Goal: Complete application form: Complete application form

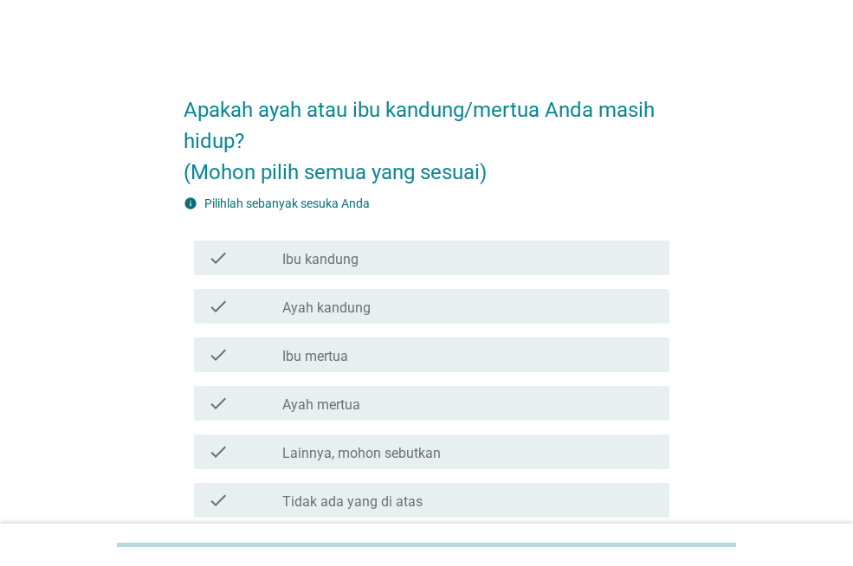
click at [363, 267] on div "check_box_outline_blank Ibu kandung" at bounding box center [468, 258] width 373 height 21
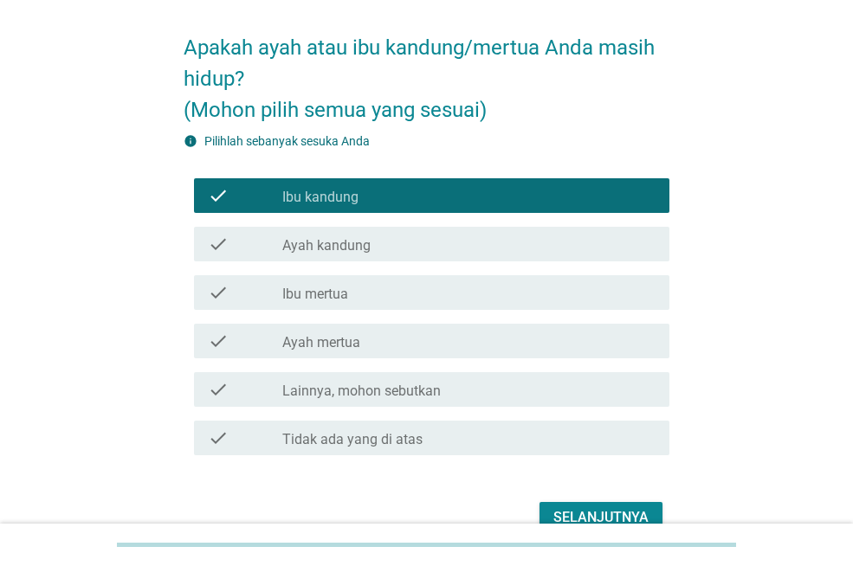
scroll to position [153, 0]
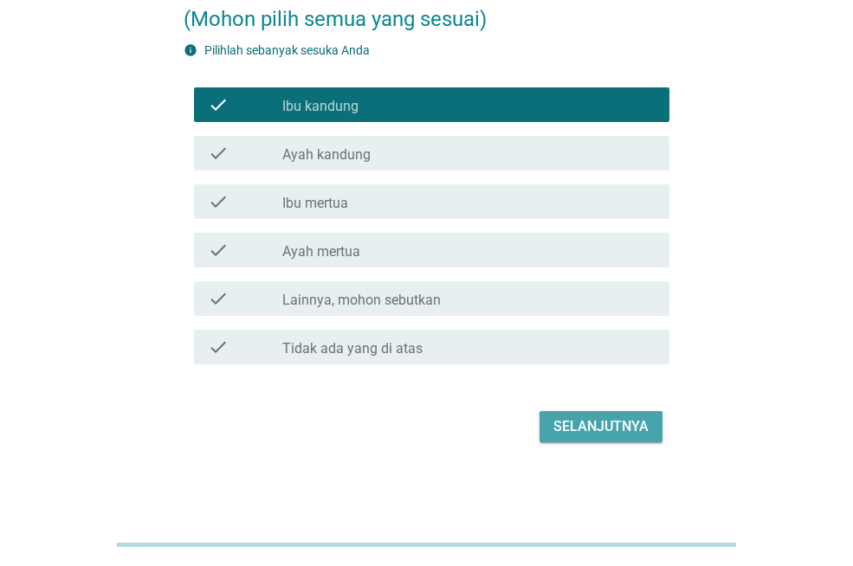
click at [571, 425] on div "Selanjutnya" at bounding box center [600, 427] width 95 height 21
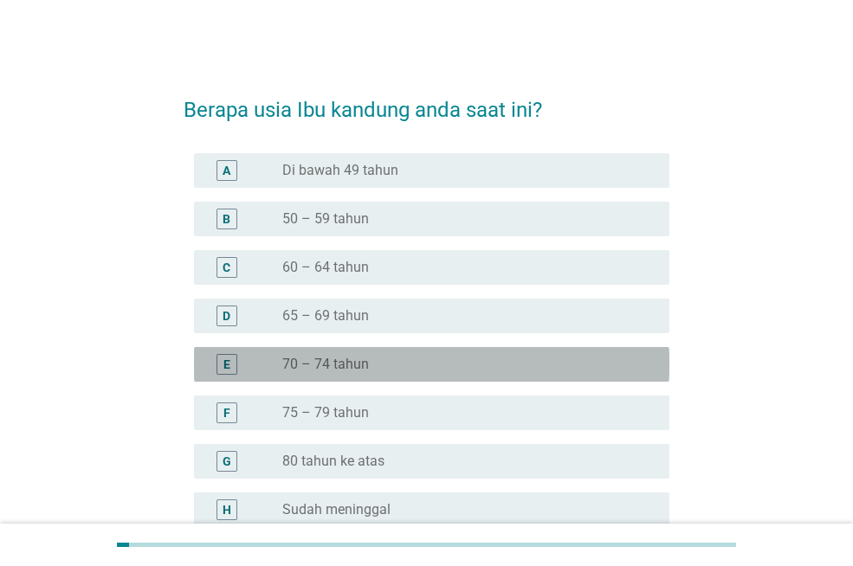
click at [337, 363] on label "70 – 74 tahun" at bounding box center [325, 364] width 87 height 17
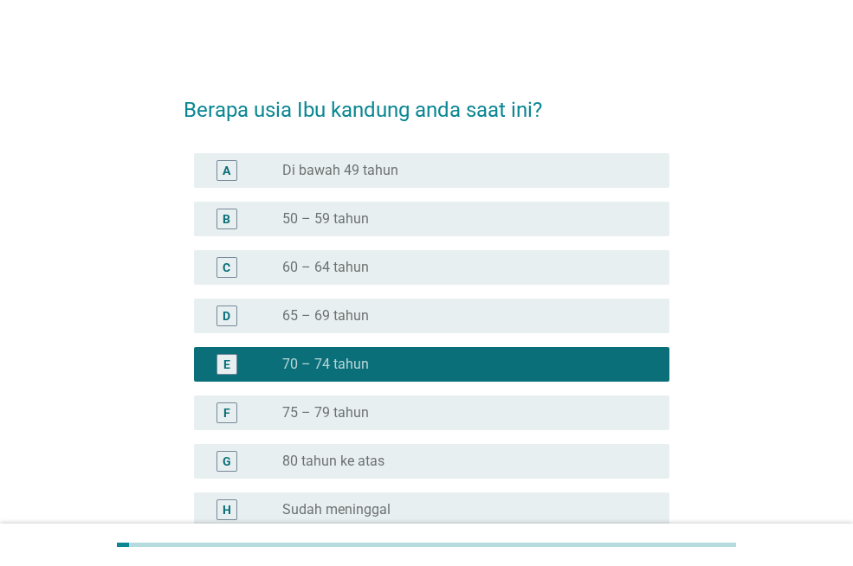
click at [417, 414] on div "radio_button_unchecked 75 – 79 tahun" at bounding box center [461, 412] width 359 height 17
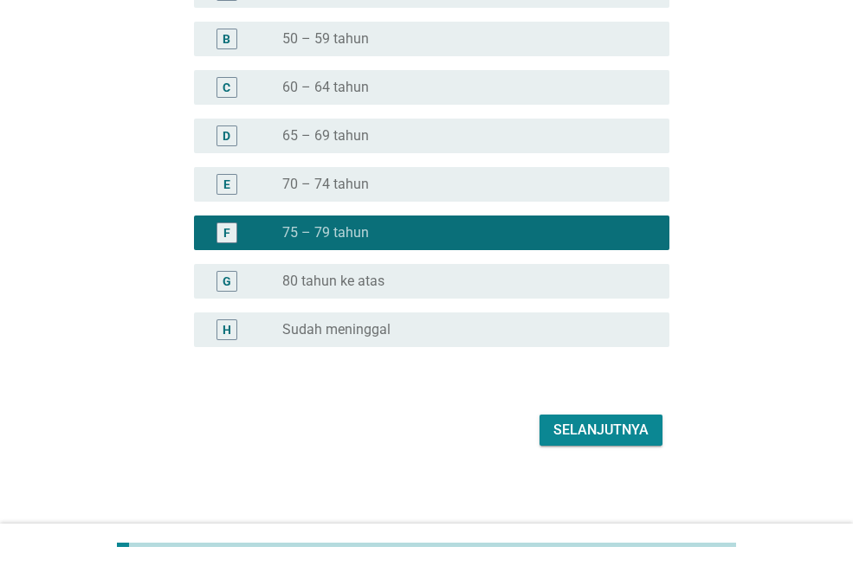
scroll to position [184, 0]
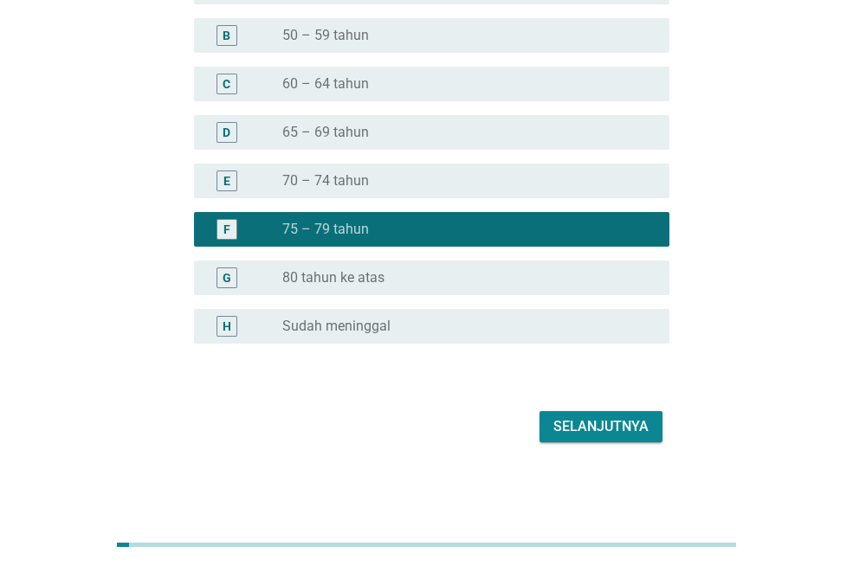
click at [576, 434] on div "Selanjutnya" at bounding box center [600, 427] width 95 height 21
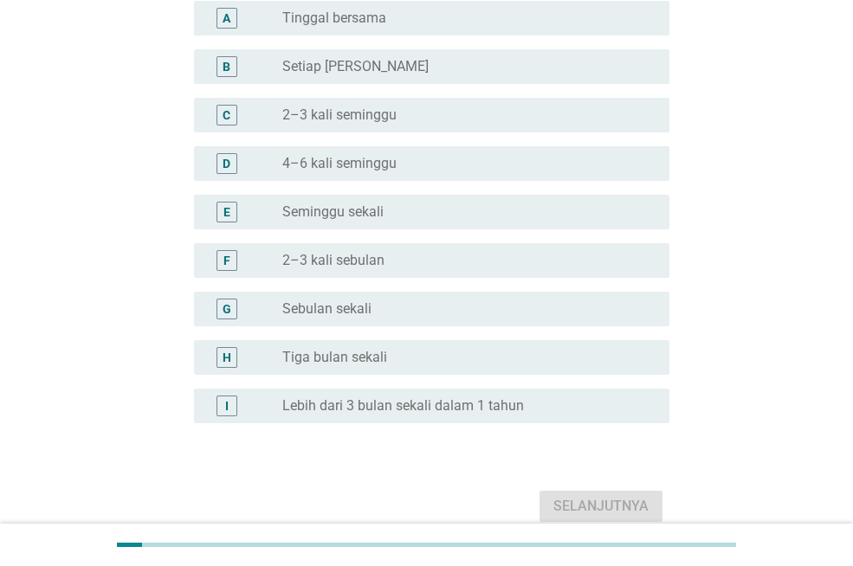
scroll to position [0, 0]
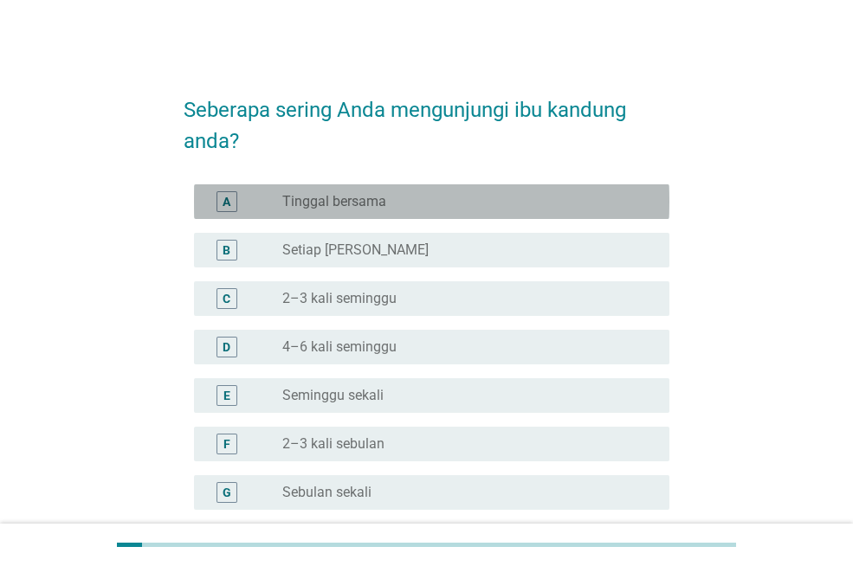
click at [339, 200] on label "Tinggal bersama" at bounding box center [334, 201] width 104 height 17
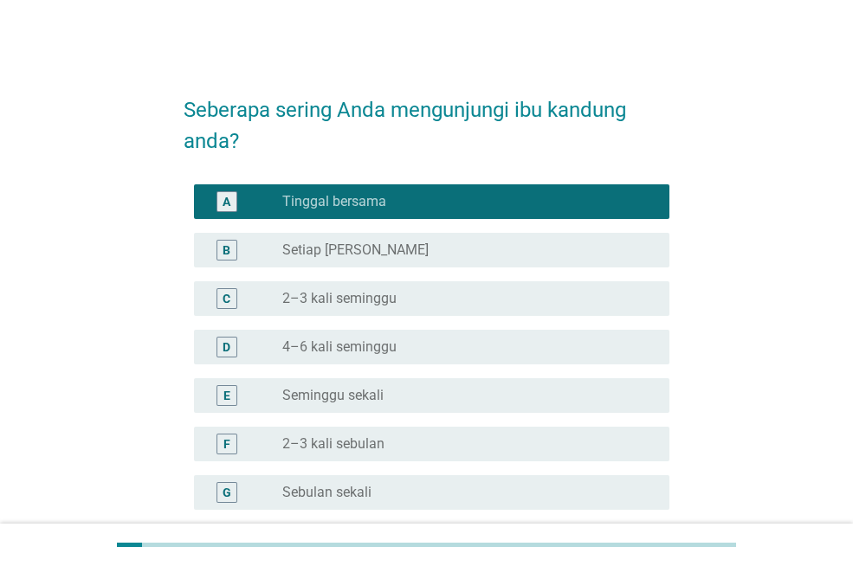
scroll to position [263, 0]
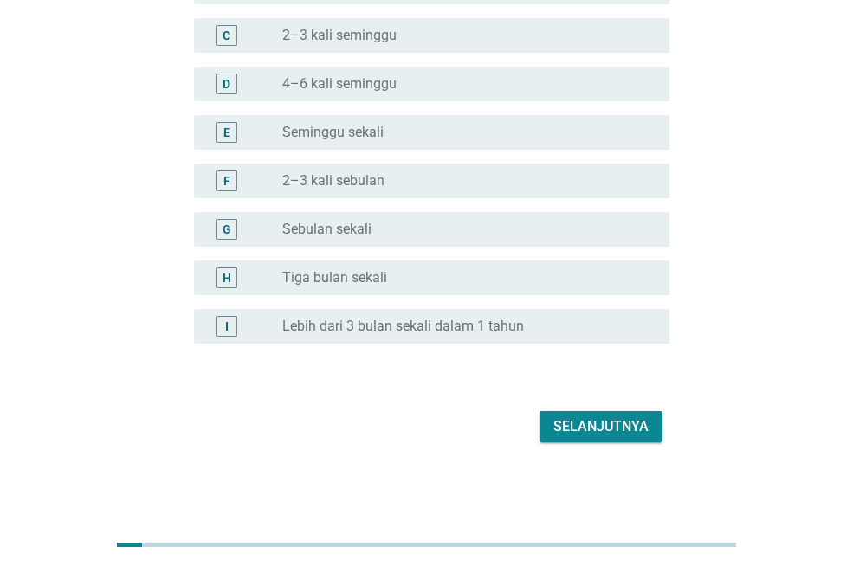
click at [562, 418] on div "Selanjutnya" at bounding box center [600, 427] width 95 height 21
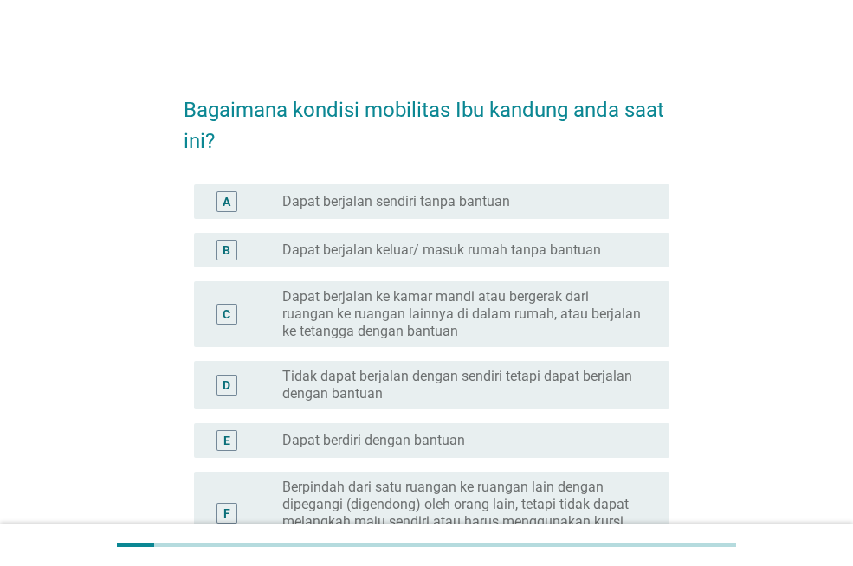
click at [346, 209] on label "Dapat berjalan sendiri tanpa bantuan" at bounding box center [396, 201] width 228 height 17
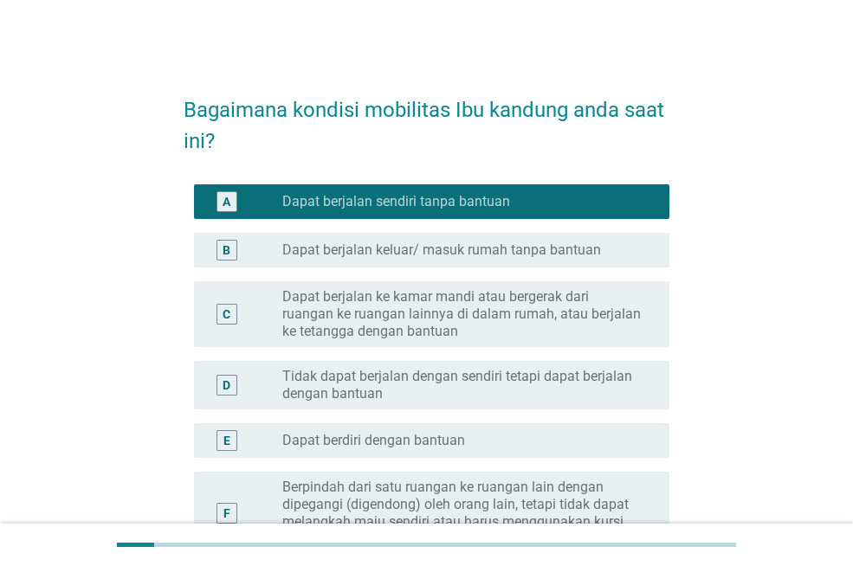
click at [346, 270] on div "B radio_button_unchecked Dapat berjalan keluar/ masuk rumah tanpa bantuan" at bounding box center [427, 250] width 486 height 48
click at [344, 254] on label "Dapat berjalan keluar/ masuk rumah tanpa bantuan" at bounding box center [441, 250] width 319 height 17
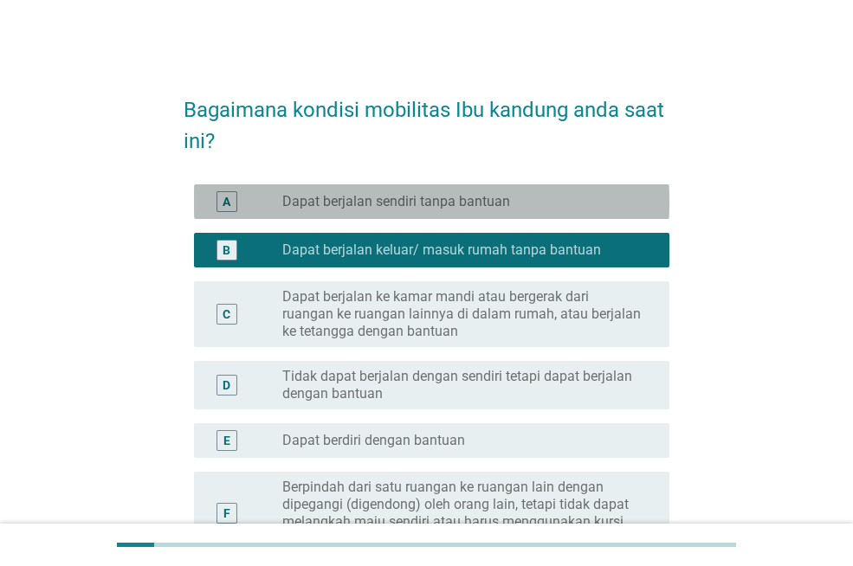
click at [351, 205] on label "Dapat berjalan sendiri tanpa bantuan" at bounding box center [396, 201] width 228 height 17
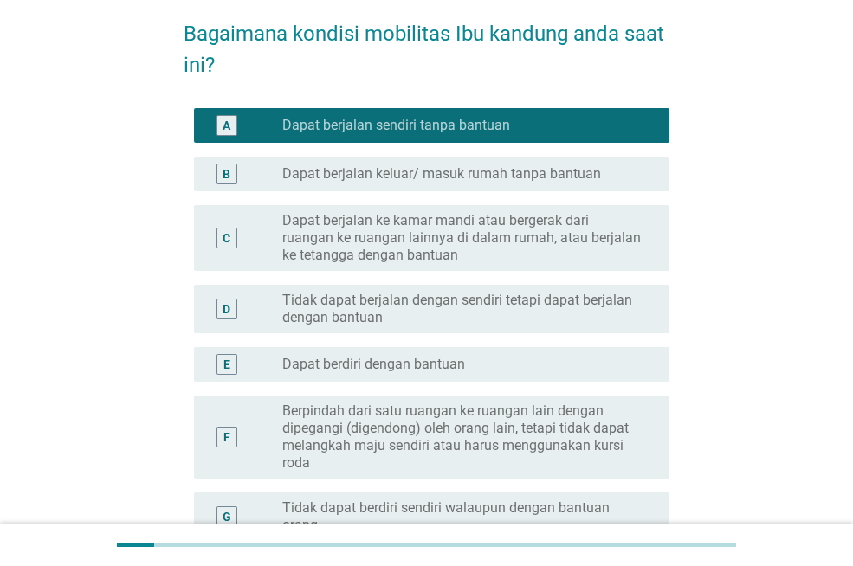
scroll to position [260, 0]
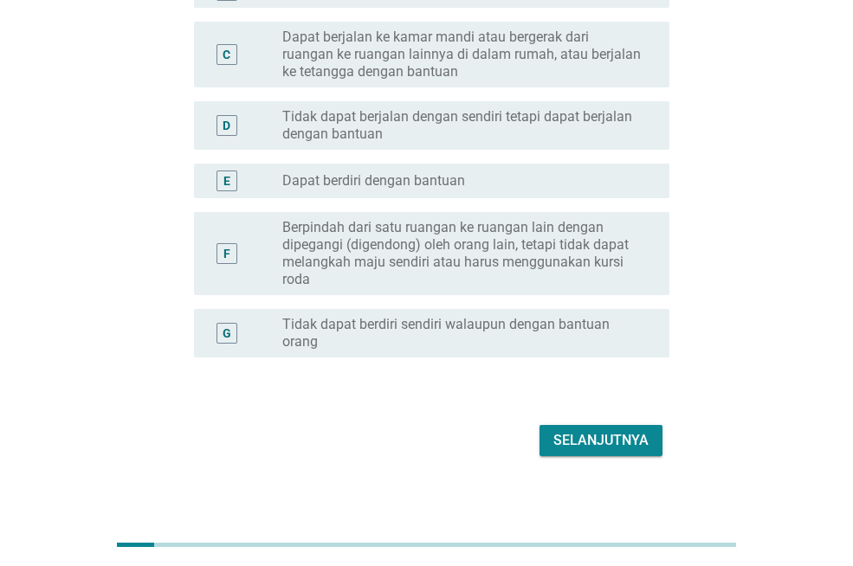
click at [576, 446] on div "Selanjutnya" at bounding box center [600, 440] width 95 height 21
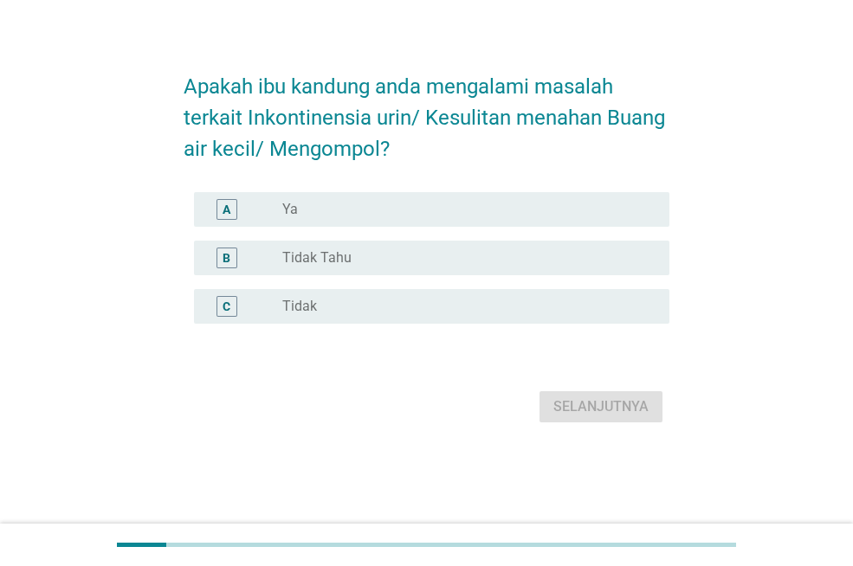
scroll to position [0, 0]
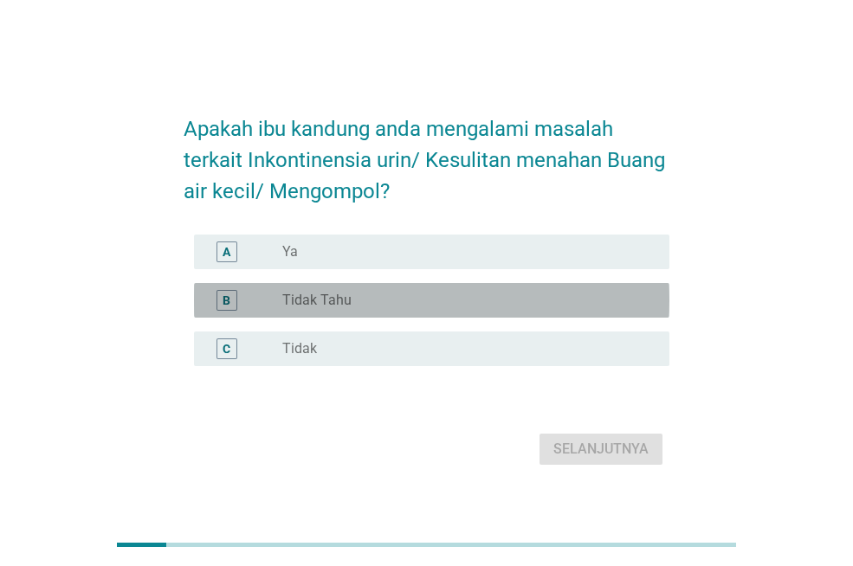
click at [333, 300] on label "Tidak Tahu" at bounding box center [316, 300] width 69 height 17
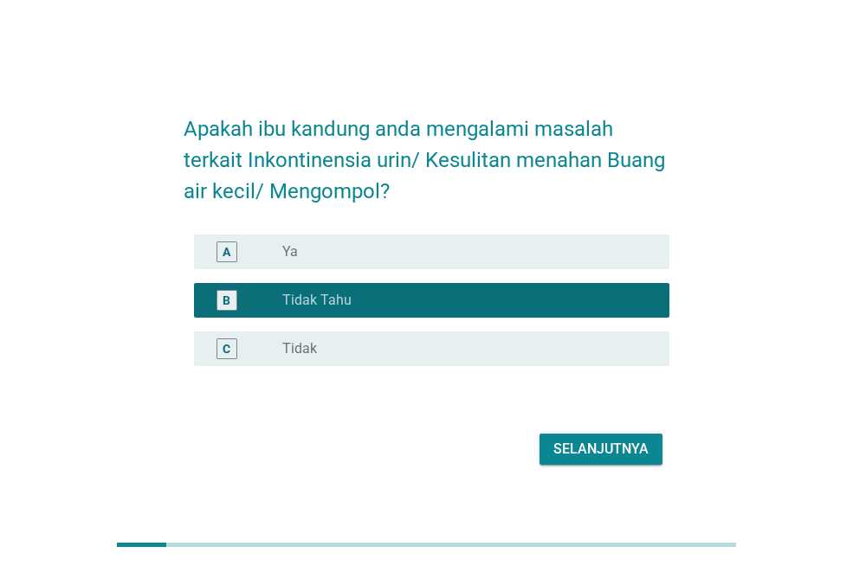
click at [396, 258] on div "radio_button_unchecked Ya" at bounding box center [461, 251] width 359 height 17
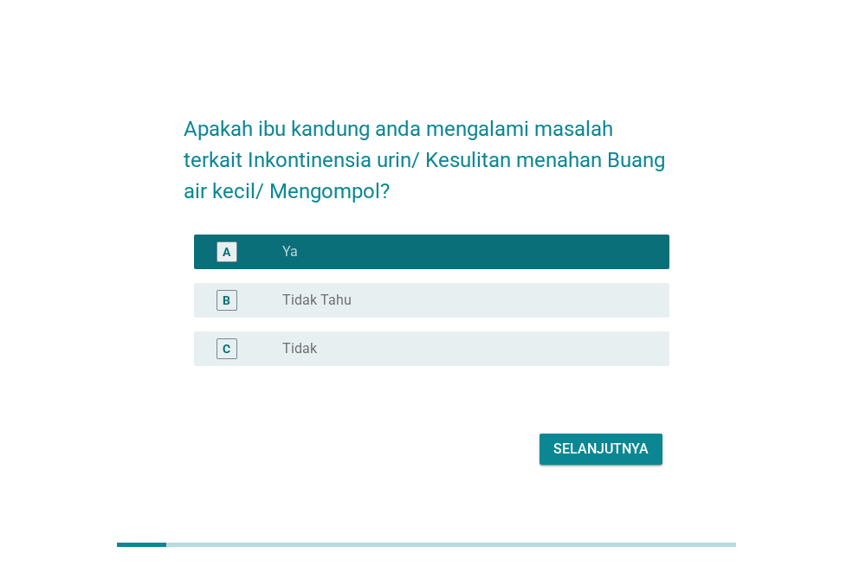
click at [582, 446] on div "Selanjutnya" at bounding box center [600, 449] width 95 height 21
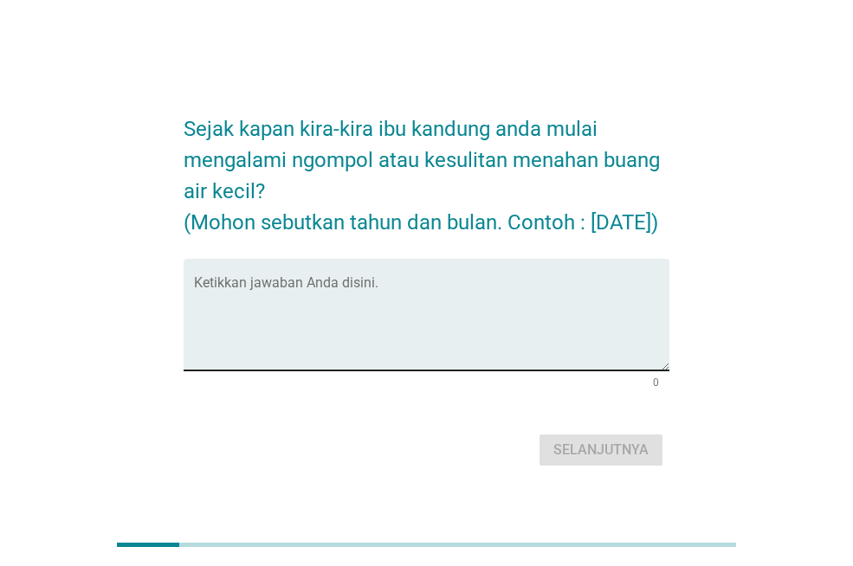
click at [423, 299] on textarea "Ketikkan jawaban Anda disini." at bounding box center [431, 325] width 475 height 91
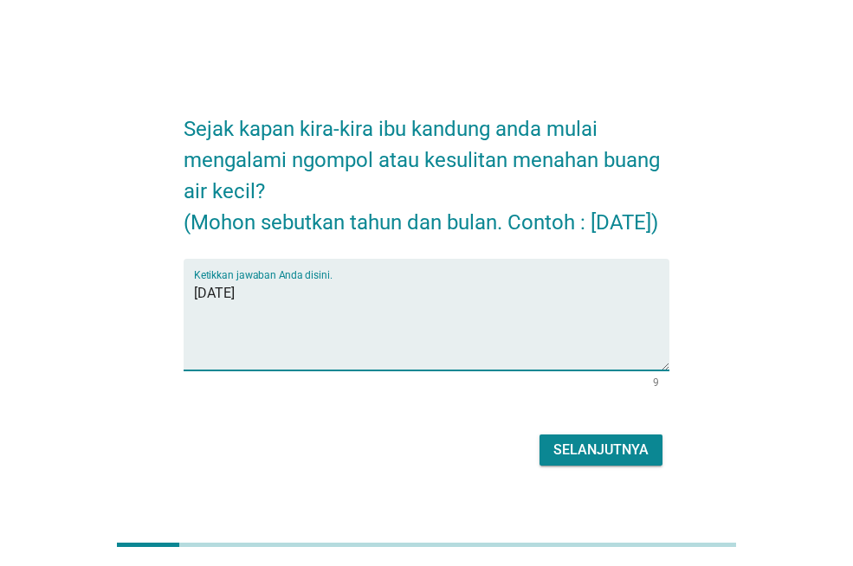
type textarea "[DATE]"
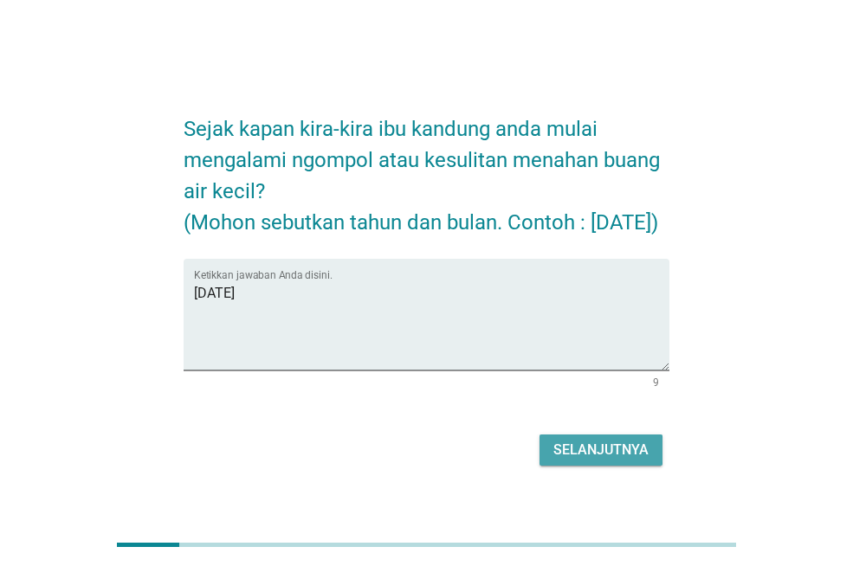
click at [592, 461] on div "Selanjutnya" at bounding box center [600, 450] width 95 height 21
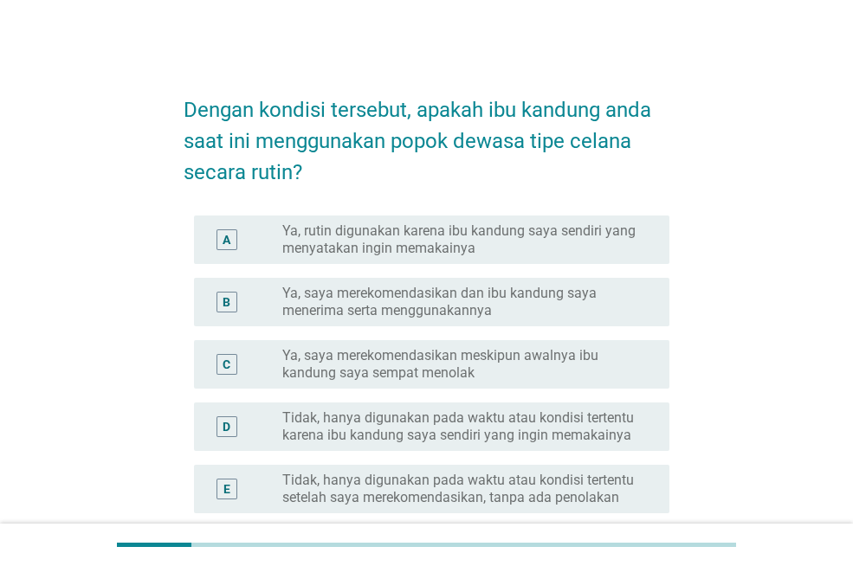
click at [427, 238] on label "Ya, rutin digunakan karena ibu kandung saya sendiri yang menyatakan ingin memak…" at bounding box center [461, 240] width 359 height 35
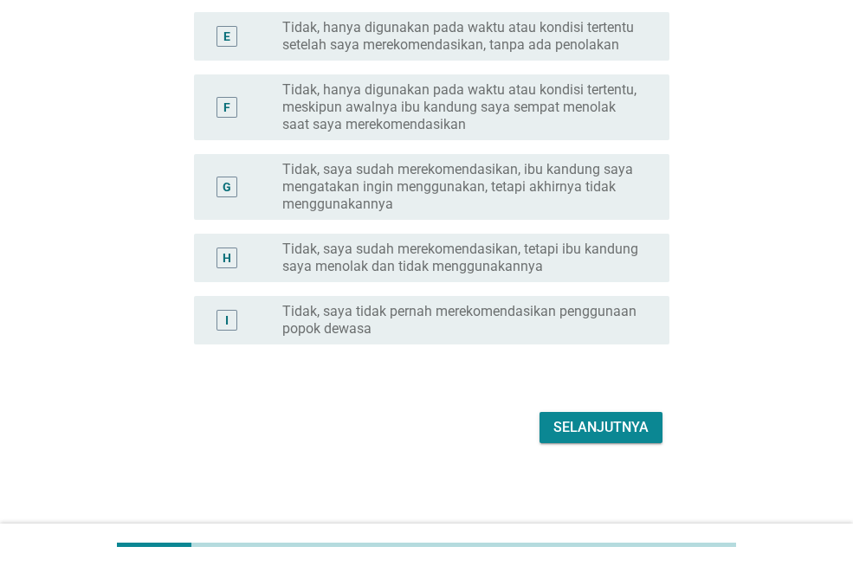
scroll to position [454, 0]
click at [605, 429] on div "Selanjutnya" at bounding box center [600, 427] width 95 height 21
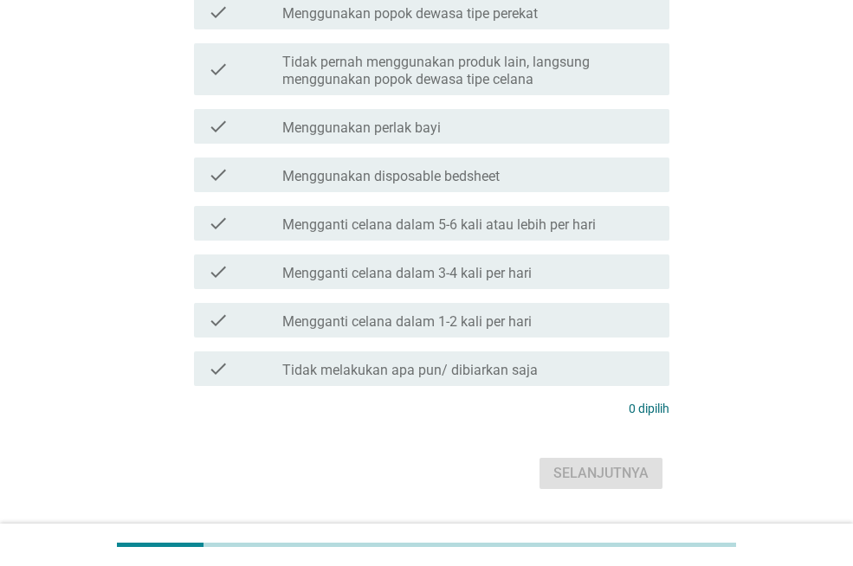
scroll to position [0, 0]
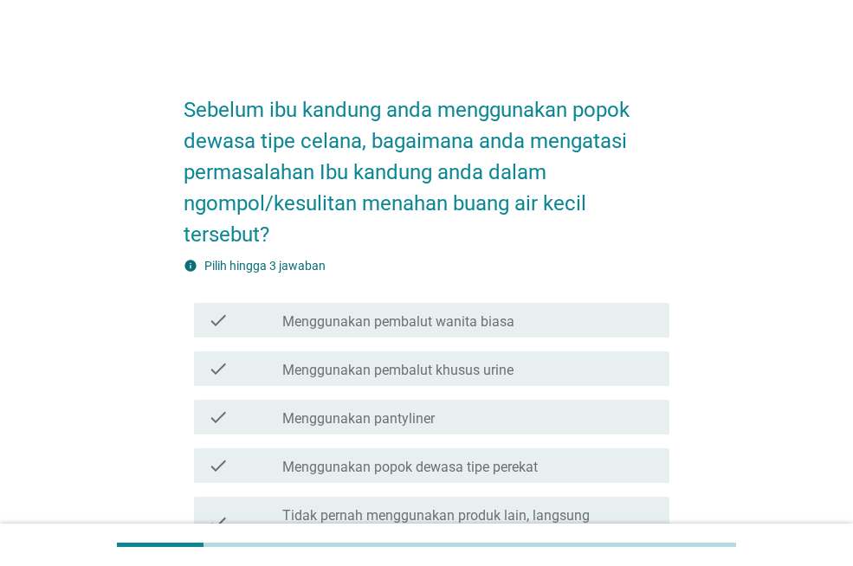
click at [375, 333] on div "check check_box_outline_blank Menggunakan pembalut wanita biasa" at bounding box center [431, 320] width 475 height 35
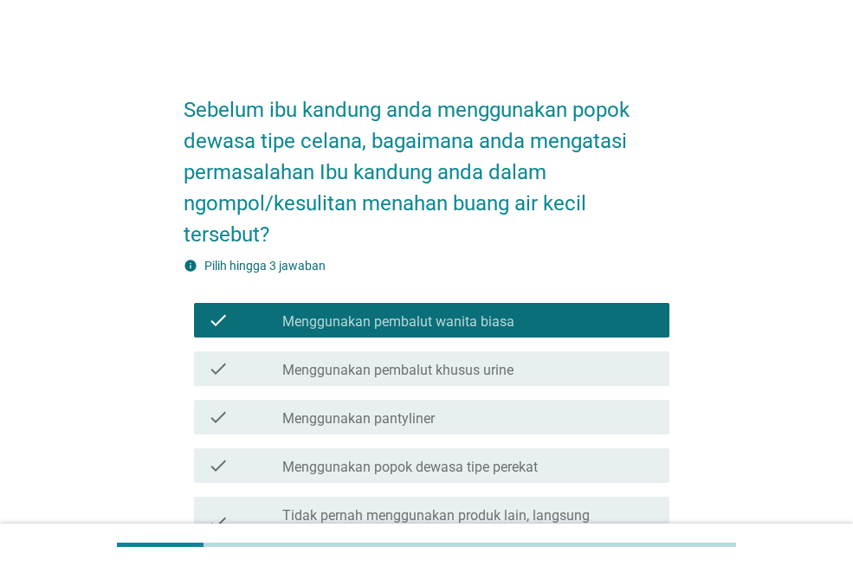
click at [379, 382] on div "check check_box_outline_blank Menggunakan pembalut khusus urine" at bounding box center [431, 369] width 475 height 35
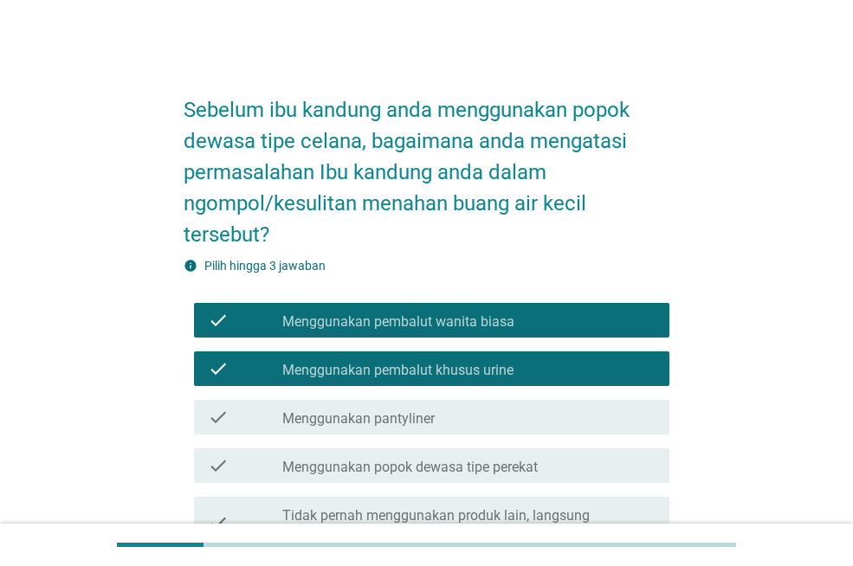
click at [372, 334] on div "check check_box_outline_blank Menggunakan pembalut wanita biasa" at bounding box center [431, 320] width 475 height 35
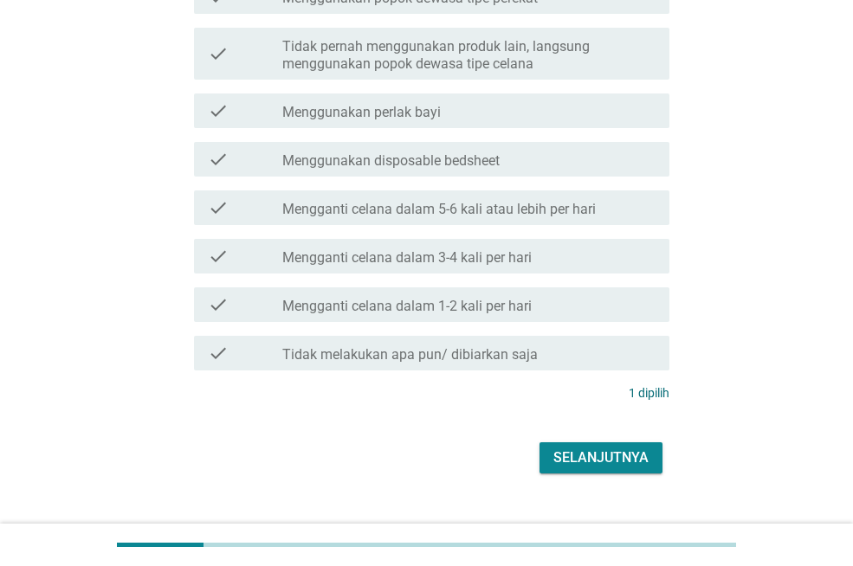
scroll to position [501, 0]
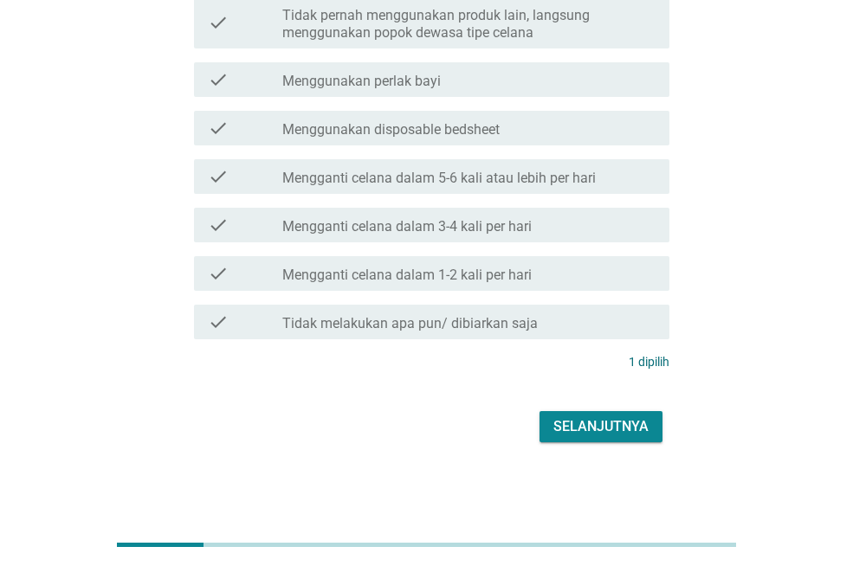
click at [561, 430] on div "Selanjutnya" at bounding box center [600, 427] width 95 height 21
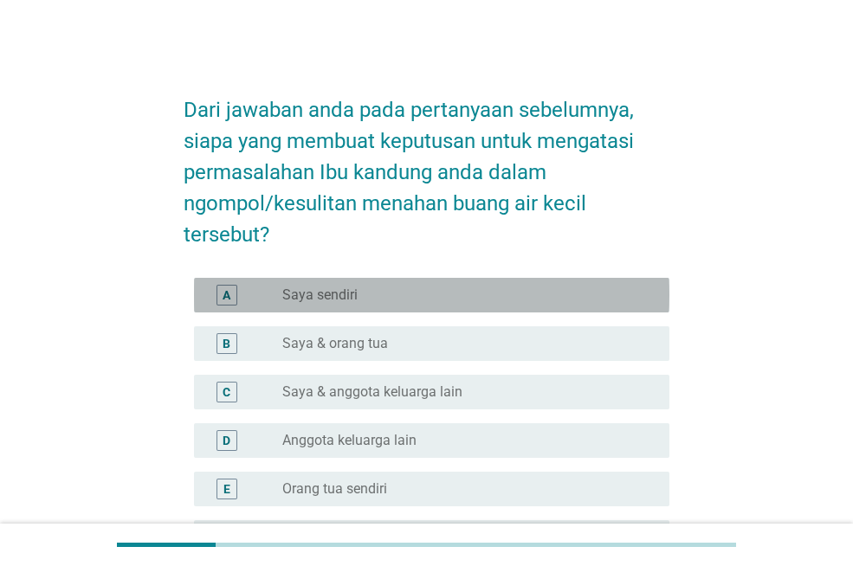
click at [336, 298] on label "Saya sendiri" at bounding box center [319, 295] width 75 height 17
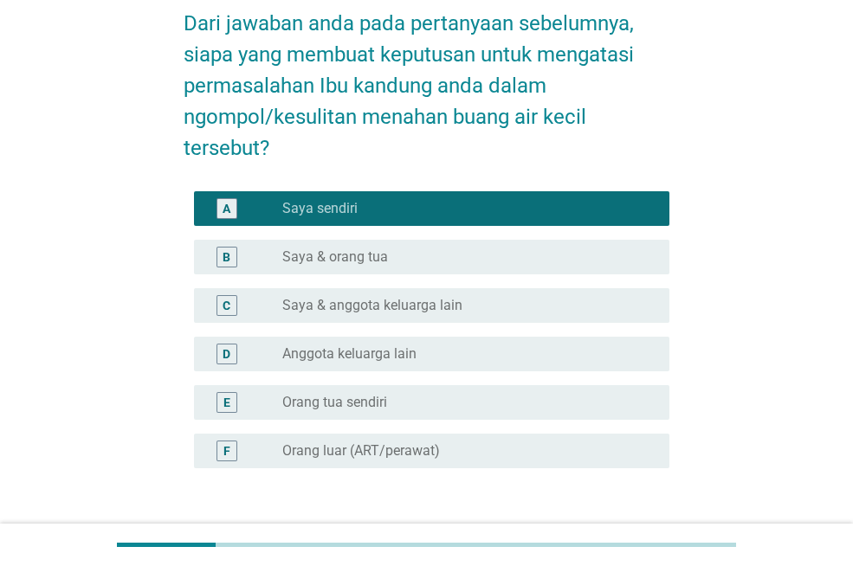
scroll to position [211, 0]
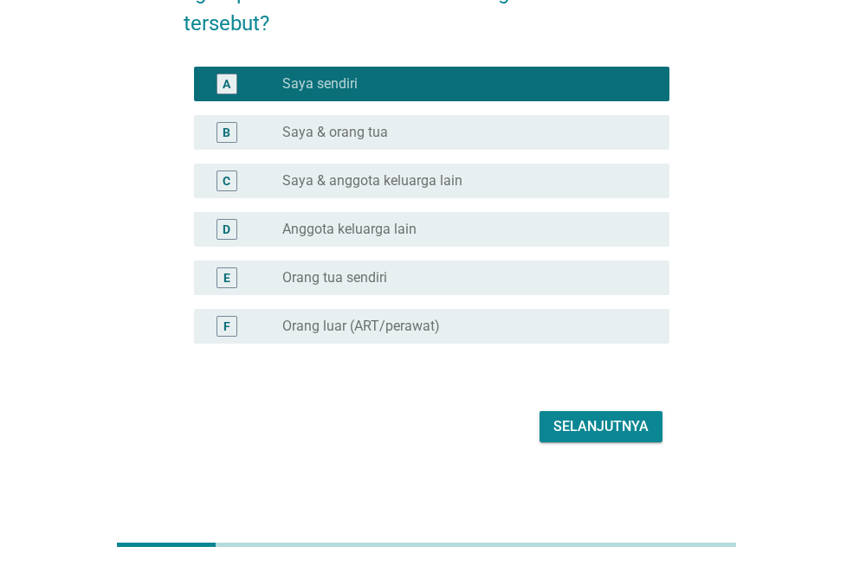
click at [584, 428] on div "Selanjutnya" at bounding box center [600, 427] width 95 height 21
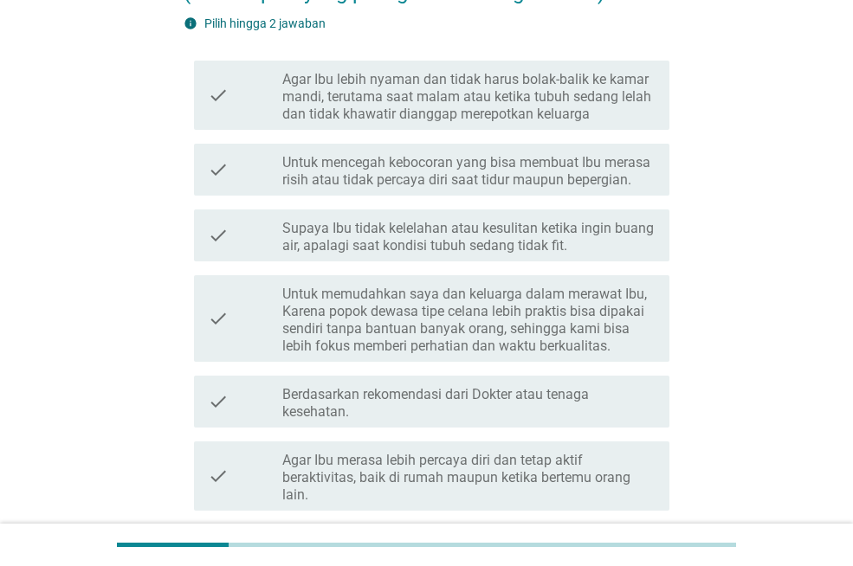
scroll to position [0, 0]
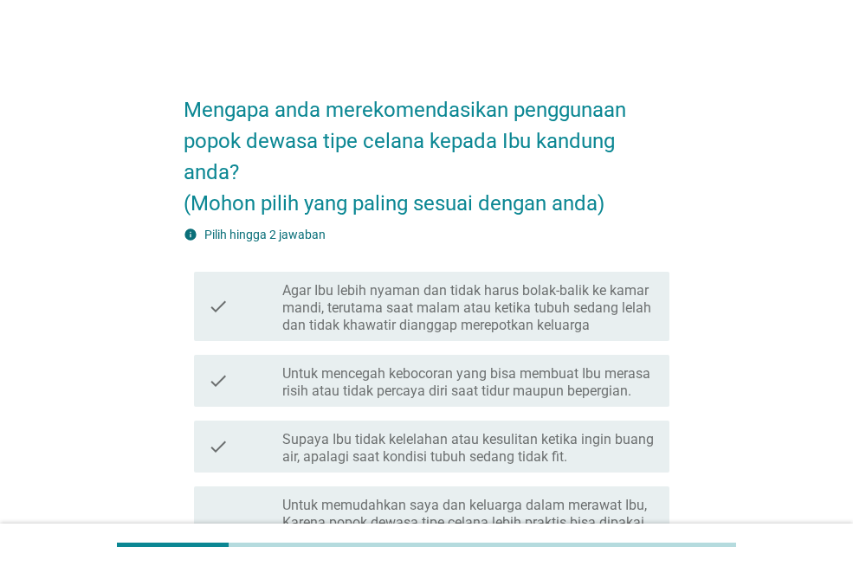
click at [341, 320] on label "Agar Ibu lebih nyaman dan tidak harus bolak-balik ke kamar mandi, terutama saat…" at bounding box center [468, 308] width 373 height 52
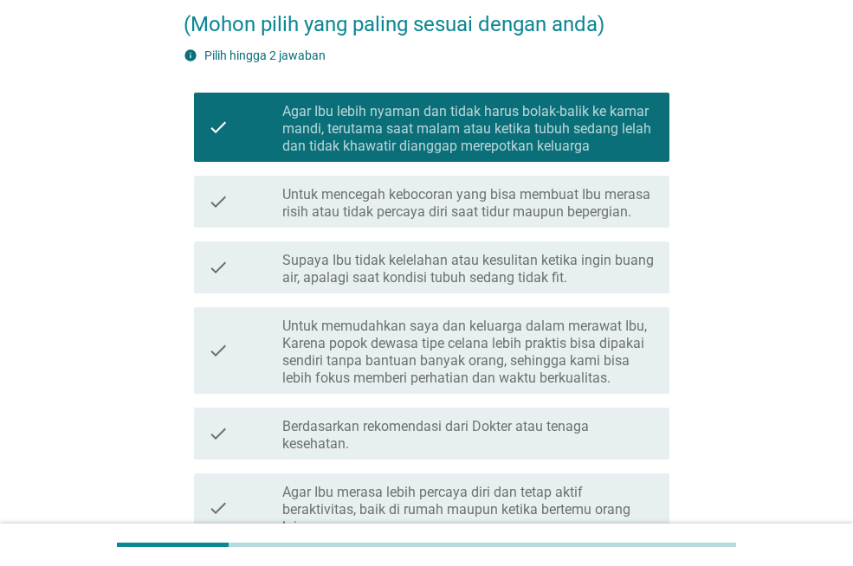
scroll to position [431, 0]
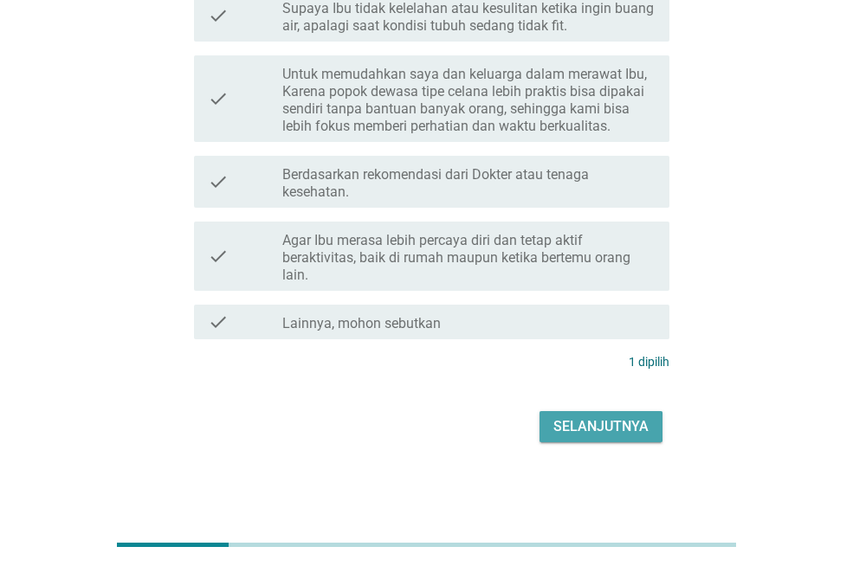
click at [581, 434] on div "Selanjutnya" at bounding box center [600, 427] width 95 height 21
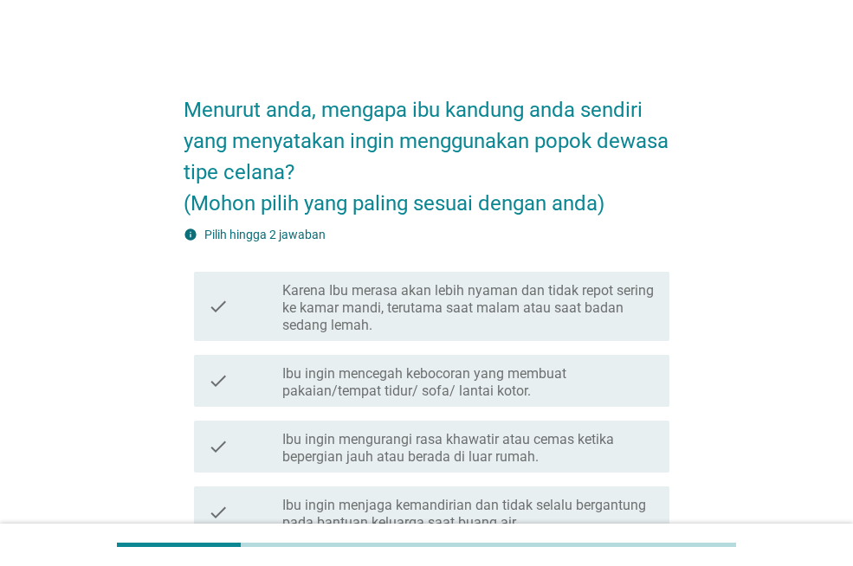
click at [333, 322] on label "Karena Ibu merasa akan lebih nyaman dan tidak repot sering ke kamar mandi, teru…" at bounding box center [468, 308] width 373 height 52
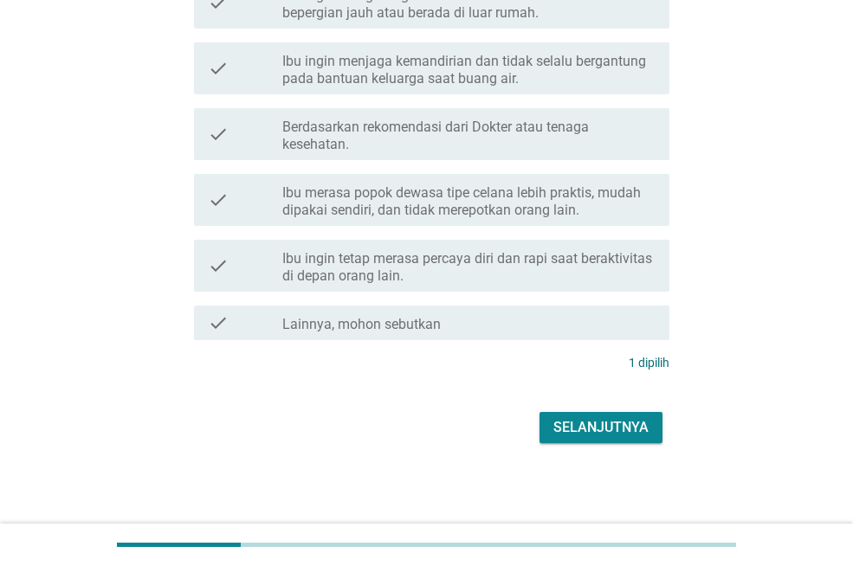
scroll to position [445, 0]
click at [566, 410] on div "Selanjutnya" at bounding box center [427, 427] width 486 height 42
click at [562, 433] on div "Selanjutnya" at bounding box center [600, 427] width 95 height 21
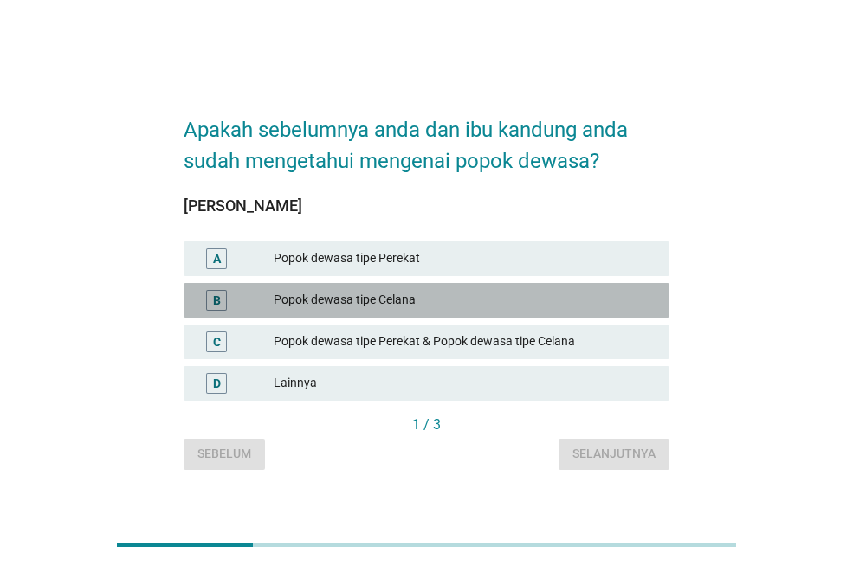
click at [344, 301] on div "Popok dewasa tipe Celana" at bounding box center [465, 300] width 382 height 21
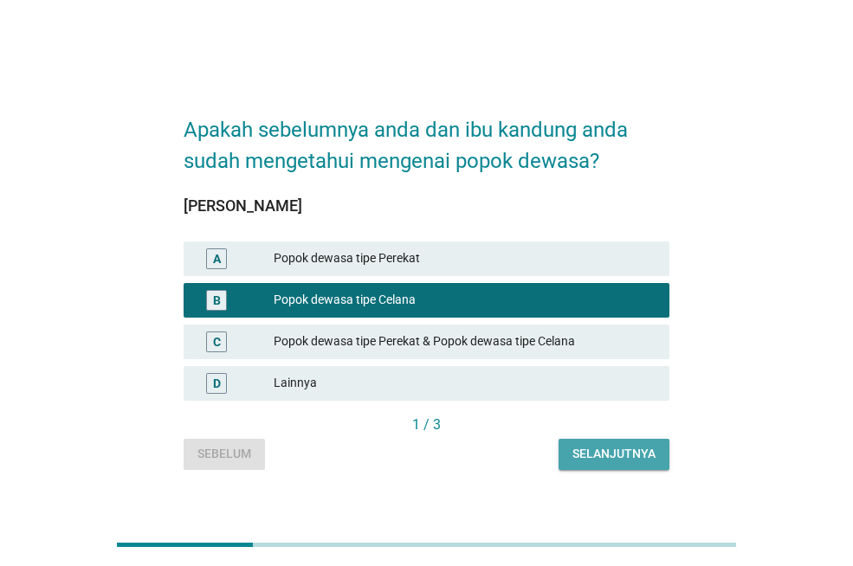
click at [571, 451] on button "Selanjutnya" at bounding box center [614, 454] width 111 height 31
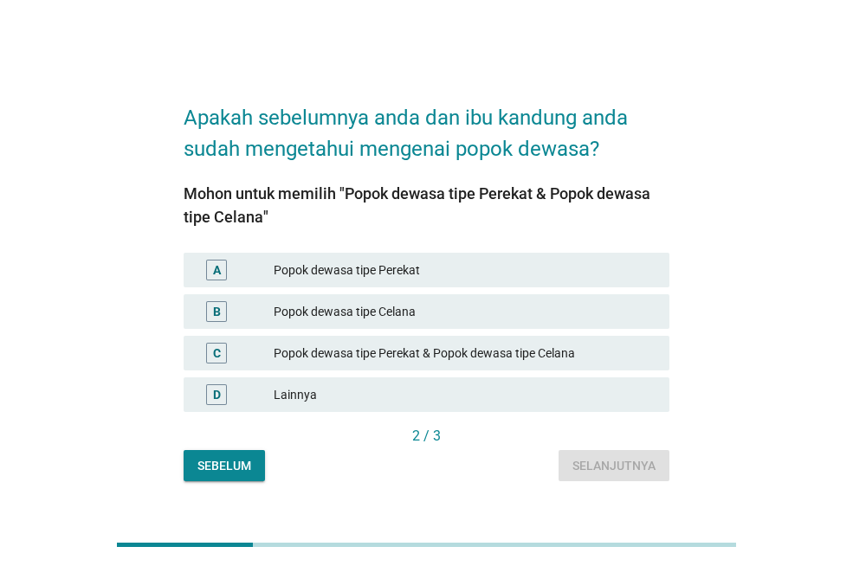
click at [347, 314] on div "Popok dewasa tipe Celana" at bounding box center [465, 311] width 382 height 21
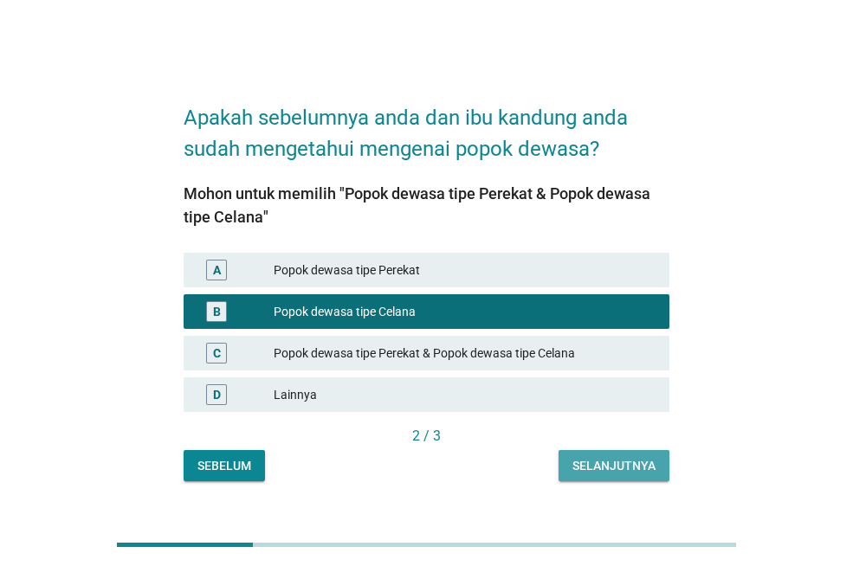
click at [586, 470] on div "Selanjutnya" at bounding box center [613, 466] width 83 height 18
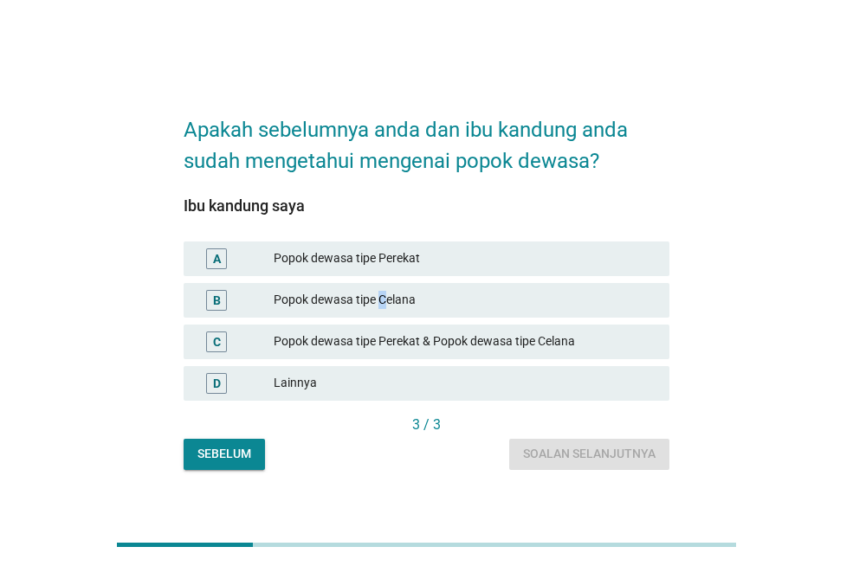
click at [384, 299] on div "Popok dewasa tipe Celana" at bounding box center [465, 300] width 382 height 21
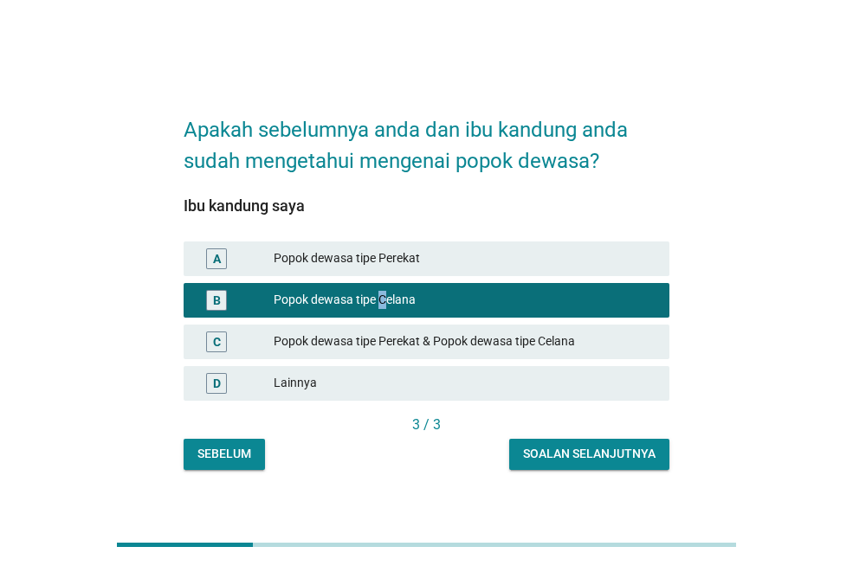
click at [559, 456] on div "Soalan selanjutnya" at bounding box center [589, 454] width 133 height 18
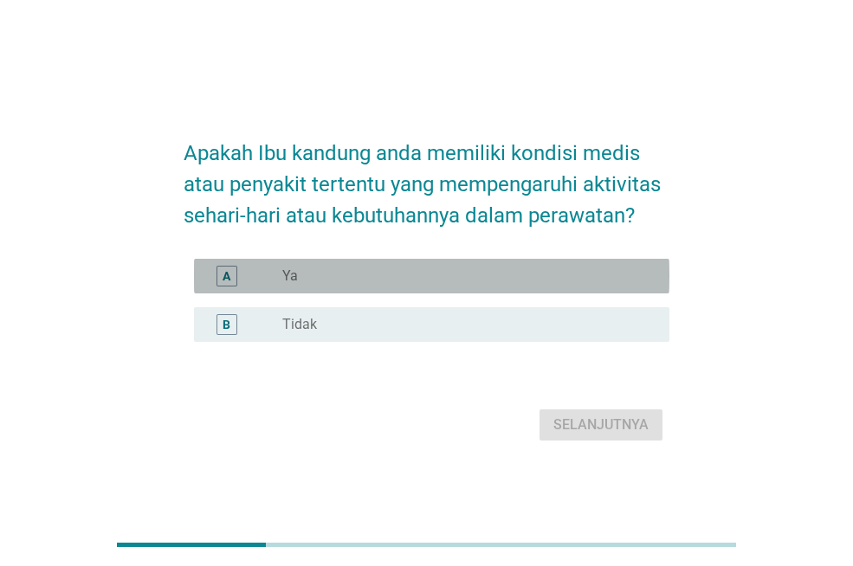
click at [297, 271] on label "Ya" at bounding box center [290, 276] width 16 height 17
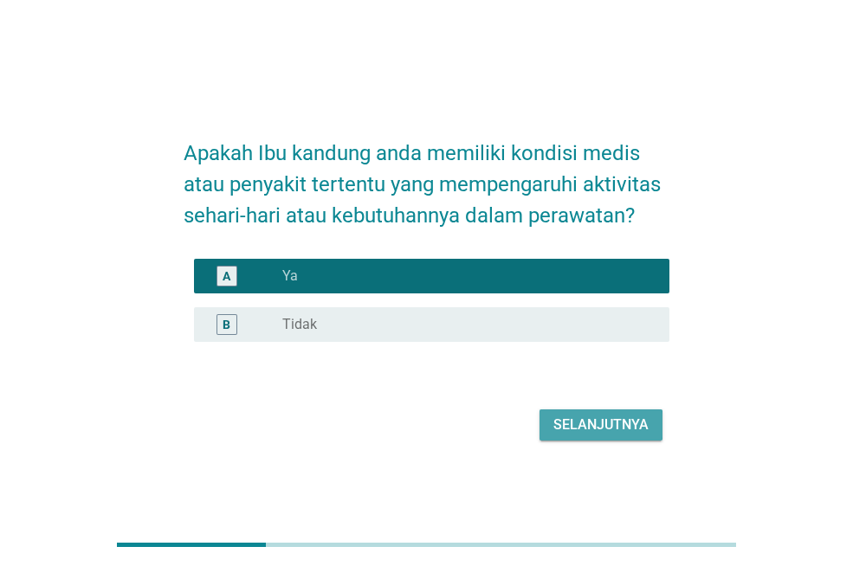
click at [571, 428] on div "Selanjutnya" at bounding box center [600, 425] width 95 height 21
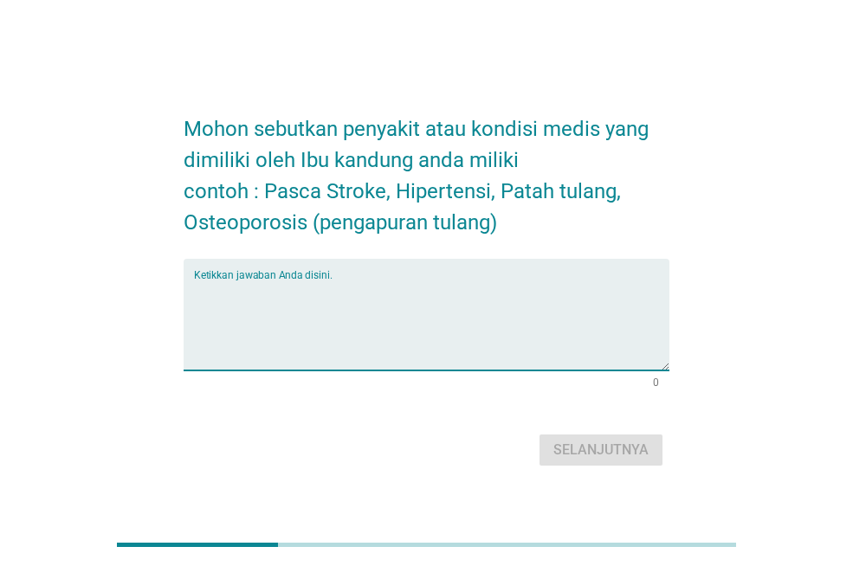
click at [398, 289] on textarea "Ketikkan jawaban Anda disini." at bounding box center [431, 325] width 475 height 91
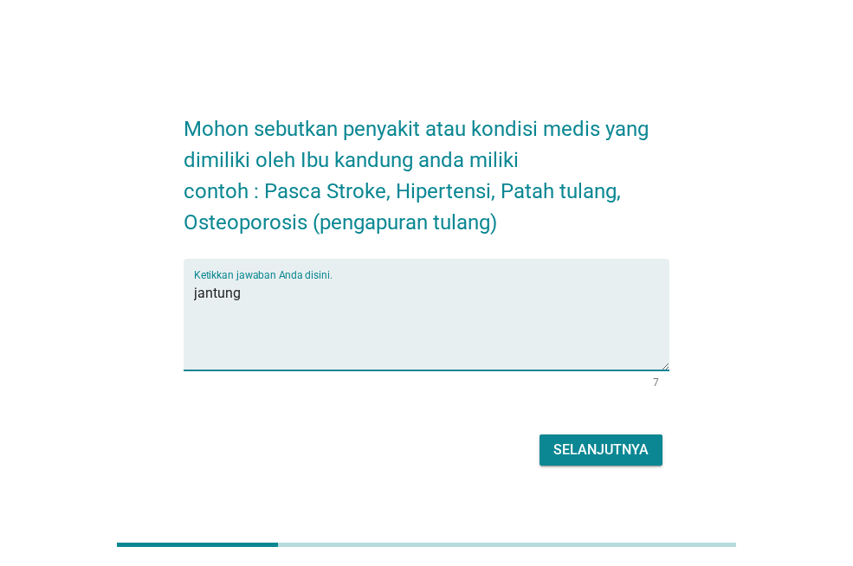
type textarea "jantung"
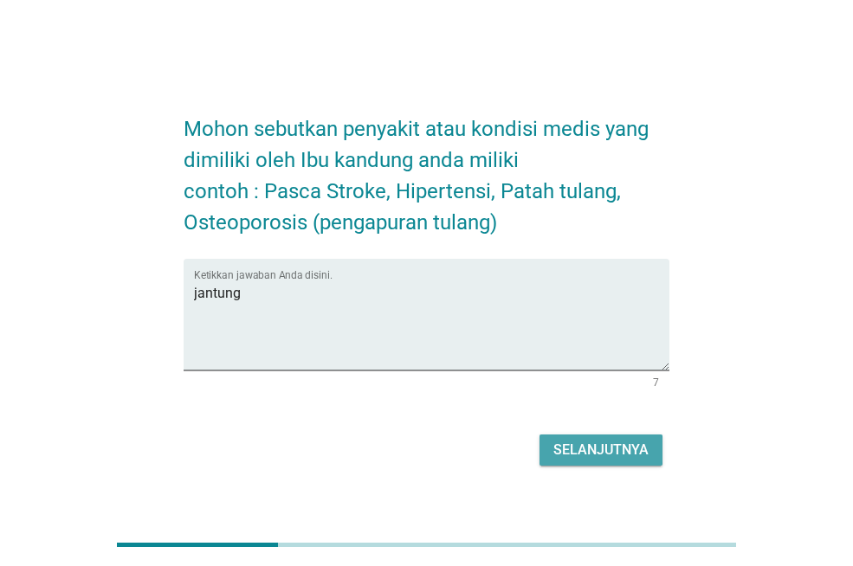
click at [576, 458] on div "Selanjutnya" at bounding box center [600, 450] width 95 height 21
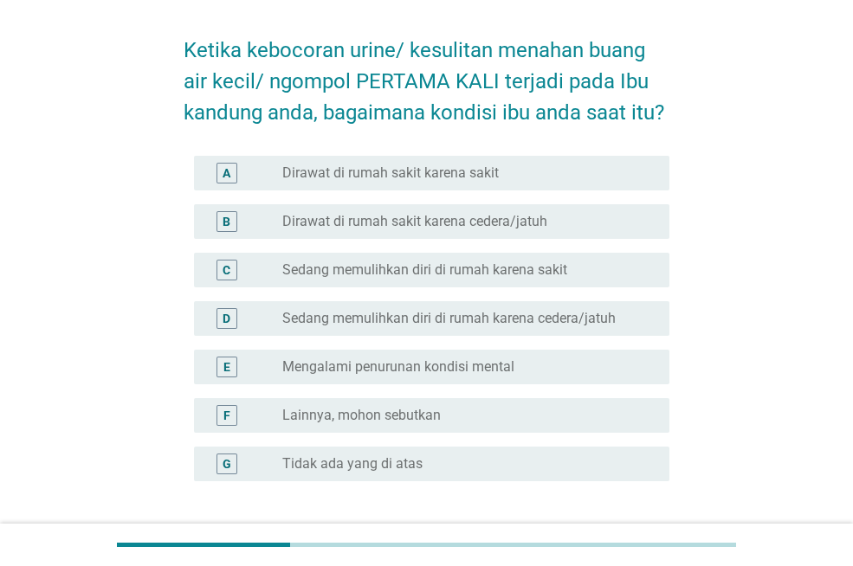
scroll to position [87, 0]
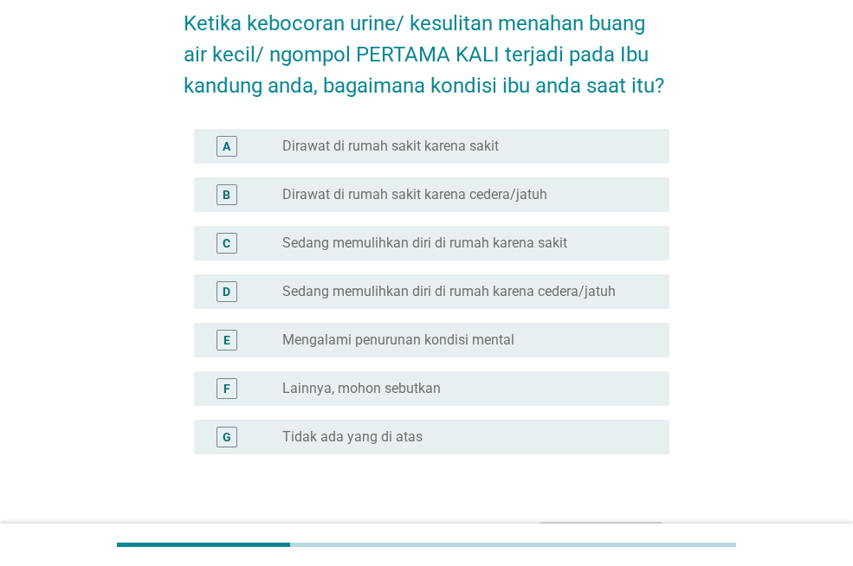
click at [375, 435] on label "Tidak ada yang di atas" at bounding box center [352, 437] width 140 height 17
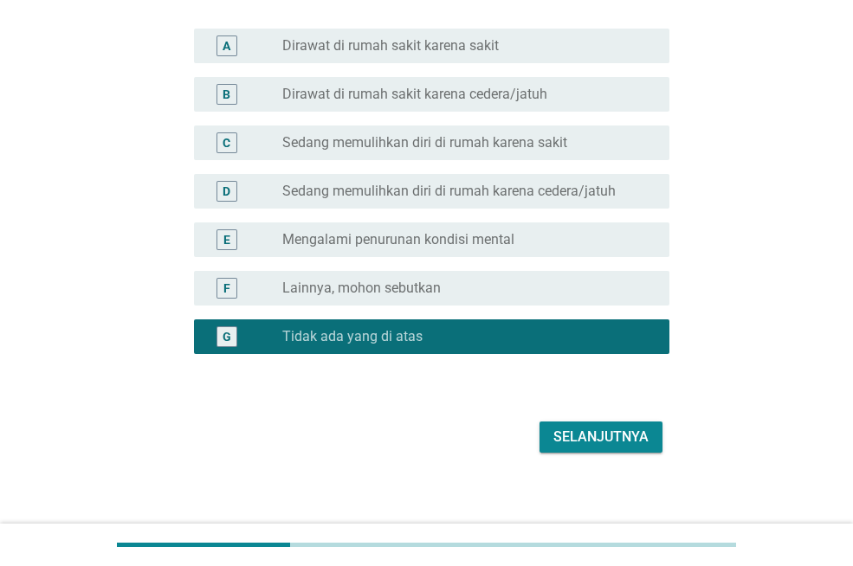
scroll to position [197, 0]
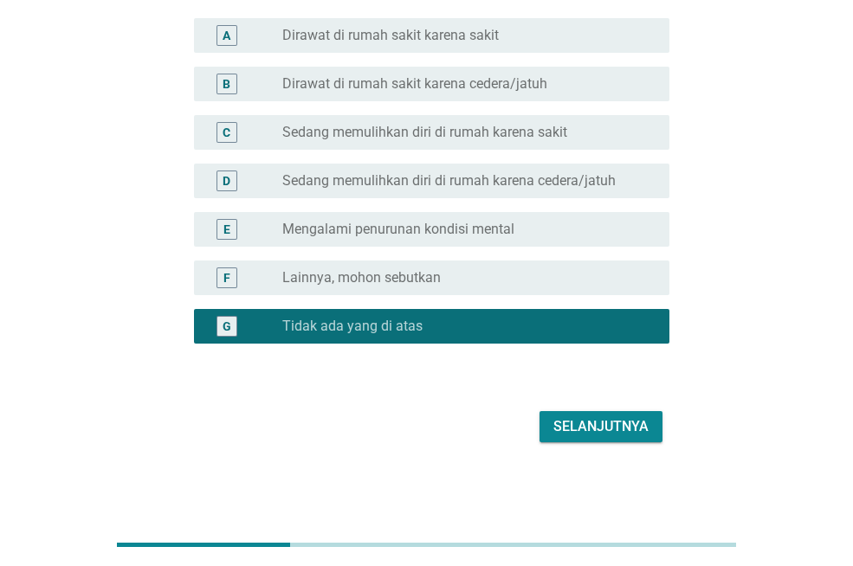
click at [589, 427] on div "Selanjutnya" at bounding box center [600, 427] width 95 height 21
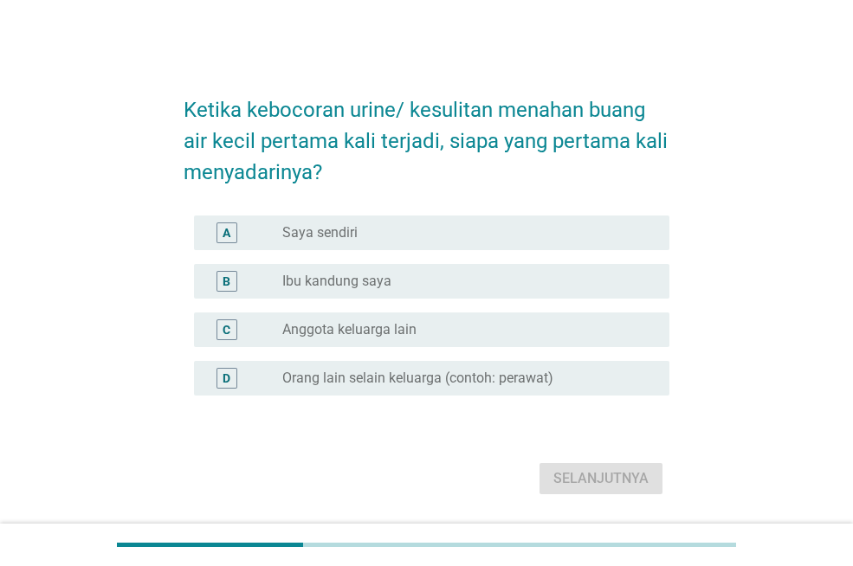
click at [314, 288] on label "Ibu kandung saya" at bounding box center [336, 281] width 109 height 17
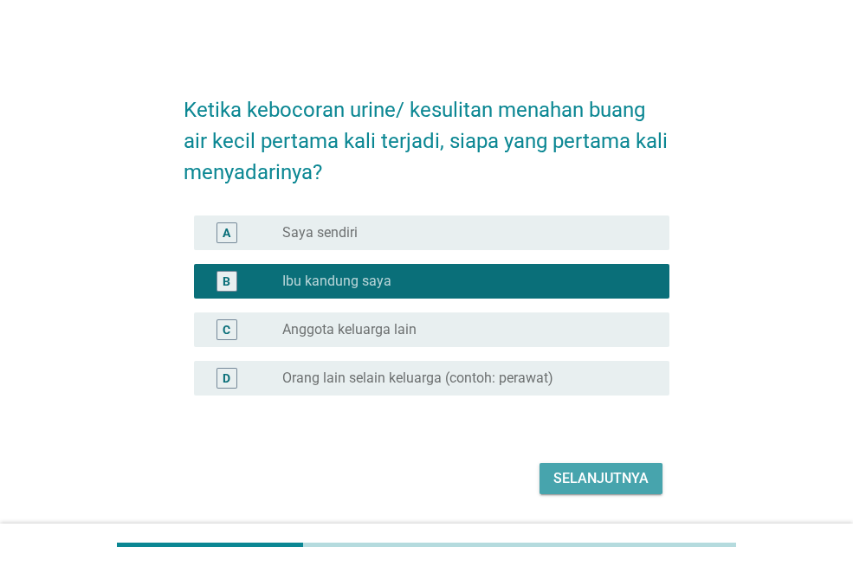
click at [570, 485] on div "Selanjutnya" at bounding box center [600, 479] width 95 height 21
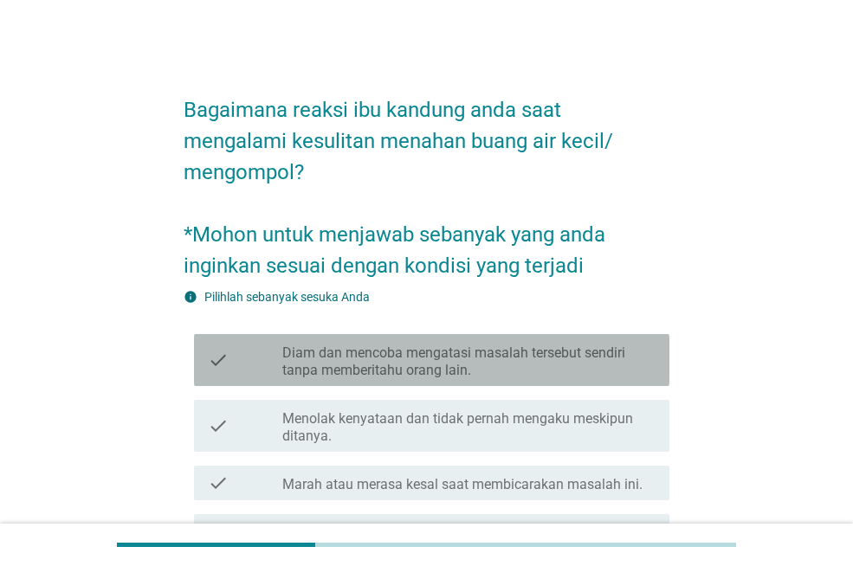
click at [343, 358] on label "Diam dan mencoba mengatasi masalah tersebut sendiri tanpa memberitahu orang lai…" at bounding box center [468, 362] width 373 height 35
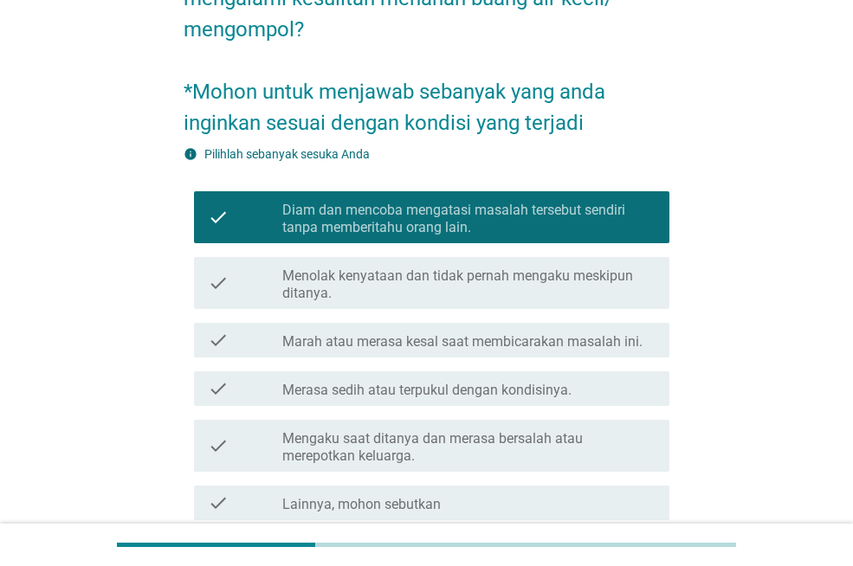
scroll to position [299, 0]
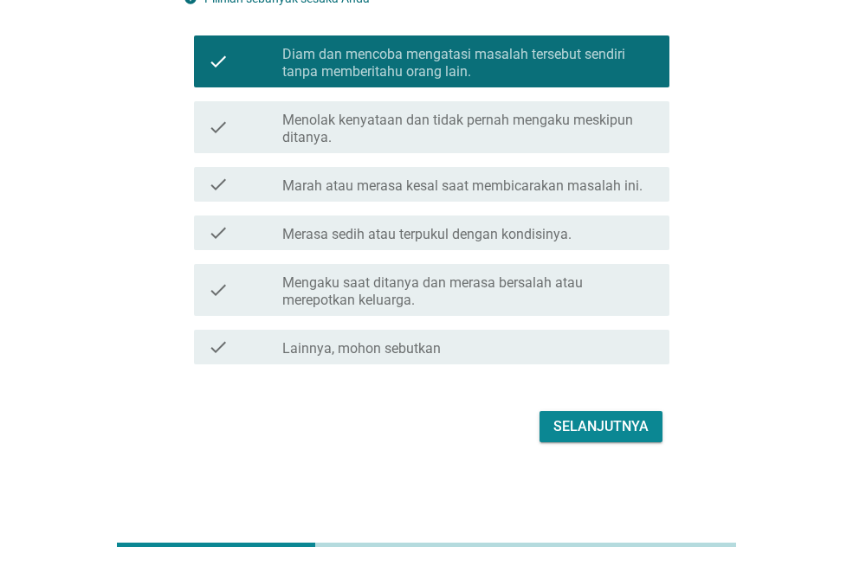
click at [588, 423] on div "Selanjutnya" at bounding box center [600, 427] width 95 height 21
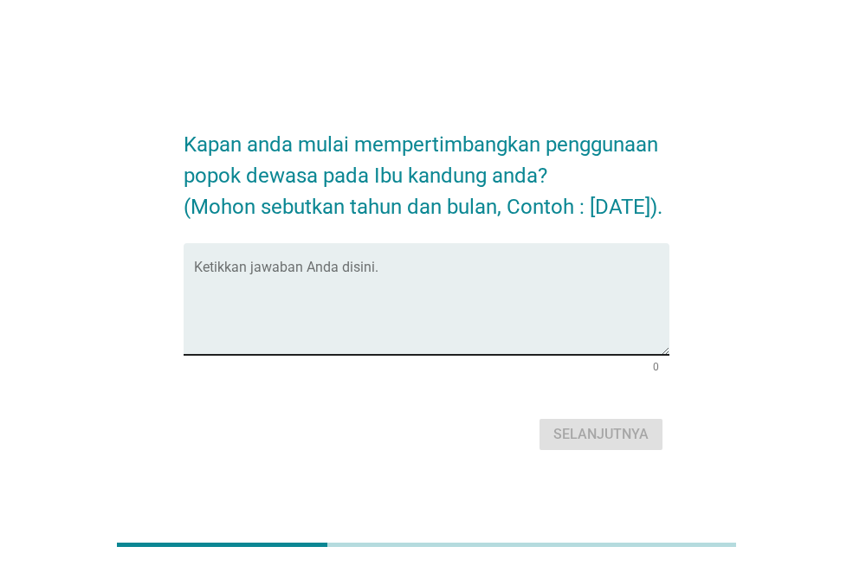
click at [417, 284] on textarea "Ketikkan jawaban Anda disini." at bounding box center [431, 309] width 475 height 91
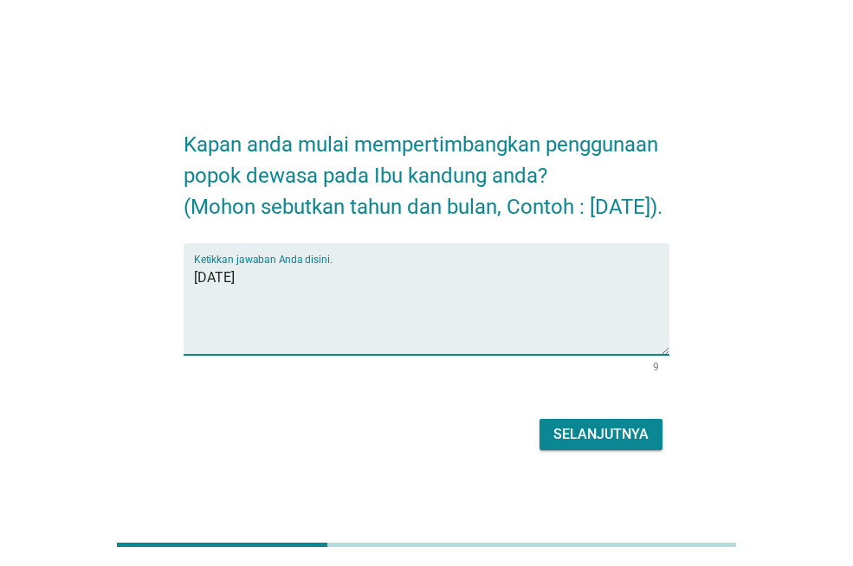
type textarea "[DATE]"
click at [591, 445] on div "Selanjutnya" at bounding box center [600, 434] width 95 height 21
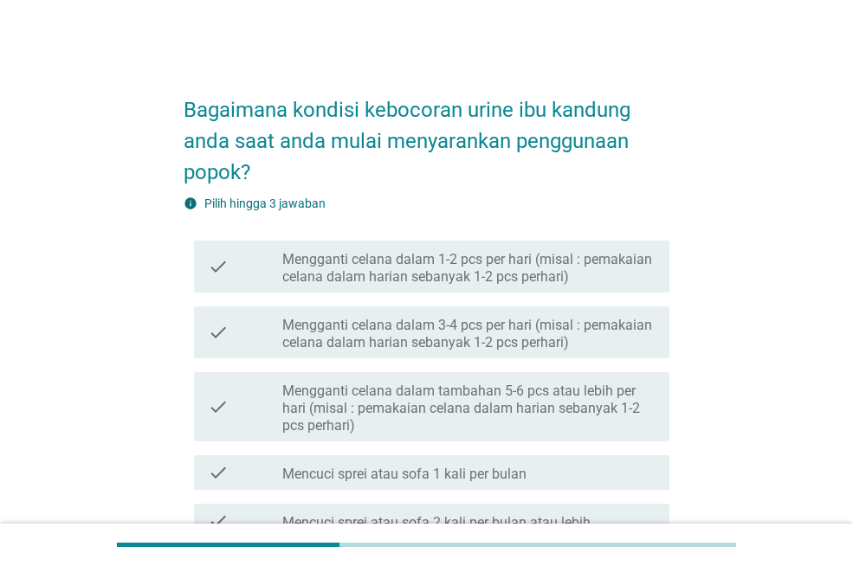
click at [337, 280] on label "Mengganti celana dalam 1-2 pcs per hari (misal : pemakaian celana dalam harian …" at bounding box center [468, 268] width 373 height 35
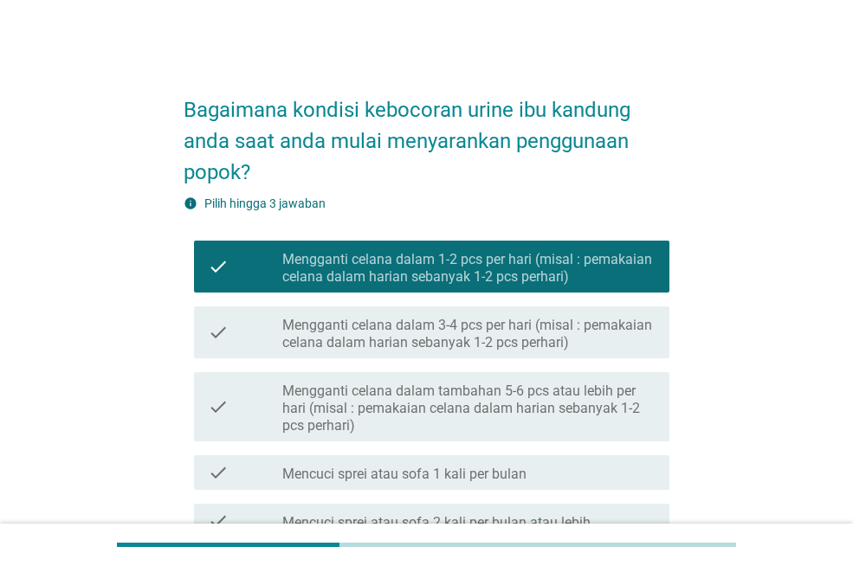
click at [398, 275] on label "Mengganti celana dalam 1-2 pcs per hari (misal : pemakaian celana dalam harian …" at bounding box center [468, 268] width 373 height 35
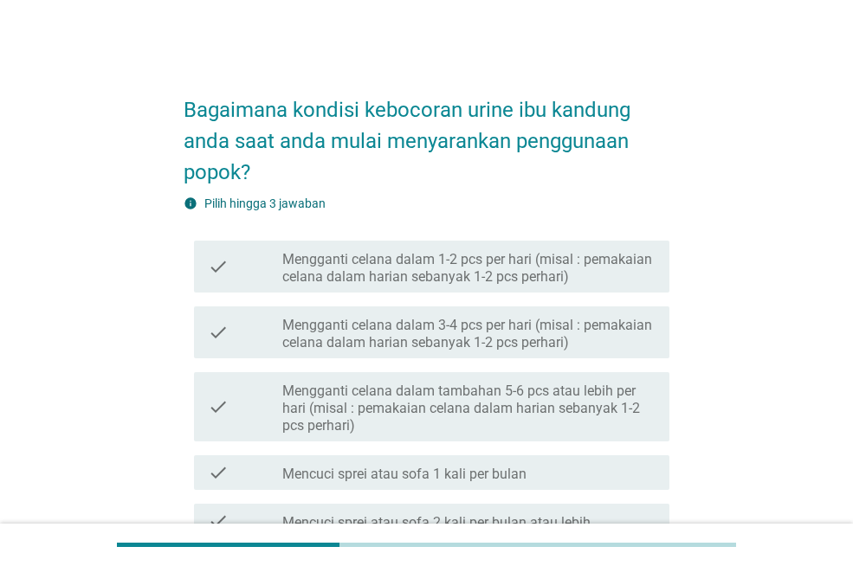
click at [354, 272] on label "Mengganti celana dalam 1-2 pcs per hari (misal : pemakaian celana dalam harian …" at bounding box center [468, 268] width 373 height 35
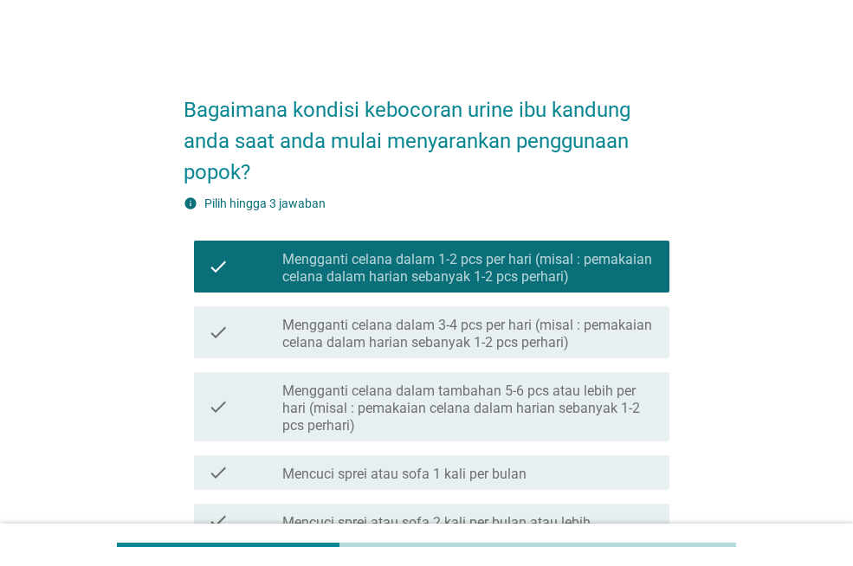
scroll to position [345, 0]
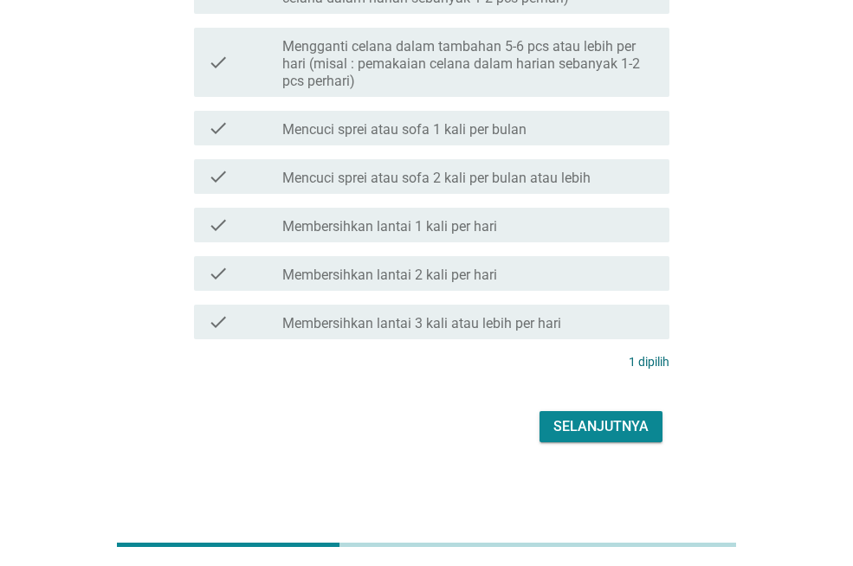
click at [582, 417] on div "Selanjutnya" at bounding box center [600, 427] width 95 height 21
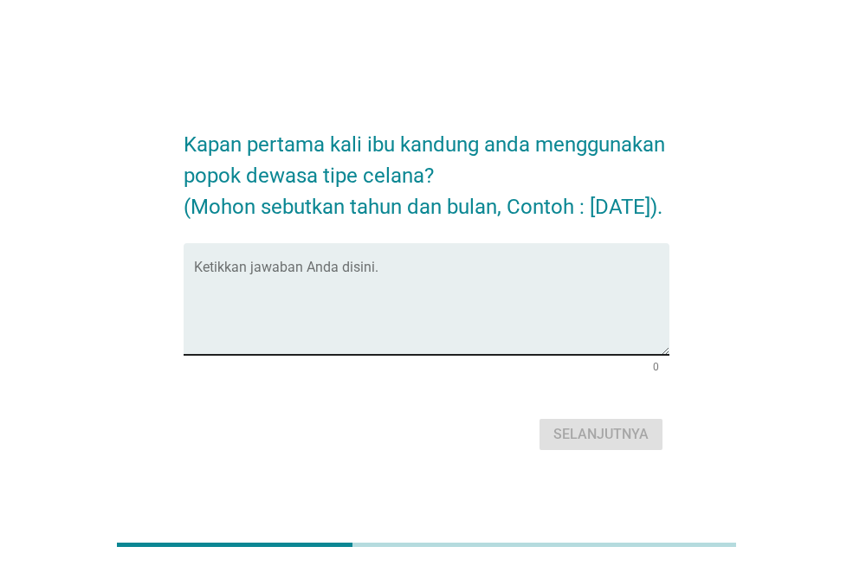
click at [402, 283] on textarea "Ketikkan jawaban Anda disini." at bounding box center [431, 309] width 475 height 91
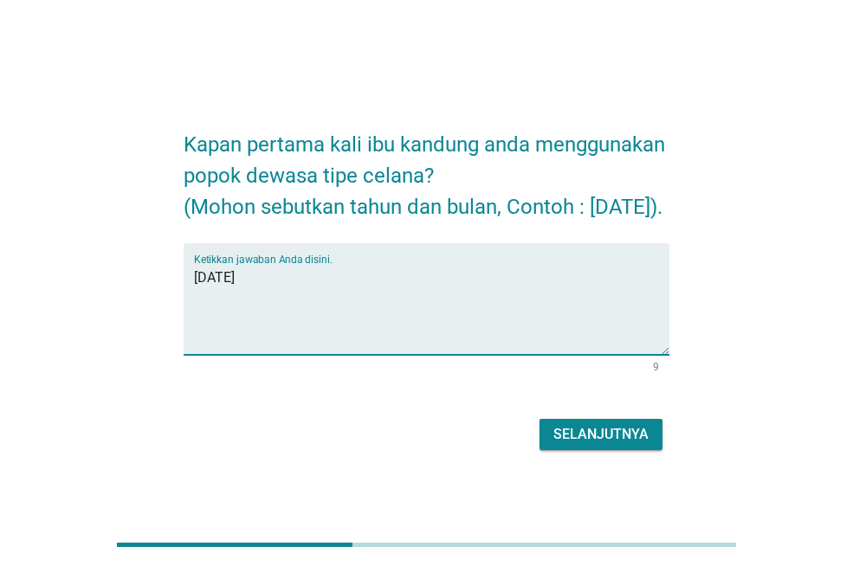
type textarea "[DATE]"
click at [607, 445] on div "Selanjutnya" at bounding box center [600, 434] width 95 height 21
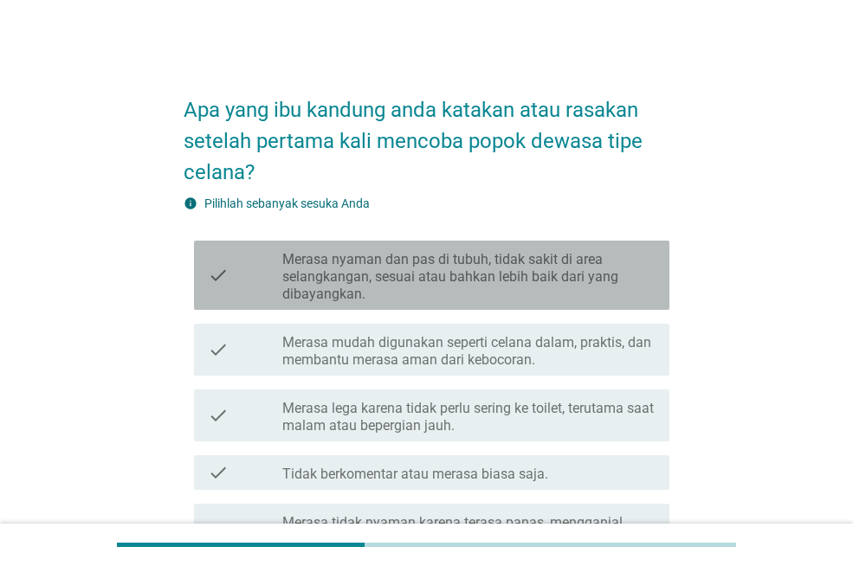
click at [365, 284] on label "Merasa nyaman dan pas di tubuh, tidak sakit di area selangkangan, sesuai atau b…" at bounding box center [468, 277] width 373 height 52
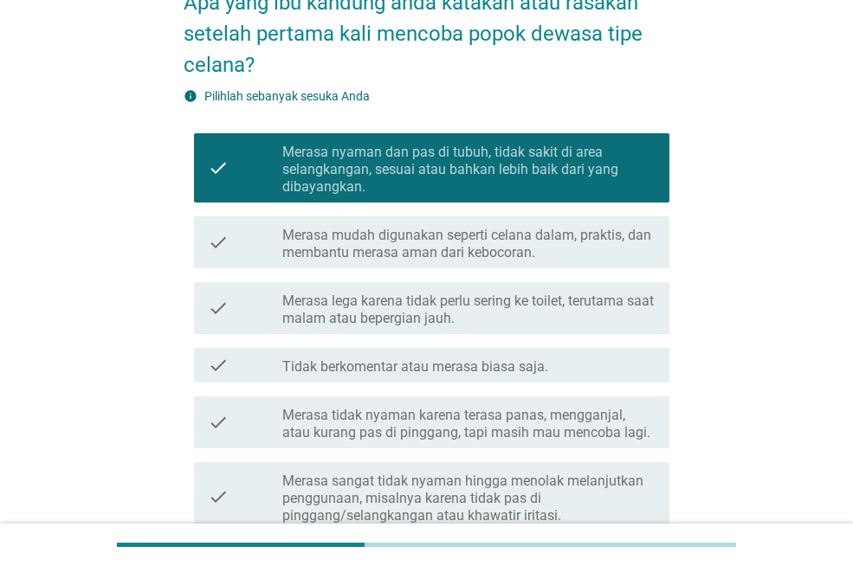
scroll to position [323, 0]
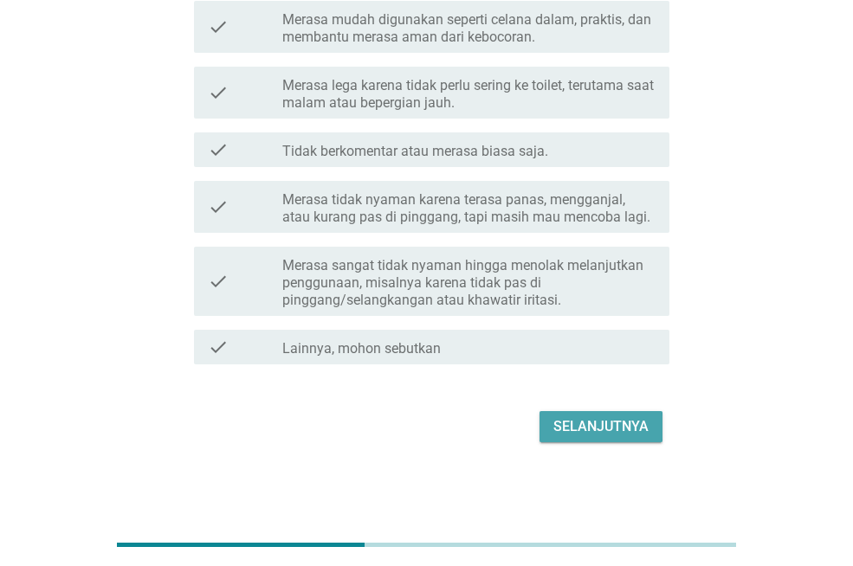
click at [573, 411] on button "Selanjutnya" at bounding box center [601, 426] width 123 height 31
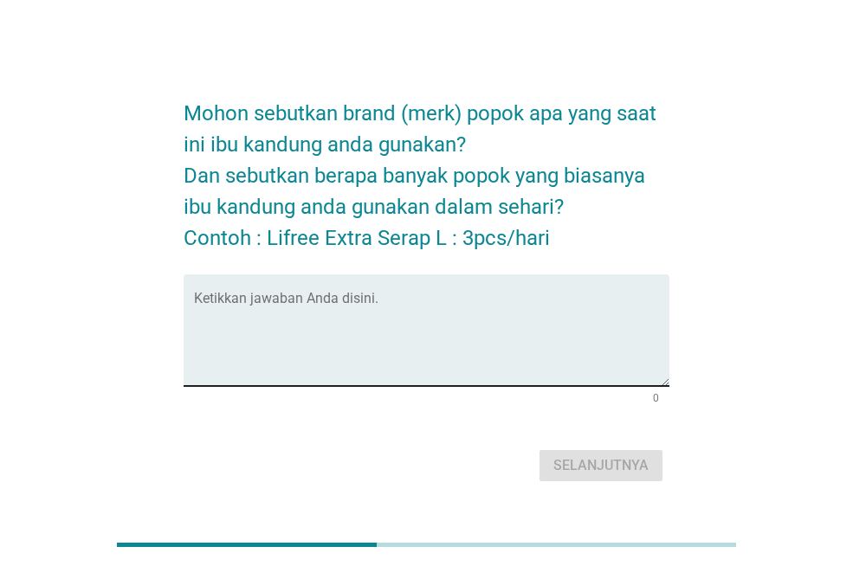
click at [417, 309] on textarea "Ketikkan jawaban Anda disini." at bounding box center [431, 340] width 475 height 91
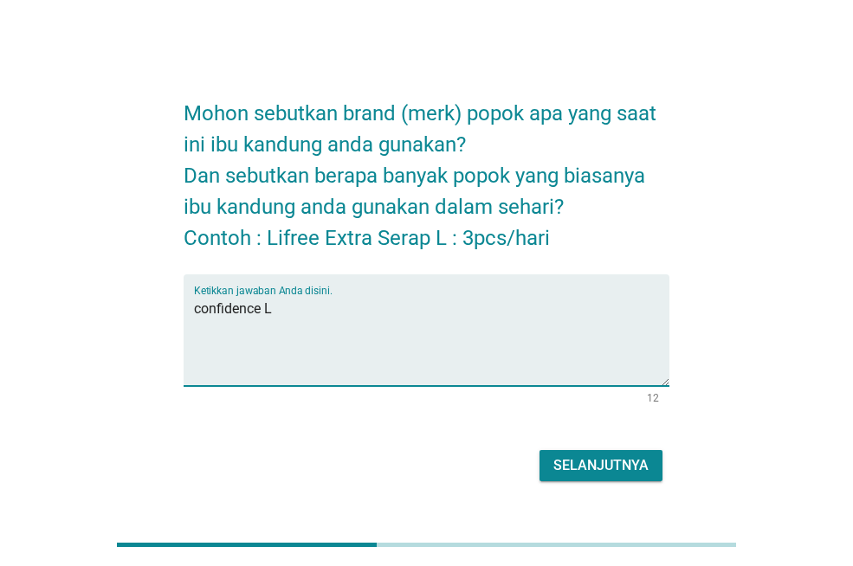
click at [559, 449] on div "Selanjutnya" at bounding box center [427, 466] width 486 height 42
click at [293, 302] on textarea "confidence L" at bounding box center [431, 340] width 475 height 91
type textarea "confidence L: 3 pcs/[PERSON_NAME]"
click at [572, 454] on button "Selanjutnya" at bounding box center [601, 465] width 123 height 31
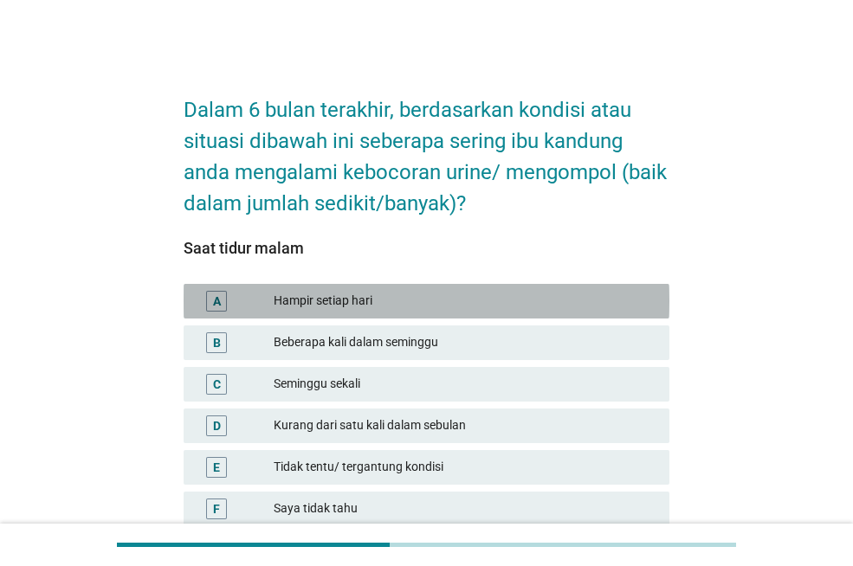
click at [285, 305] on div "Hampir setiap hari" at bounding box center [465, 301] width 382 height 21
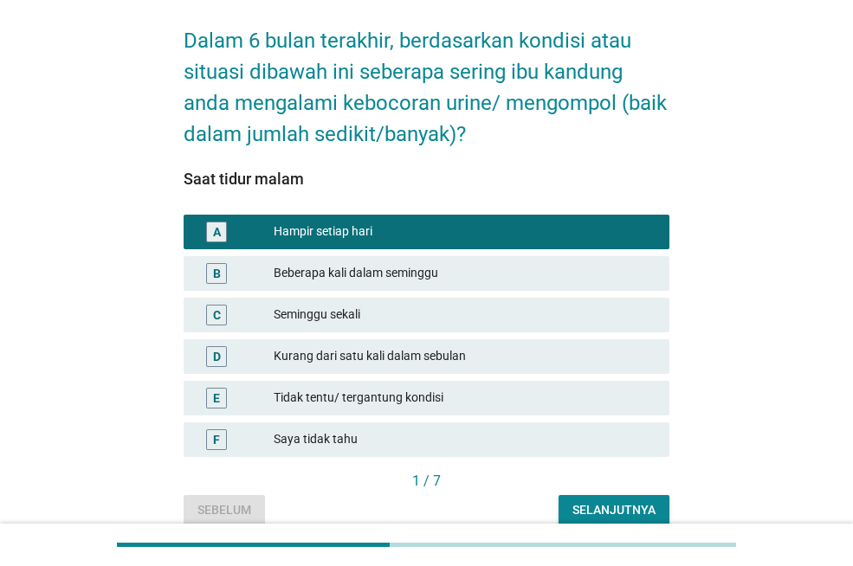
scroll to position [148, 0]
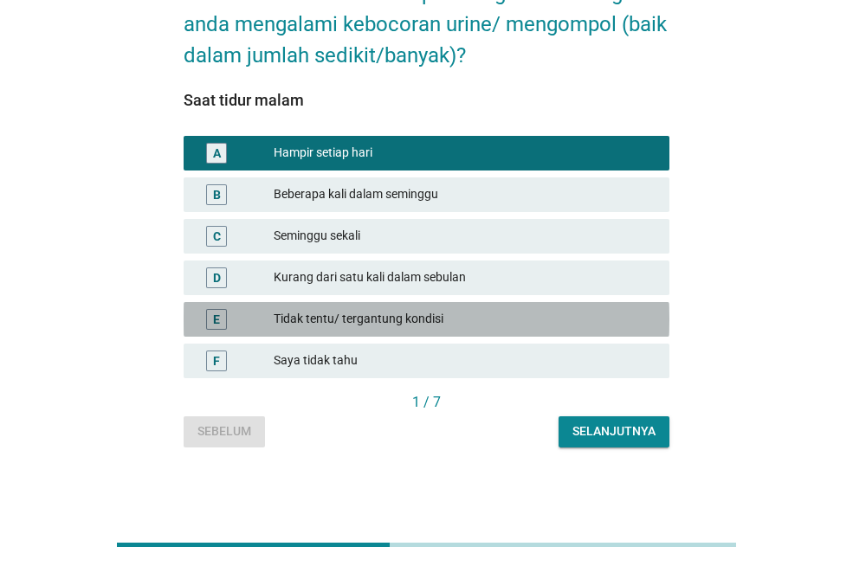
click at [449, 304] on div "E Tidak tentu/ tergantung kondisi" at bounding box center [427, 319] width 486 height 35
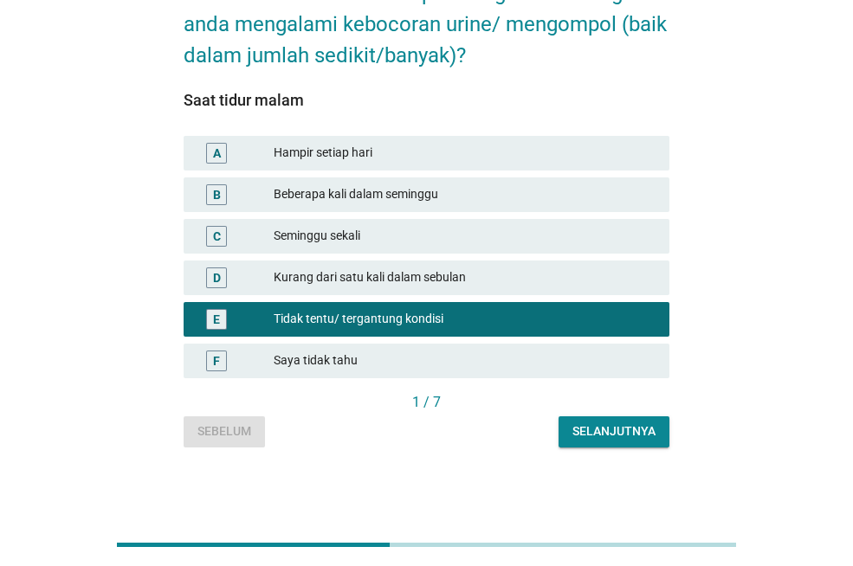
click at [619, 426] on div "Selanjutnya" at bounding box center [613, 432] width 83 height 18
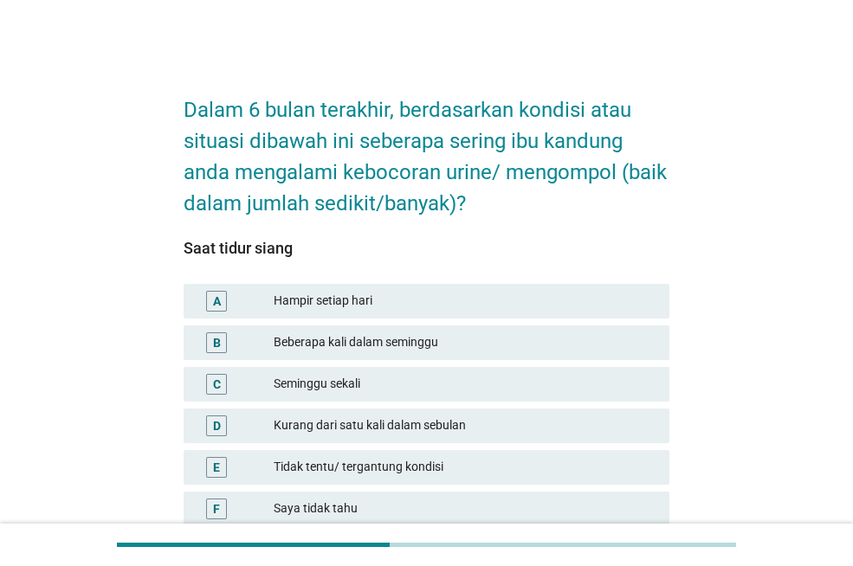
scroll to position [87, 0]
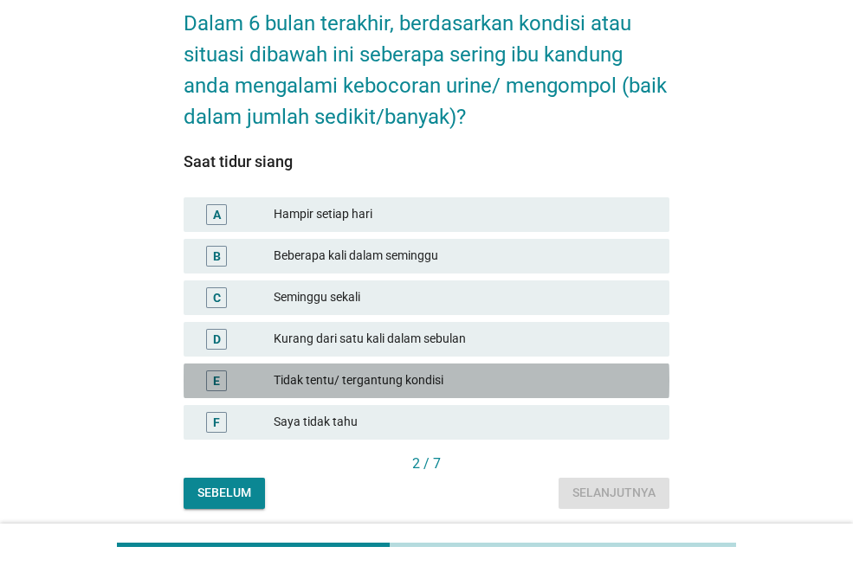
click at [415, 372] on div "Tidak tentu/ tergantung kondisi" at bounding box center [465, 381] width 382 height 21
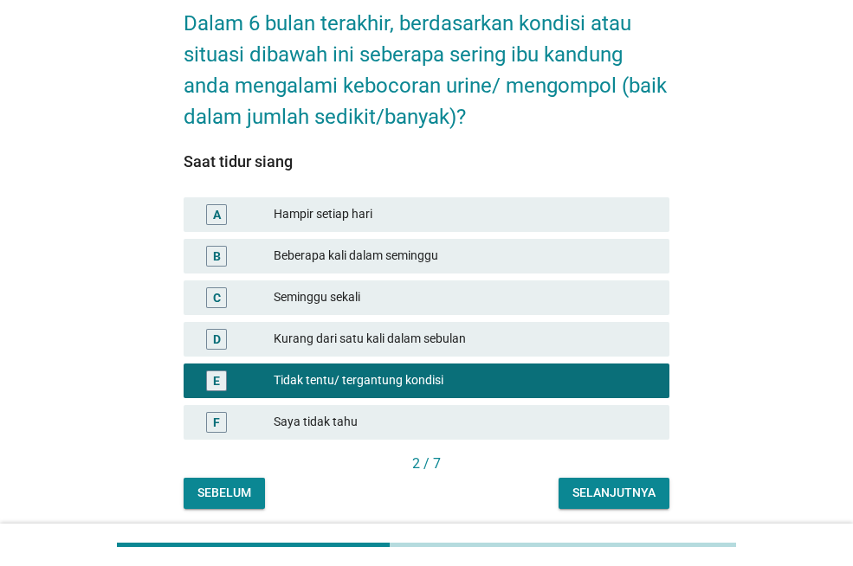
click at [616, 489] on div "Selanjutnya" at bounding box center [613, 493] width 83 height 18
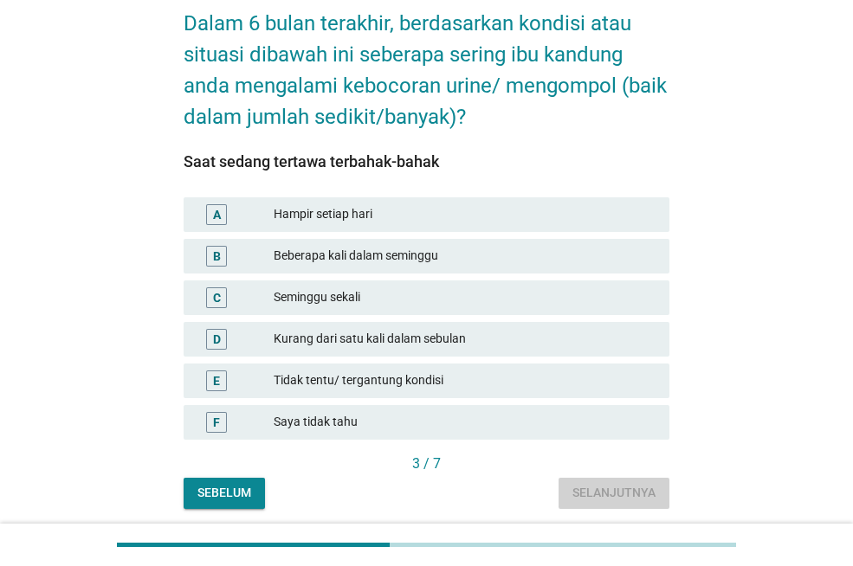
scroll to position [0, 0]
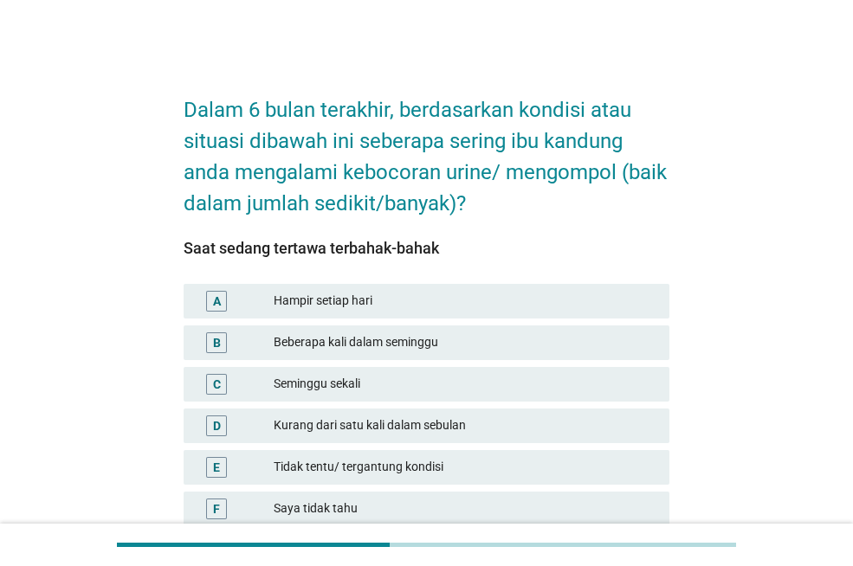
click at [420, 463] on div "Tidak tentu/ tergantung kondisi" at bounding box center [465, 467] width 382 height 21
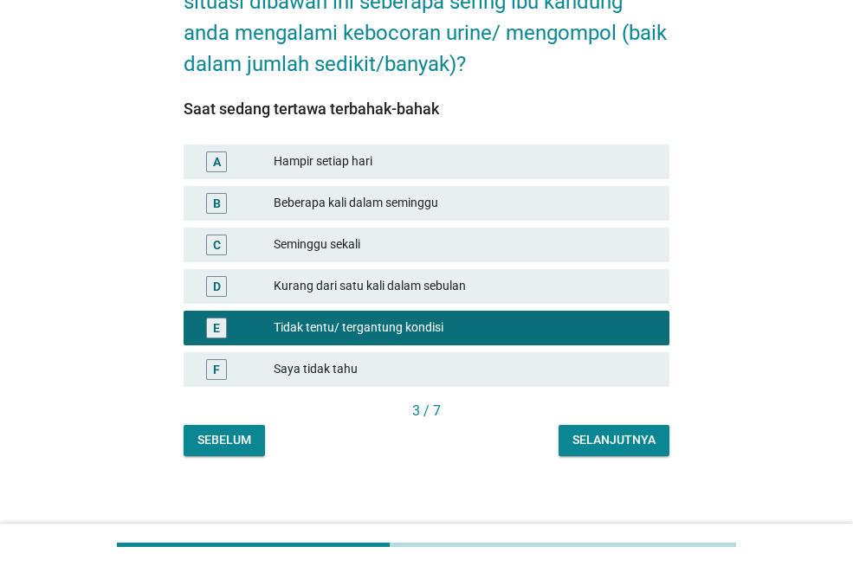
scroll to position [148, 0]
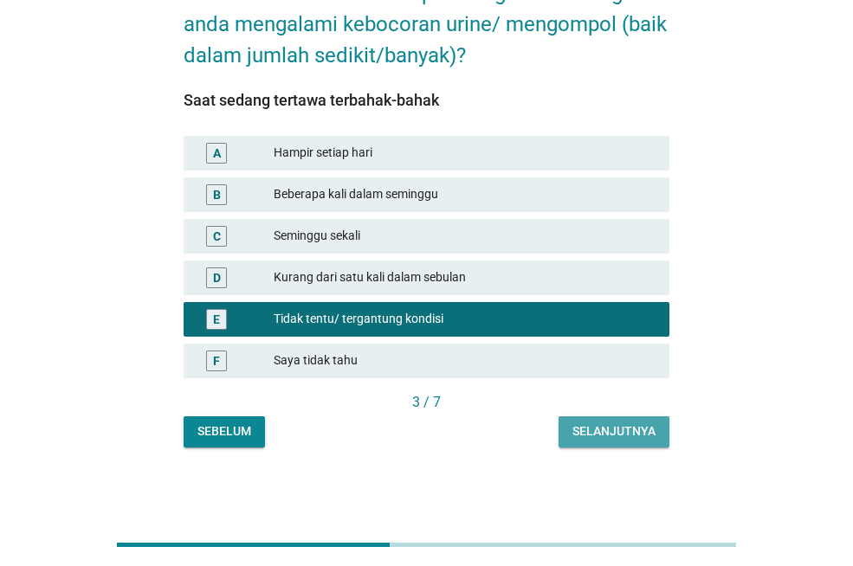
click at [621, 436] on div "Selanjutnya" at bounding box center [613, 432] width 83 height 18
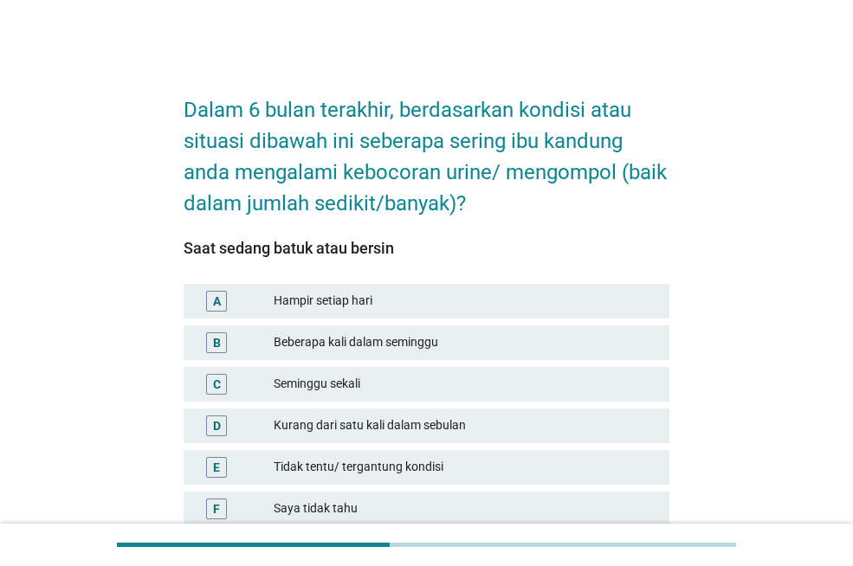
click at [430, 469] on div "Tidak tentu/ tergantung kondisi" at bounding box center [465, 467] width 382 height 21
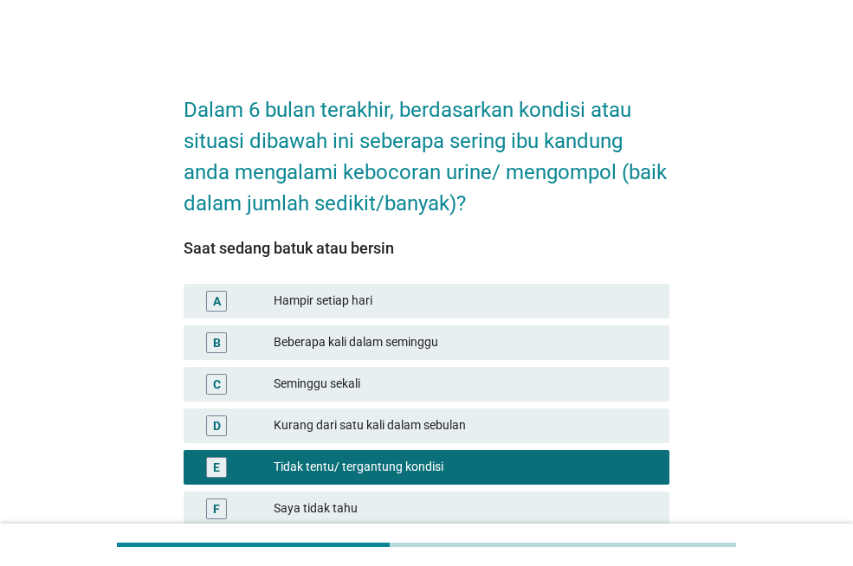
scroll to position [148, 0]
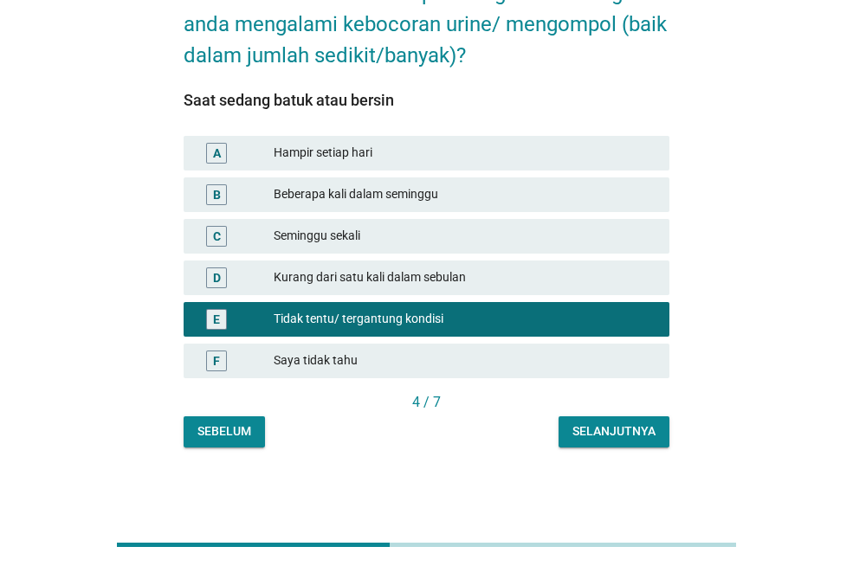
click at [605, 435] on div "Selanjutnya" at bounding box center [613, 432] width 83 height 18
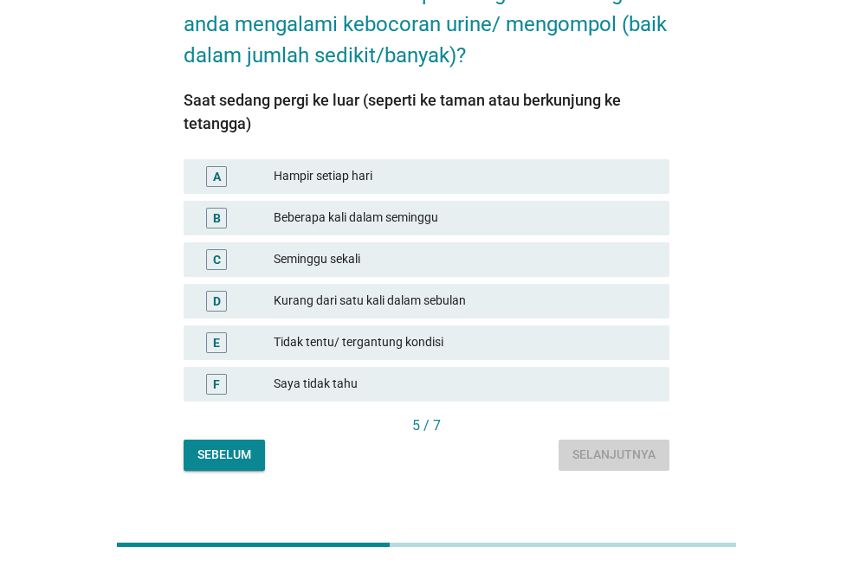
scroll to position [0, 0]
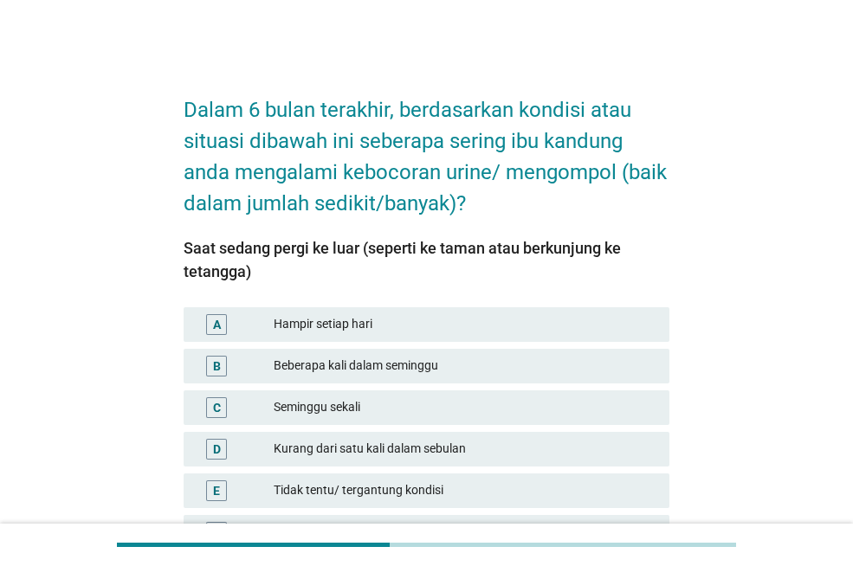
click at [438, 495] on div "Tidak tentu/ tergantung kondisi" at bounding box center [465, 491] width 382 height 21
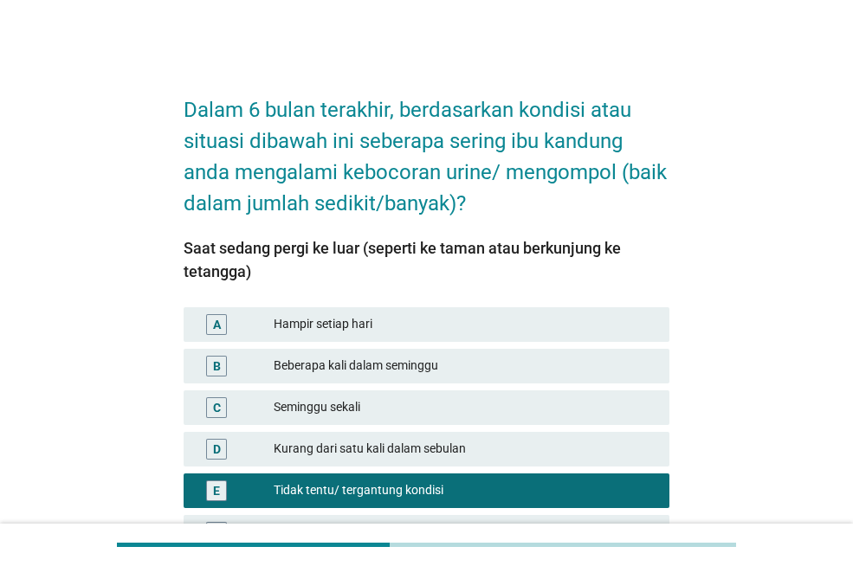
scroll to position [171, 0]
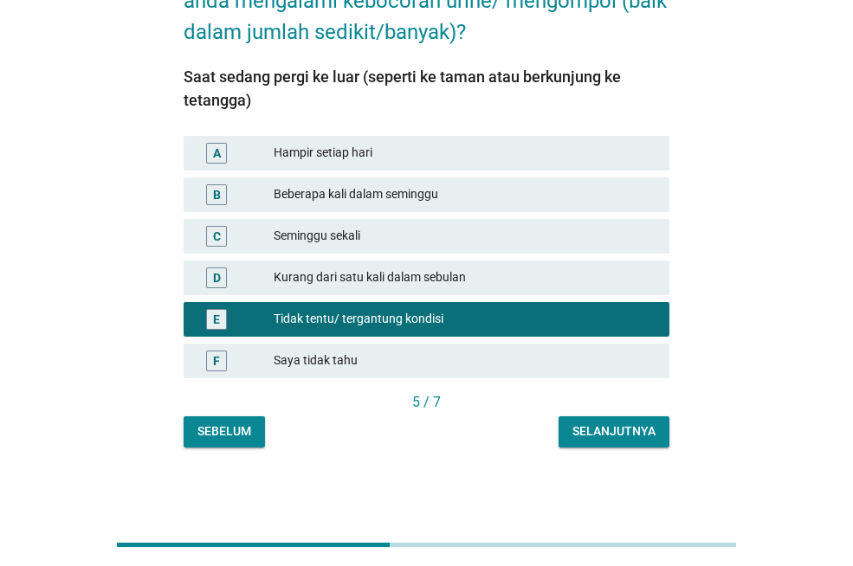
click at [590, 417] on button "Selanjutnya" at bounding box center [614, 432] width 111 height 31
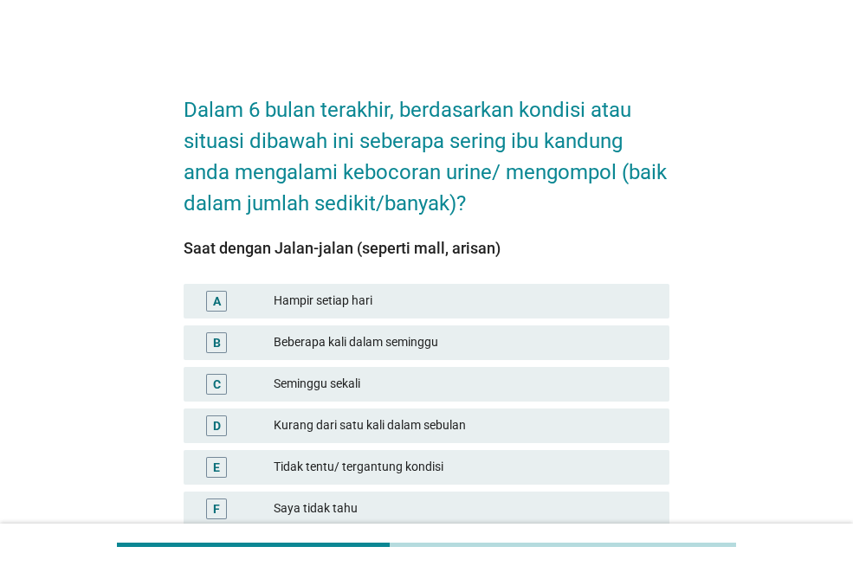
click at [424, 475] on div "Tidak tentu/ tergantung kondisi" at bounding box center [465, 467] width 382 height 21
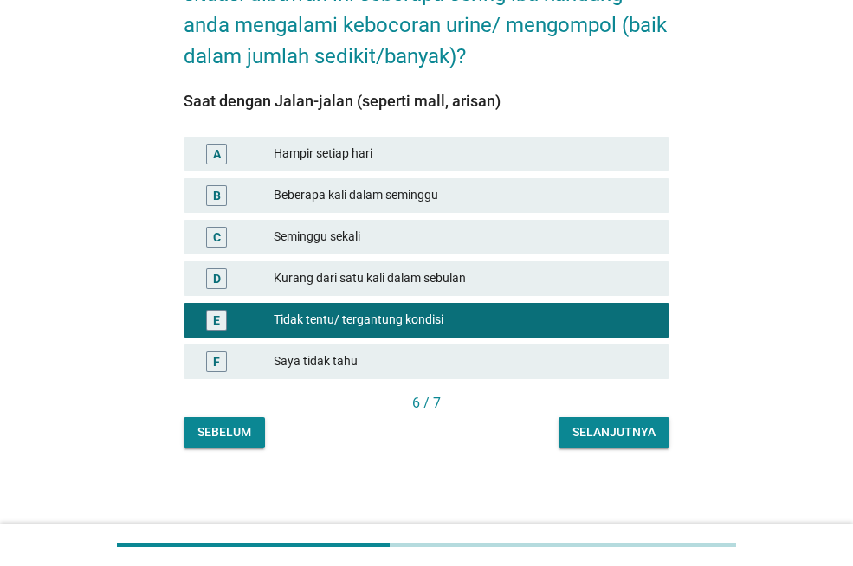
scroll to position [148, 0]
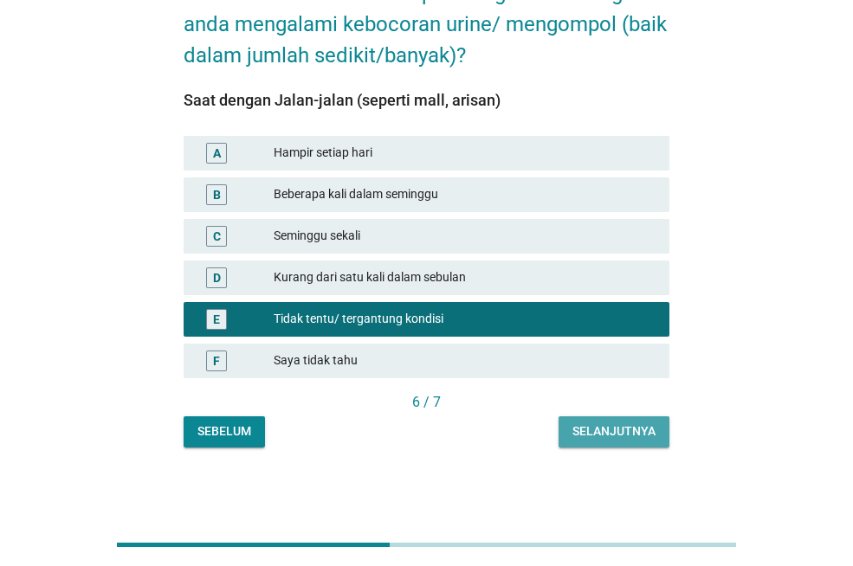
click at [611, 429] on div "Selanjutnya" at bounding box center [613, 432] width 83 height 18
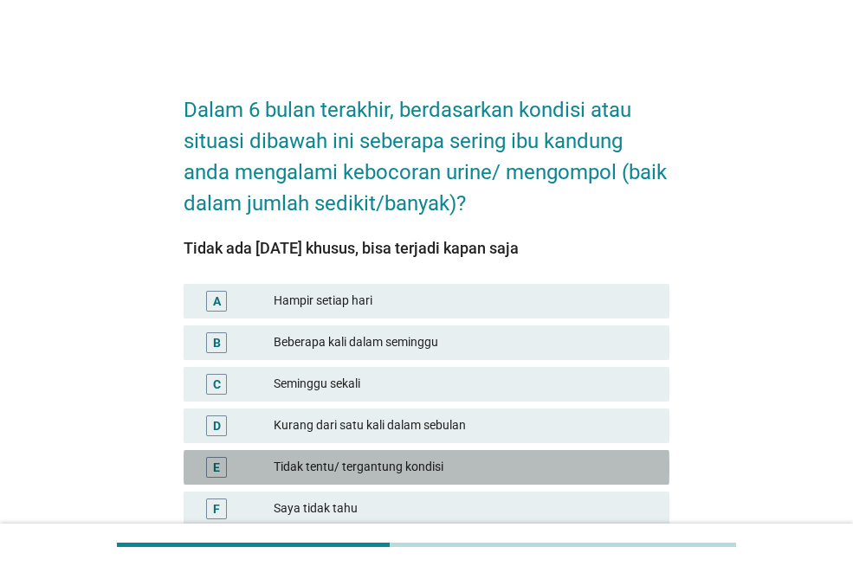
click at [440, 465] on div "Tidak tentu/ tergantung kondisi" at bounding box center [465, 467] width 382 height 21
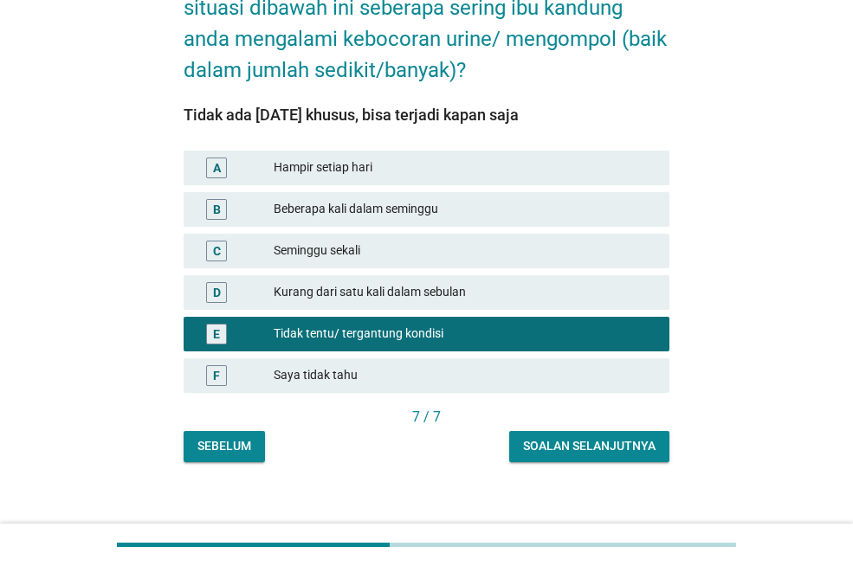
scroll to position [148, 0]
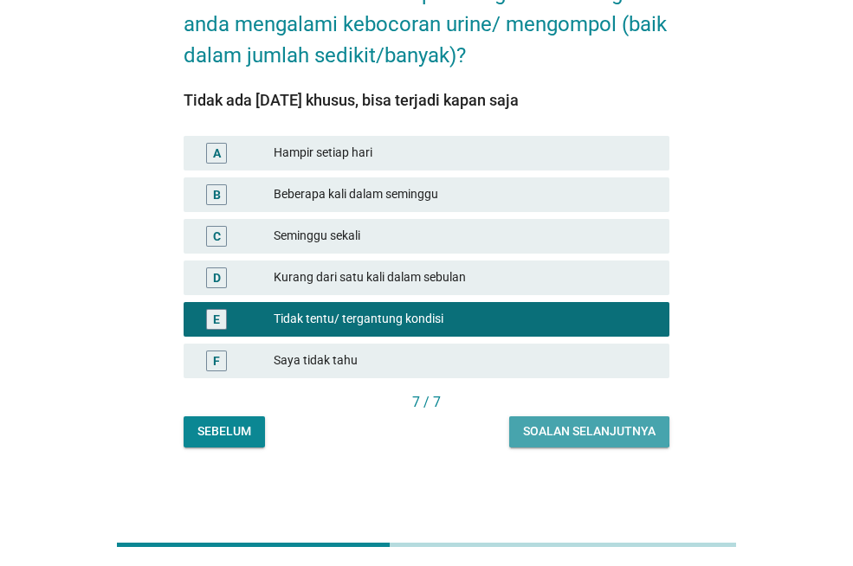
click at [572, 423] on div "Soalan selanjutnya" at bounding box center [589, 432] width 133 height 18
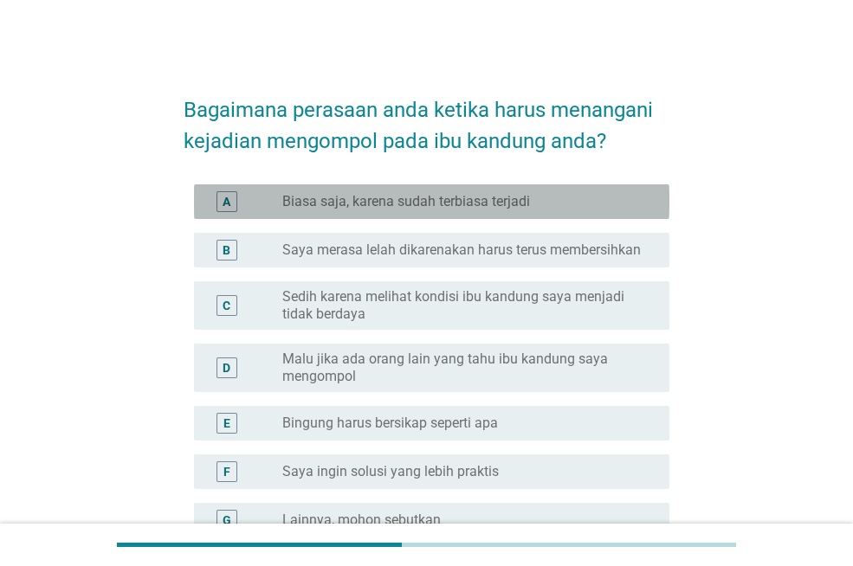
click at [333, 208] on label "Biasa saja, karena sudah terbiasa terjadi" at bounding box center [406, 201] width 248 height 17
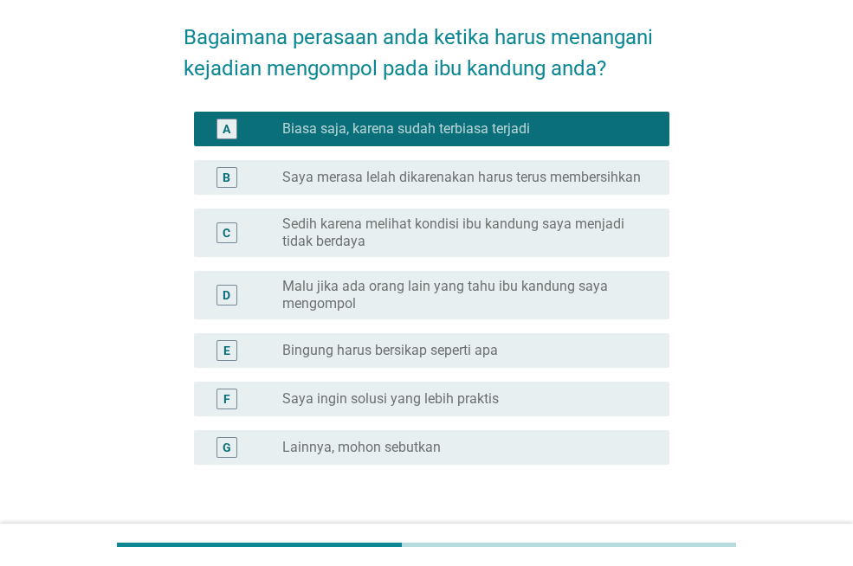
scroll to position [173, 0]
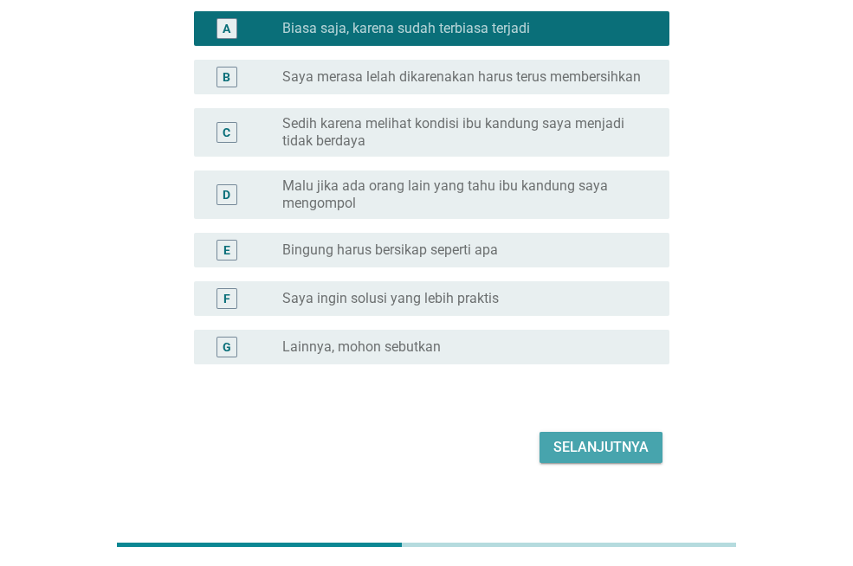
click at [565, 448] on div "Selanjutnya" at bounding box center [600, 447] width 95 height 21
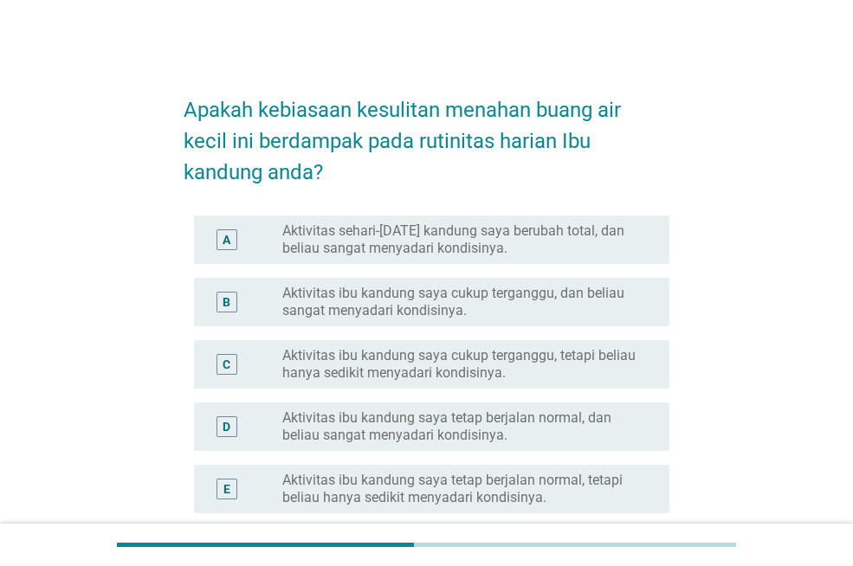
click at [333, 243] on label "Aktivitas sehari-[DATE] kandung saya berubah total, dan beliau sangat menyadari…" at bounding box center [461, 240] width 359 height 35
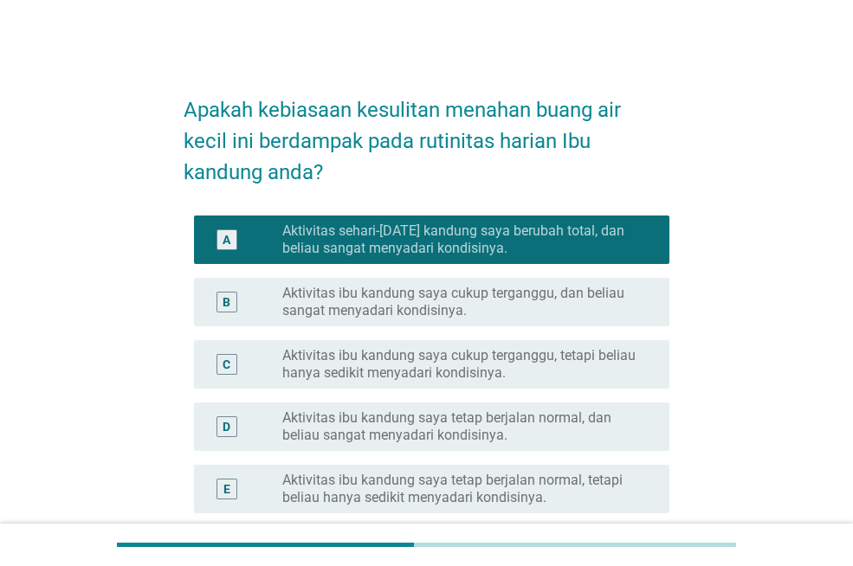
click at [404, 250] on label "Aktivitas sehari-[DATE] kandung saya berubah total, dan beliau sangat menyadari…" at bounding box center [461, 240] width 359 height 35
click at [438, 482] on label "Aktivitas ibu kandung saya tetap berjalan normal, tetapi beliau hanya sedikit m…" at bounding box center [461, 489] width 359 height 35
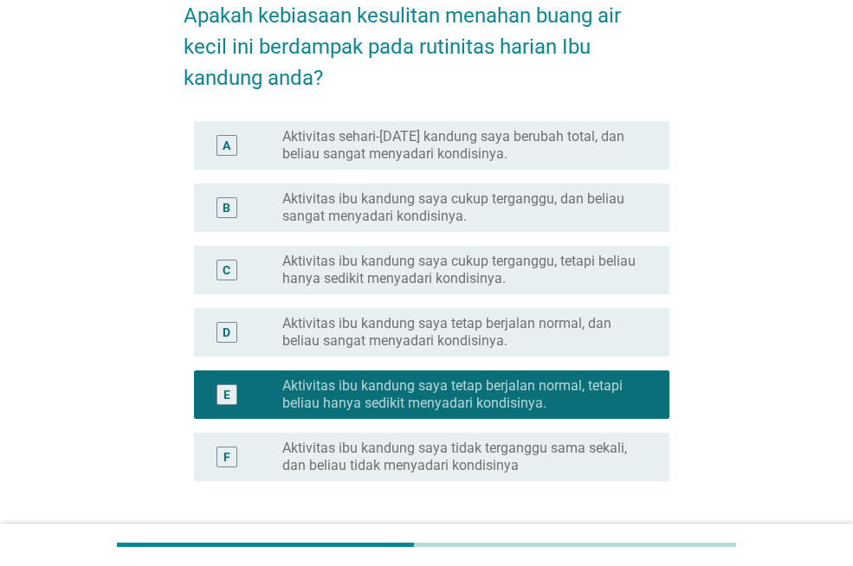
scroll to position [232, 0]
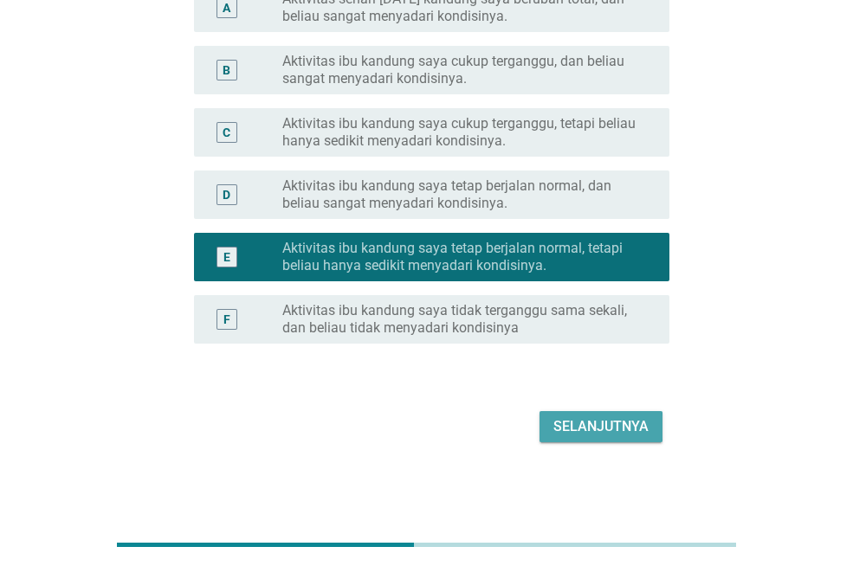
click at [576, 424] on div "Selanjutnya" at bounding box center [600, 427] width 95 height 21
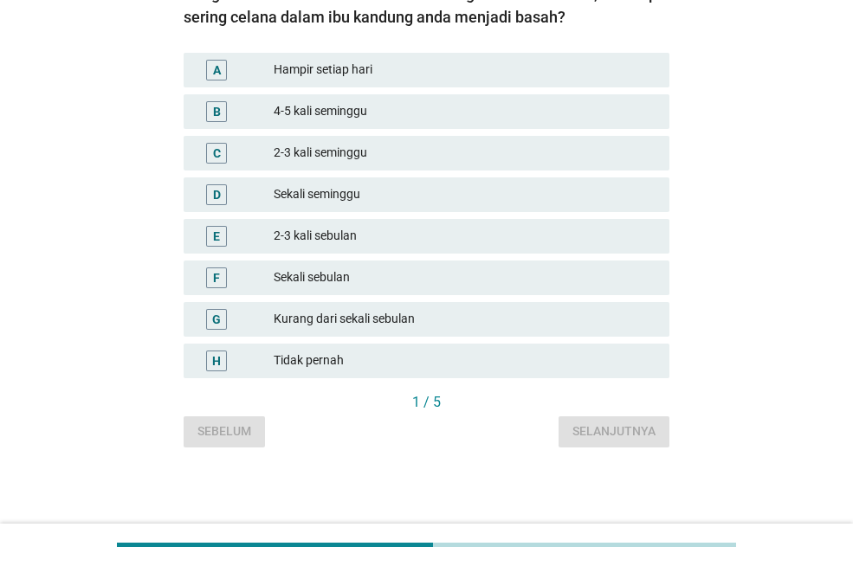
scroll to position [0, 0]
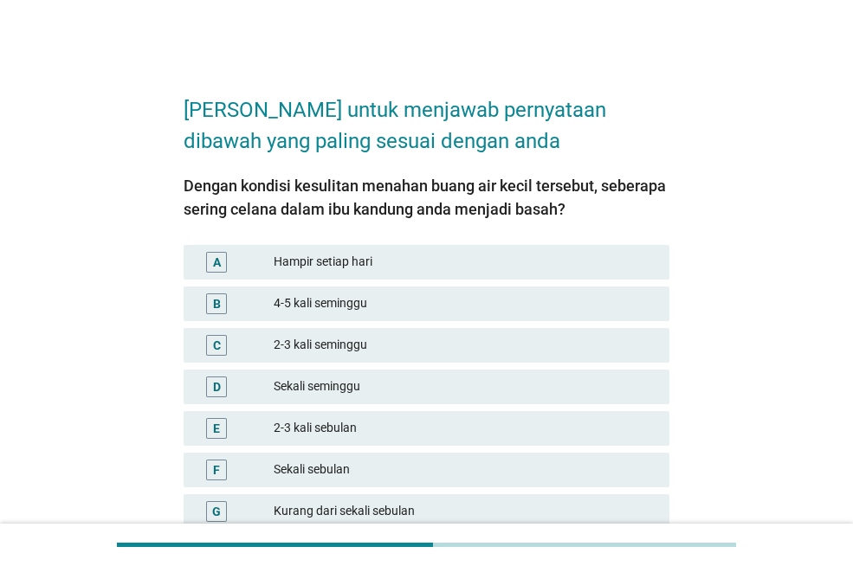
click at [330, 257] on div "Hampir setiap hari" at bounding box center [465, 262] width 382 height 21
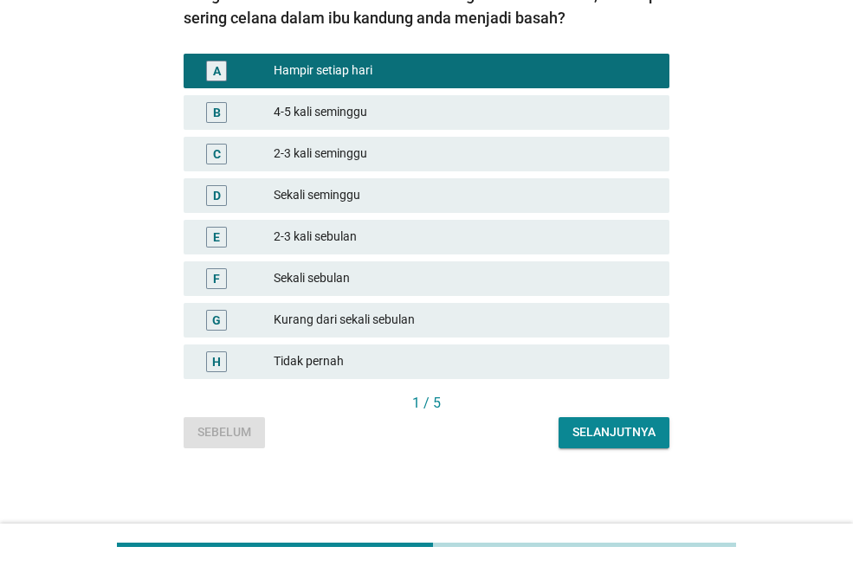
scroll to position [192, 0]
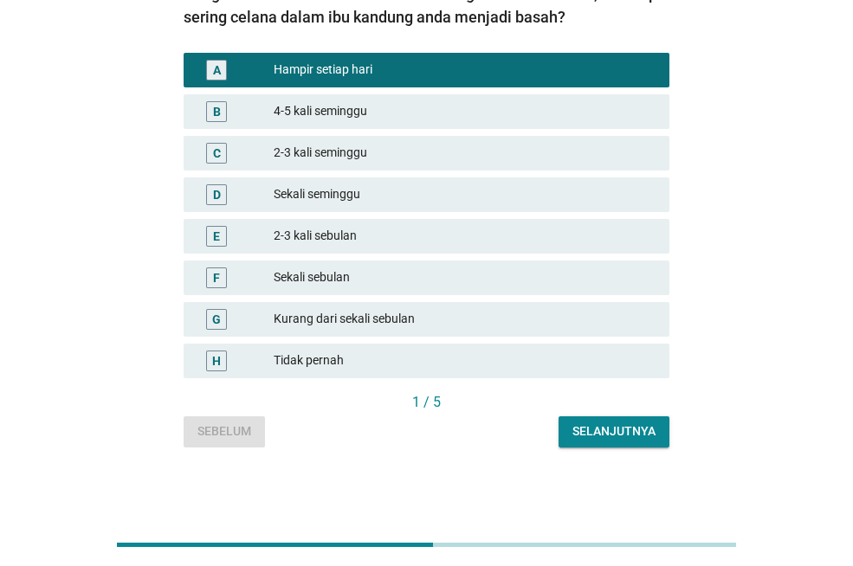
click at [572, 430] on button "Selanjutnya" at bounding box center [614, 432] width 111 height 31
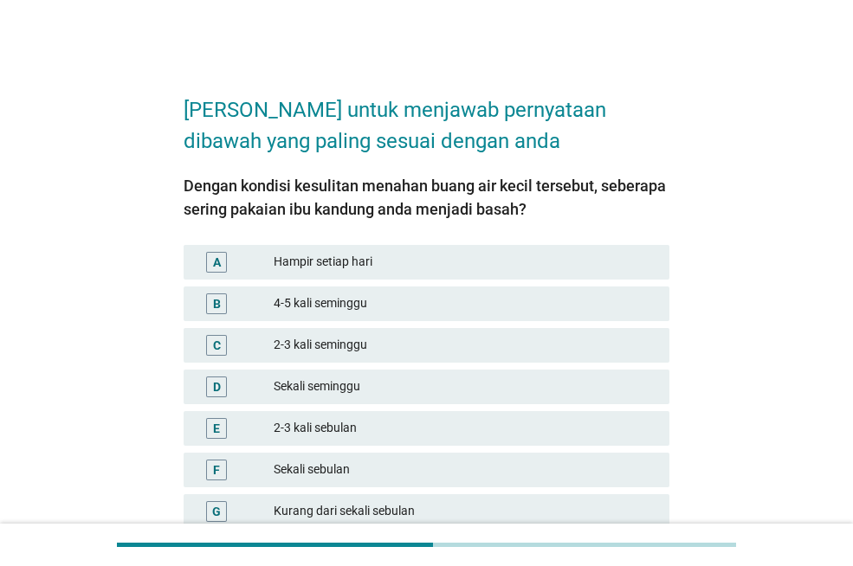
click at [333, 257] on div "Hampir setiap hari" at bounding box center [465, 262] width 382 height 21
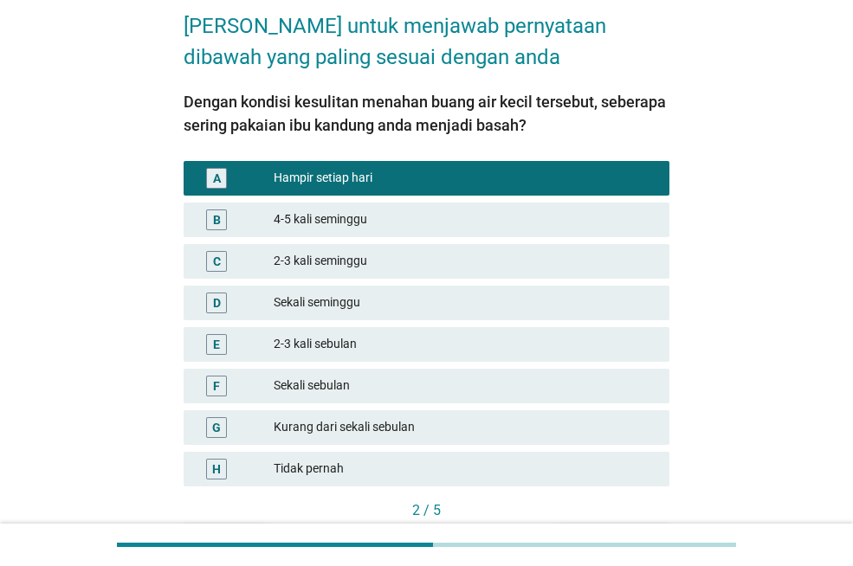
scroll to position [192, 0]
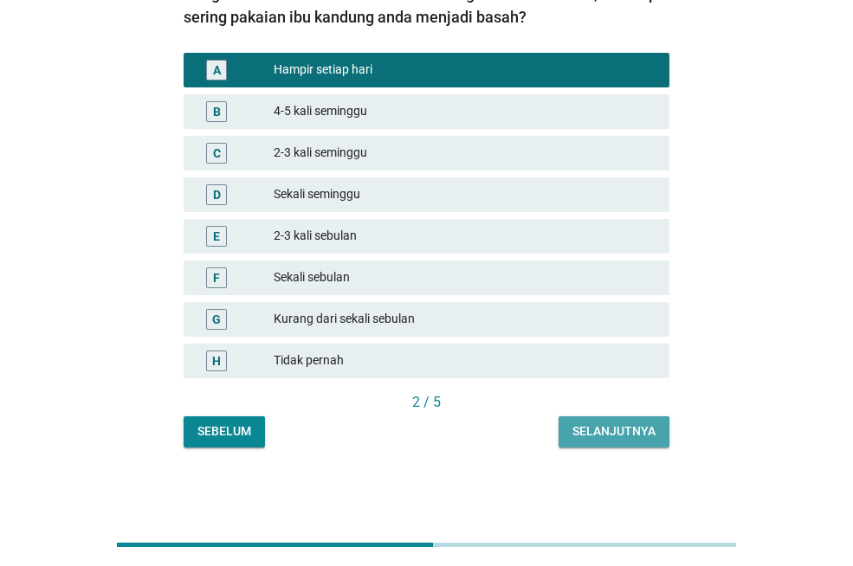
click at [594, 430] on div "Selanjutnya" at bounding box center [613, 432] width 83 height 18
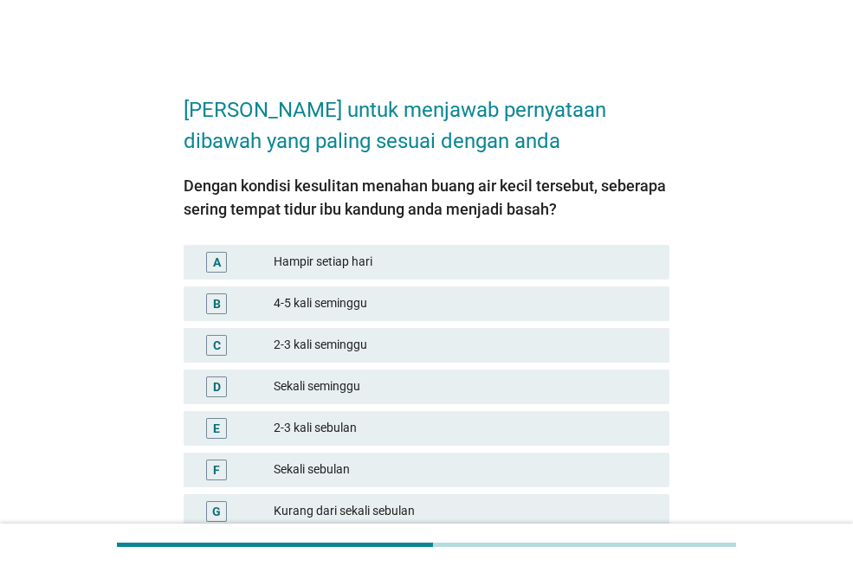
click at [320, 255] on div "Hampir setiap hari" at bounding box center [465, 262] width 382 height 21
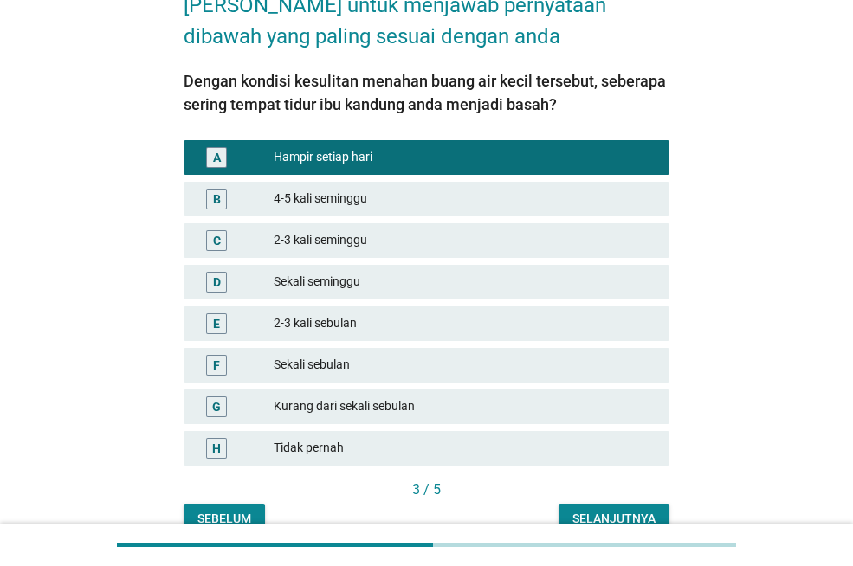
scroll to position [192, 0]
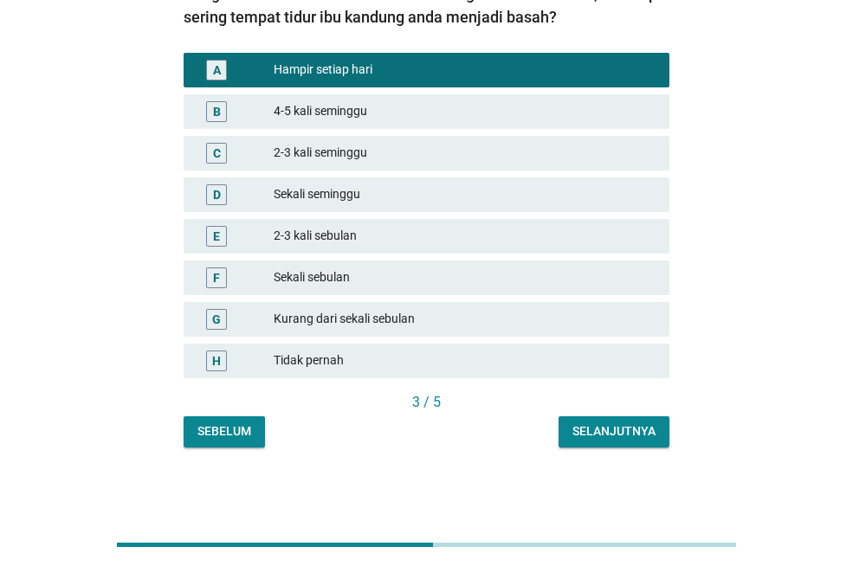
click at [590, 428] on div "Selanjutnya" at bounding box center [613, 432] width 83 height 18
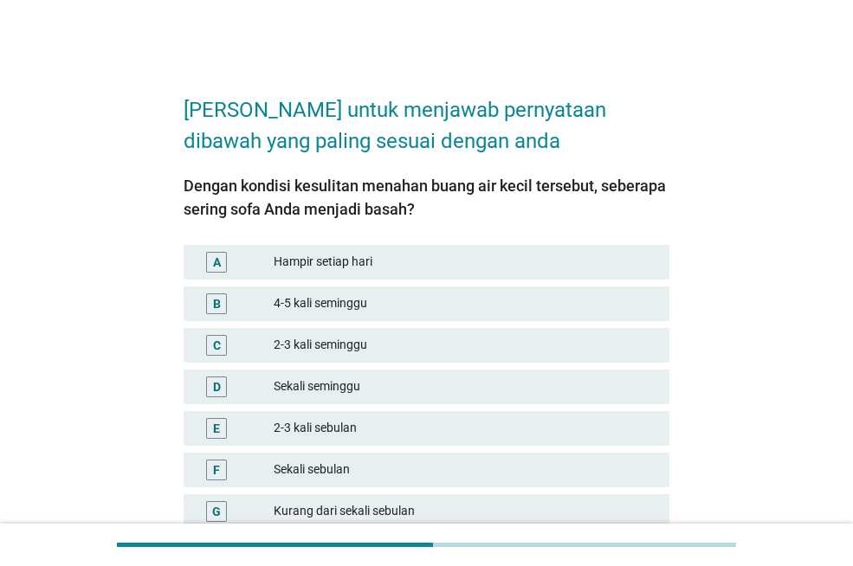
click at [326, 259] on div "Hampir setiap hari" at bounding box center [465, 262] width 382 height 21
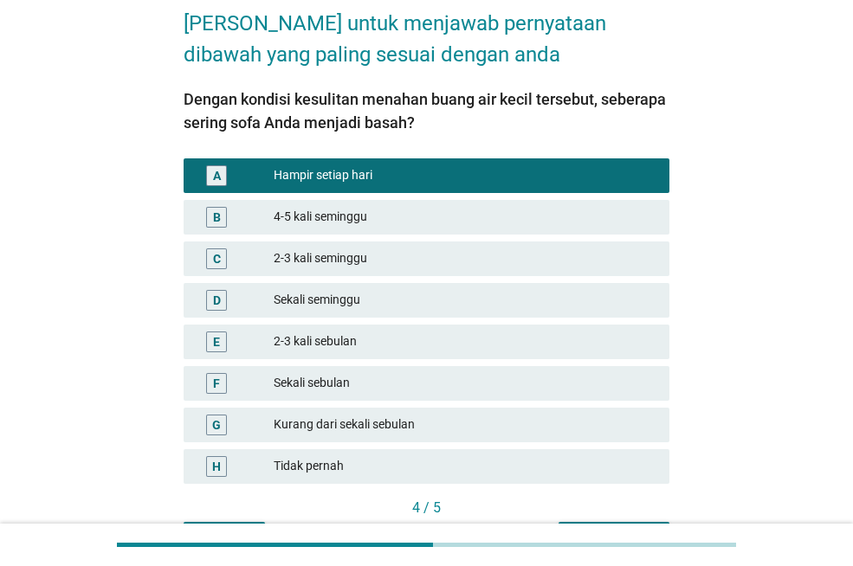
scroll to position [192, 0]
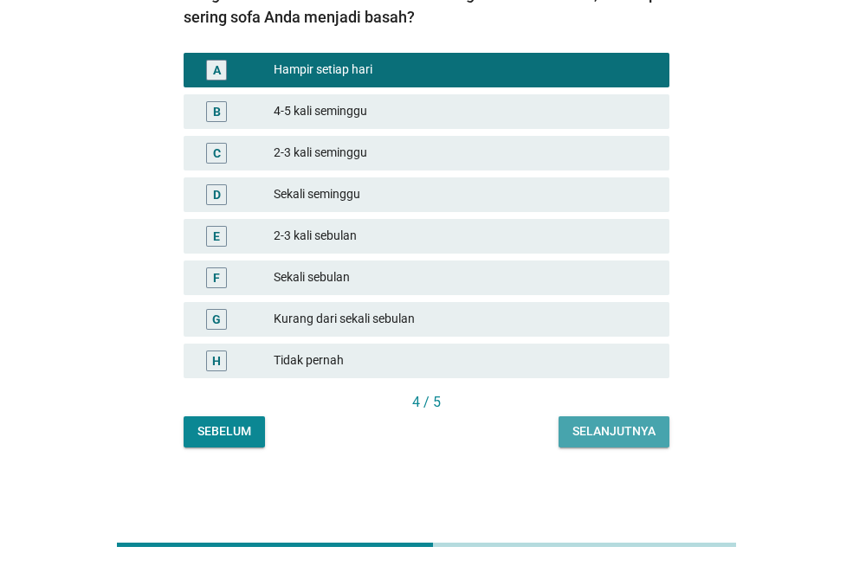
click at [599, 436] on div "Selanjutnya" at bounding box center [613, 432] width 83 height 18
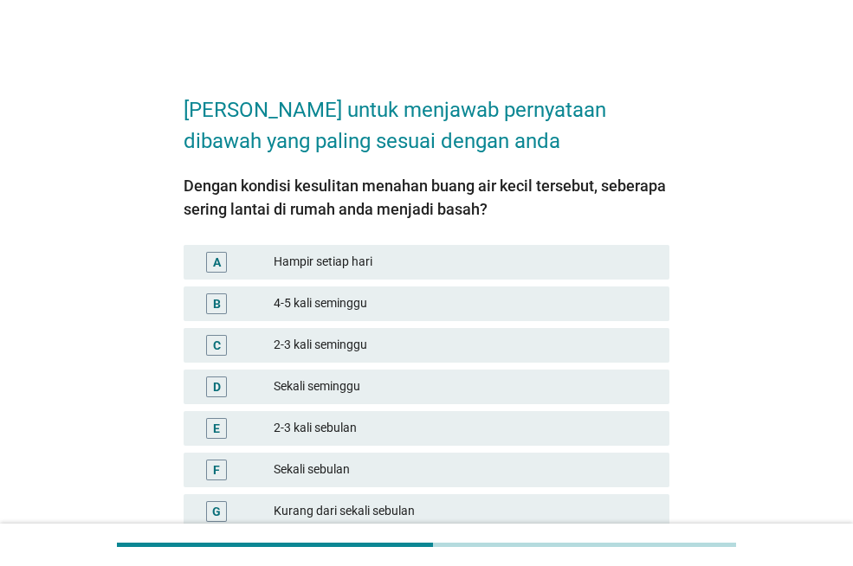
click at [385, 255] on div "Hampir setiap hari" at bounding box center [465, 262] width 382 height 21
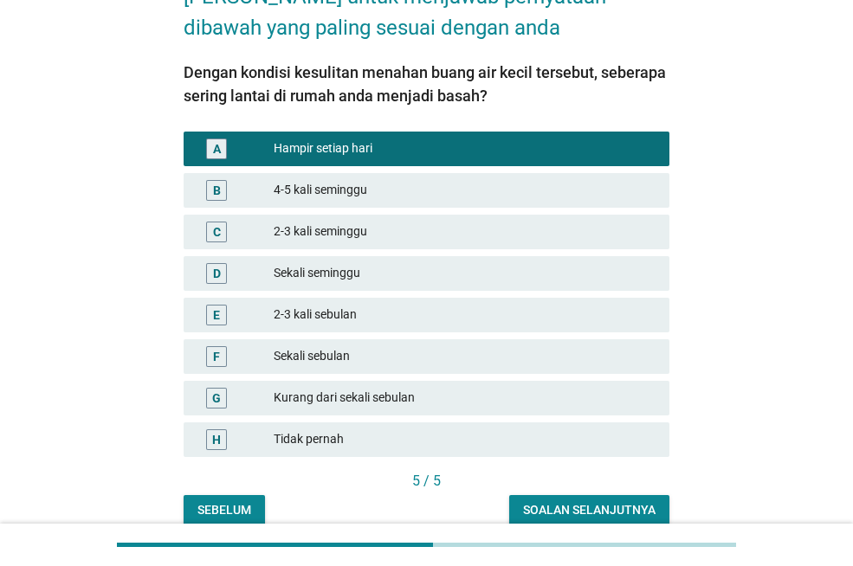
scroll to position [192, 0]
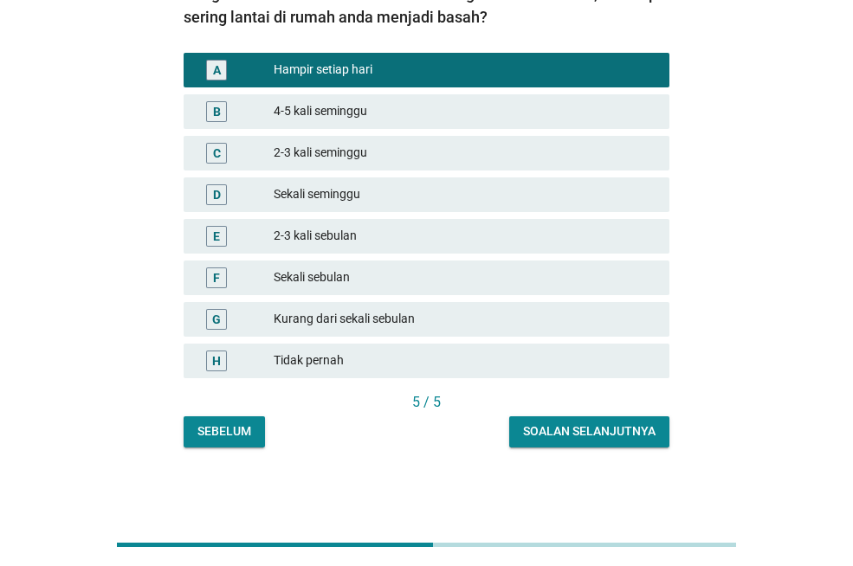
click at [627, 428] on div "Soalan selanjutnya" at bounding box center [589, 432] width 133 height 18
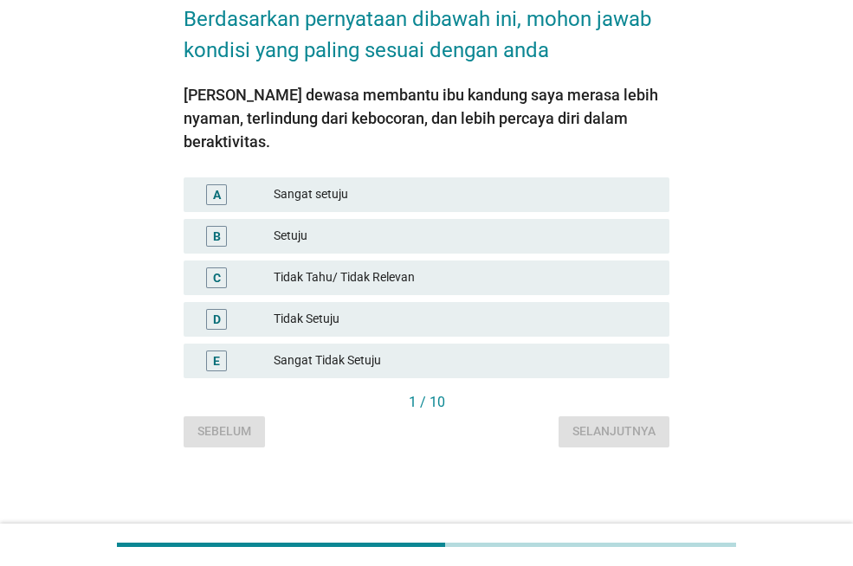
scroll to position [0, 0]
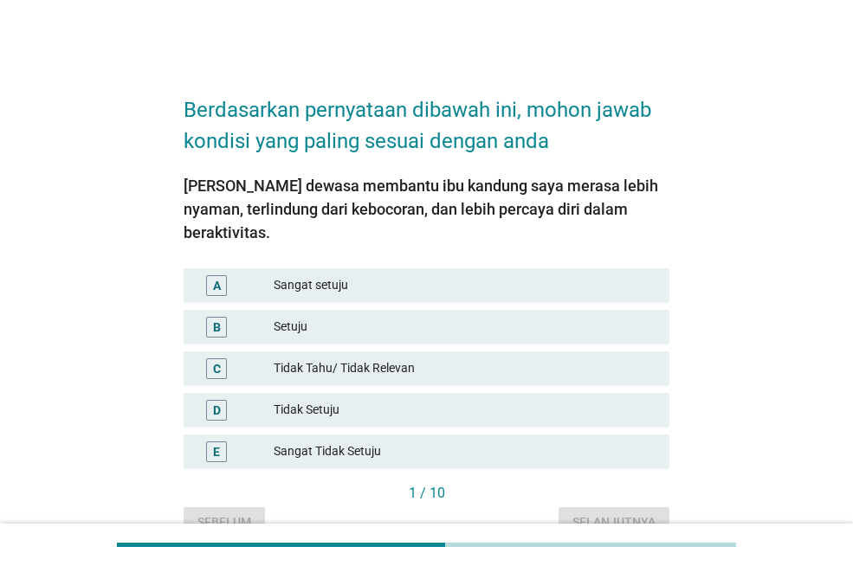
click at [324, 275] on div "Sangat setuju" at bounding box center [465, 285] width 382 height 21
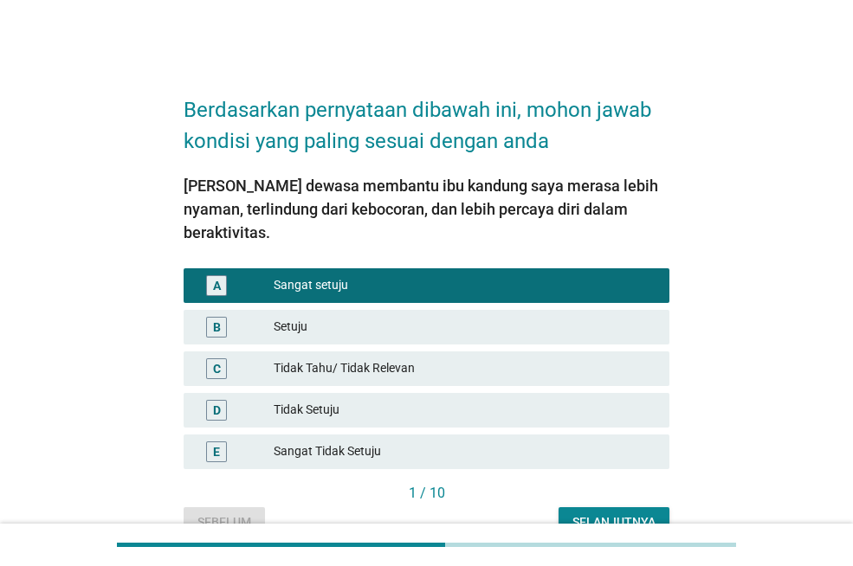
click at [581, 514] on div "Selanjutnya" at bounding box center [613, 523] width 83 height 18
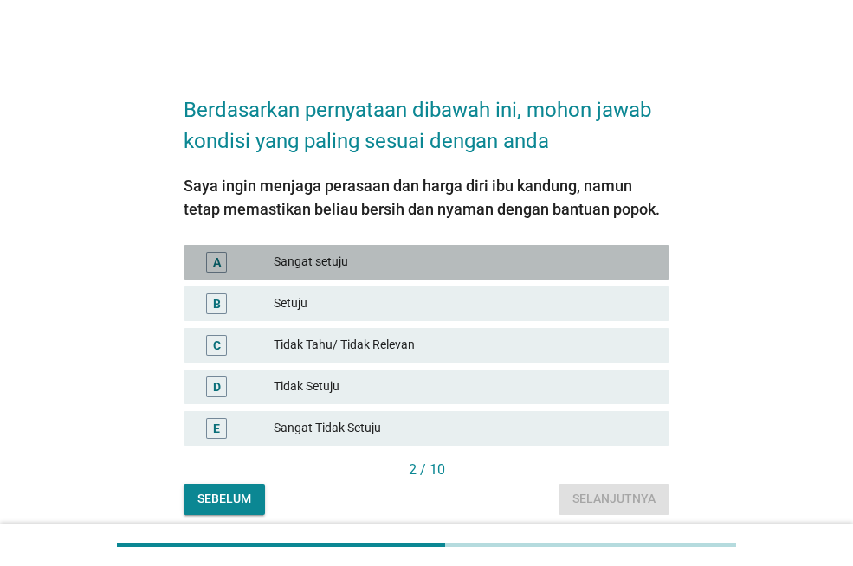
click at [340, 250] on div "A Sangat setuju" at bounding box center [427, 262] width 486 height 35
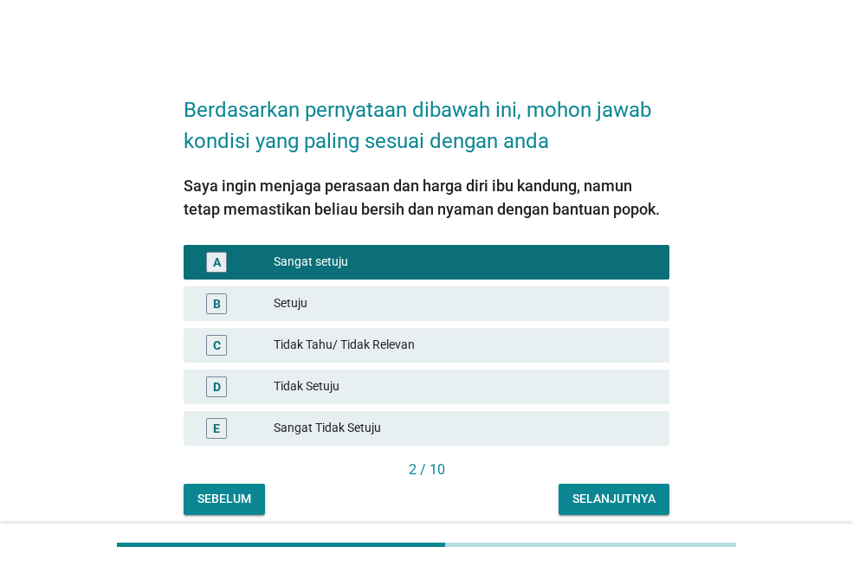
click at [606, 499] on div "Selanjutnya" at bounding box center [613, 499] width 83 height 18
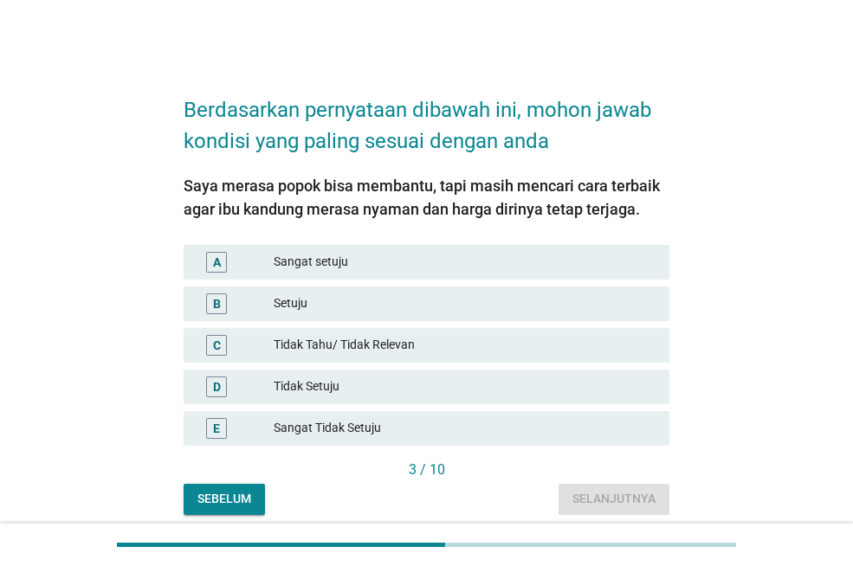
click at [344, 271] on div "Sangat setuju" at bounding box center [465, 262] width 382 height 21
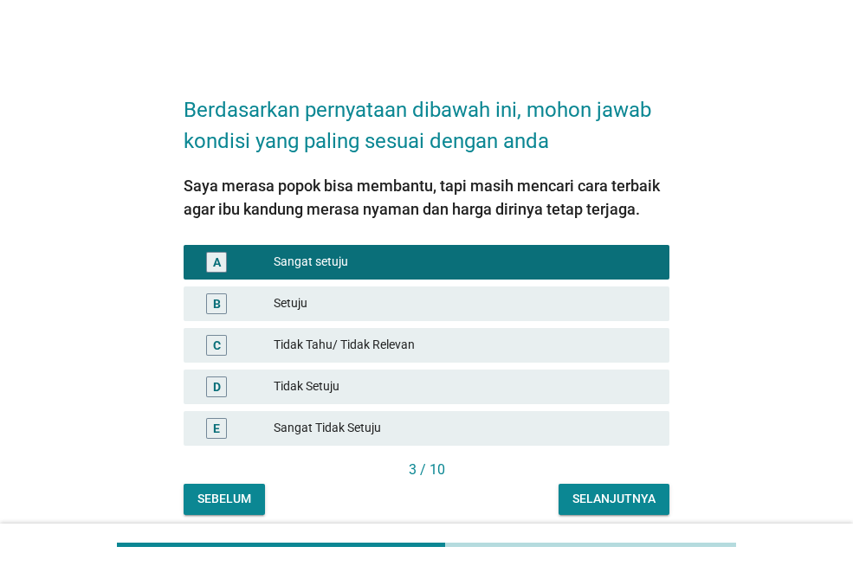
click at [620, 509] on button "Selanjutnya" at bounding box center [614, 499] width 111 height 31
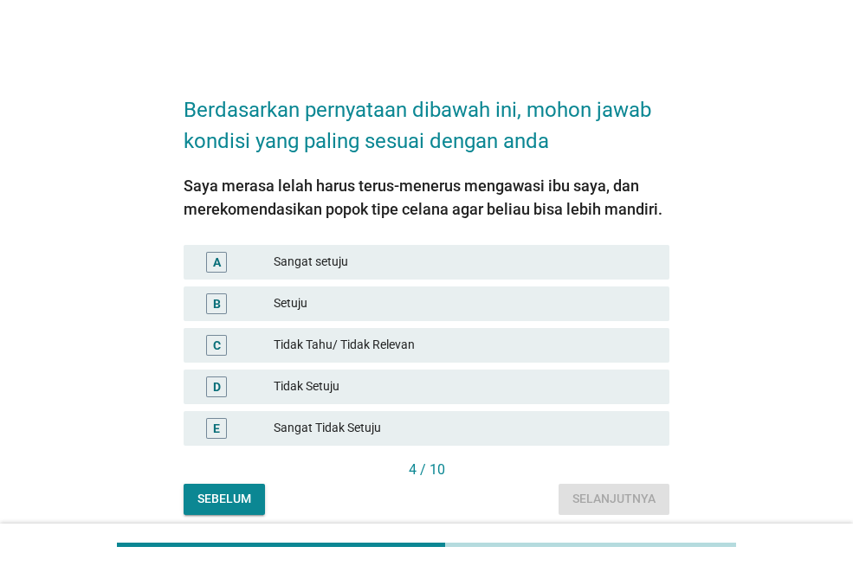
click at [351, 262] on div "Sangat setuju" at bounding box center [465, 262] width 382 height 21
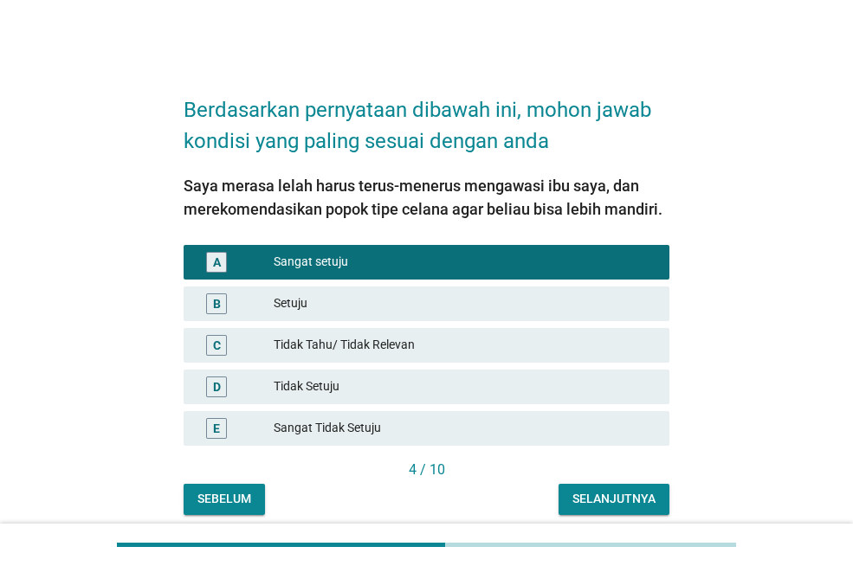
click at [609, 508] on div "Selanjutnya" at bounding box center [613, 499] width 83 height 18
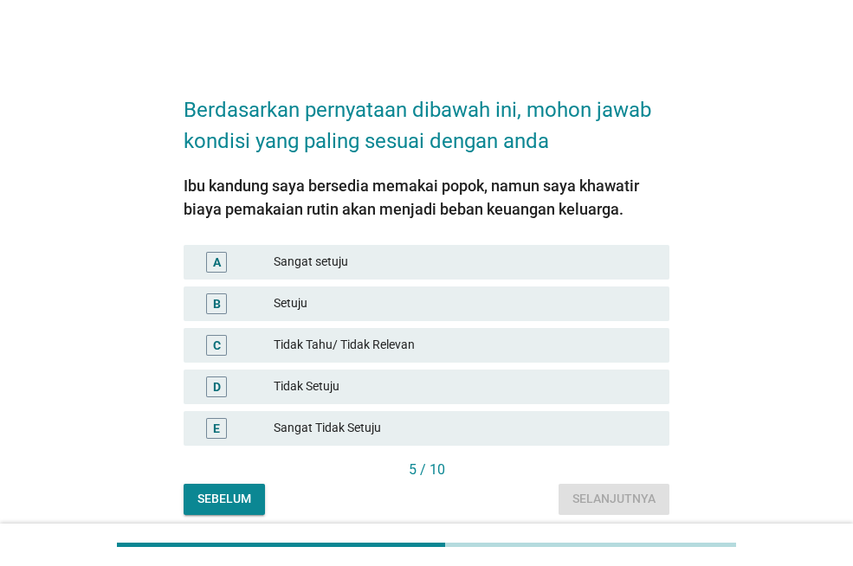
click at [399, 266] on div "Sangat setuju" at bounding box center [465, 262] width 382 height 21
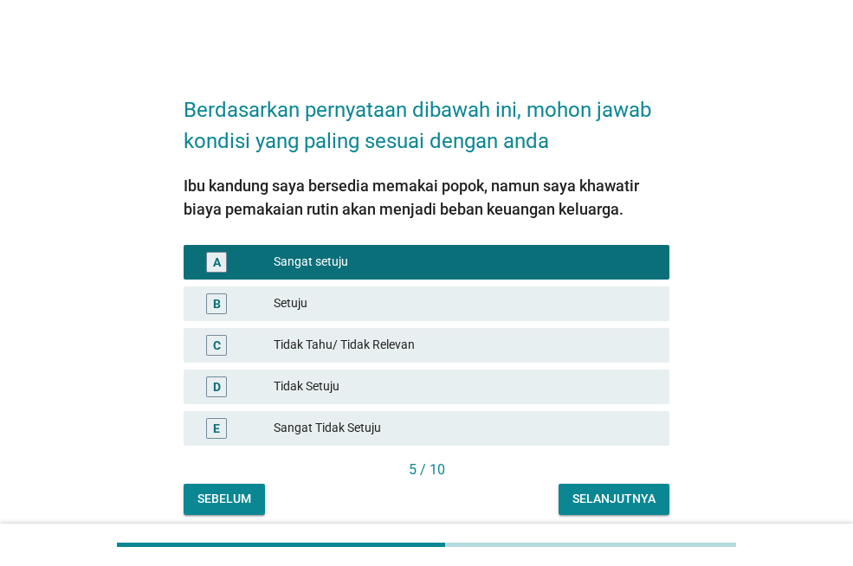
click at [602, 495] on div "Selanjutnya" at bounding box center [613, 499] width 83 height 18
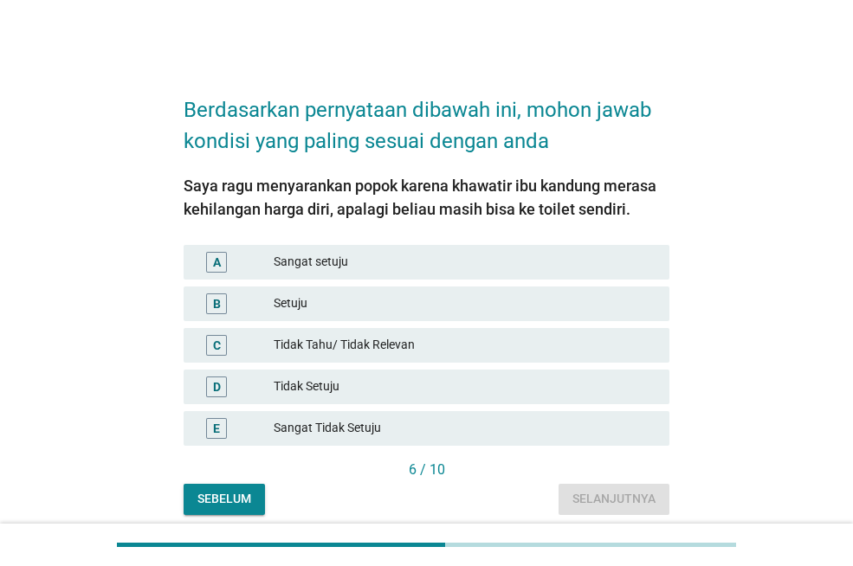
click at [417, 271] on div "Sangat setuju" at bounding box center [465, 262] width 382 height 21
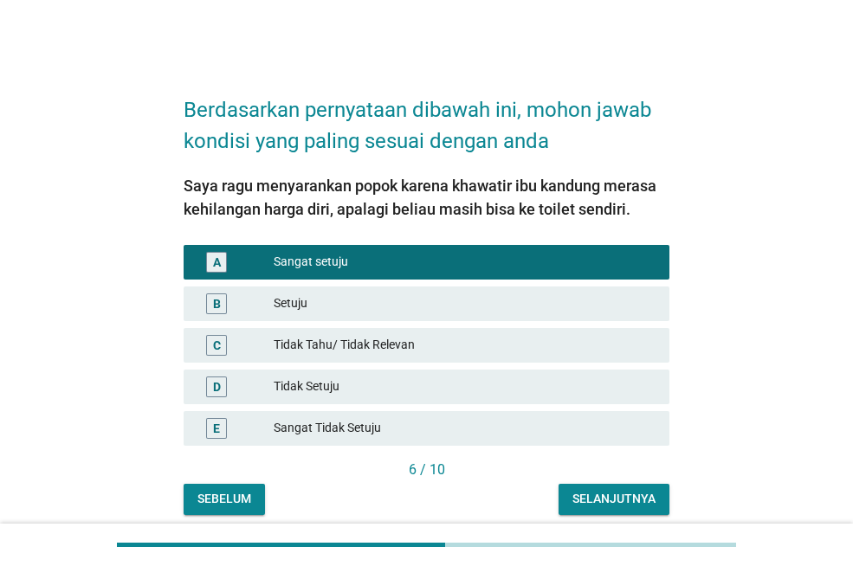
click at [615, 507] on div "Selanjutnya" at bounding box center [613, 499] width 83 height 18
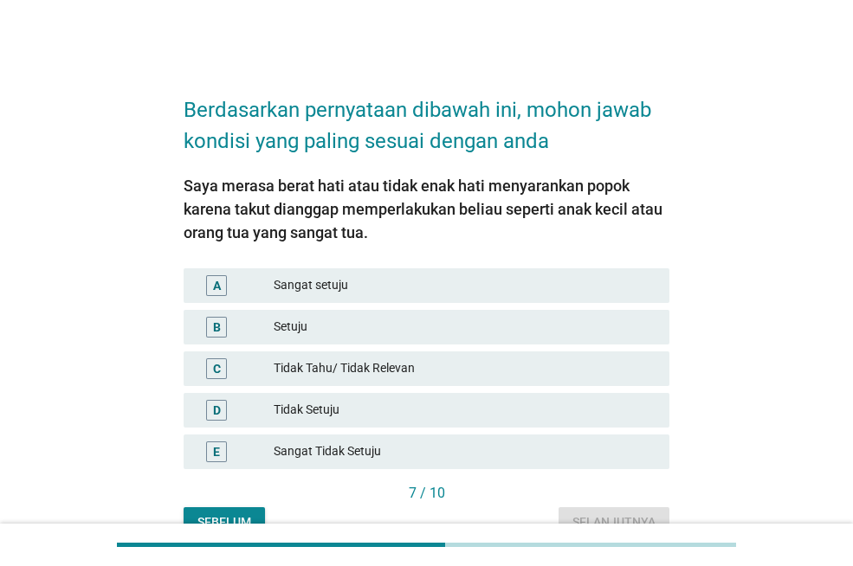
click at [394, 278] on div "Sangat setuju" at bounding box center [465, 285] width 382 height 21
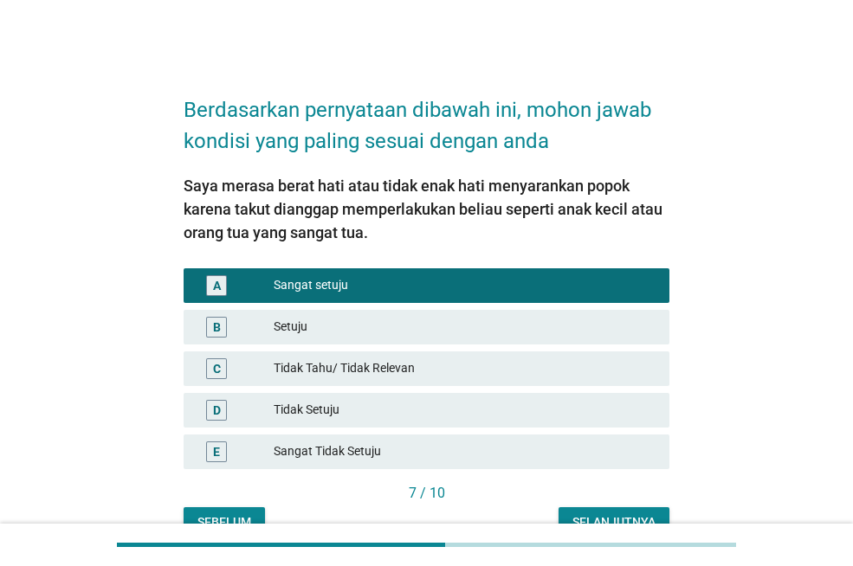
click at [609, 518] on div "Selanjutnya" at bounding box center [613, 523] width 83 height 18
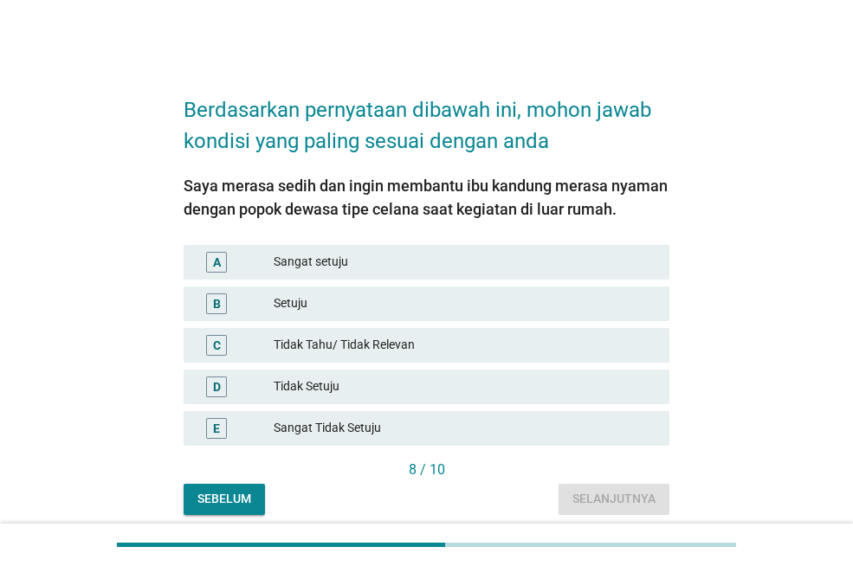
click at [365, 260] on div "Sangat setuju" at bounding box center [465, 262] width 382 height 21
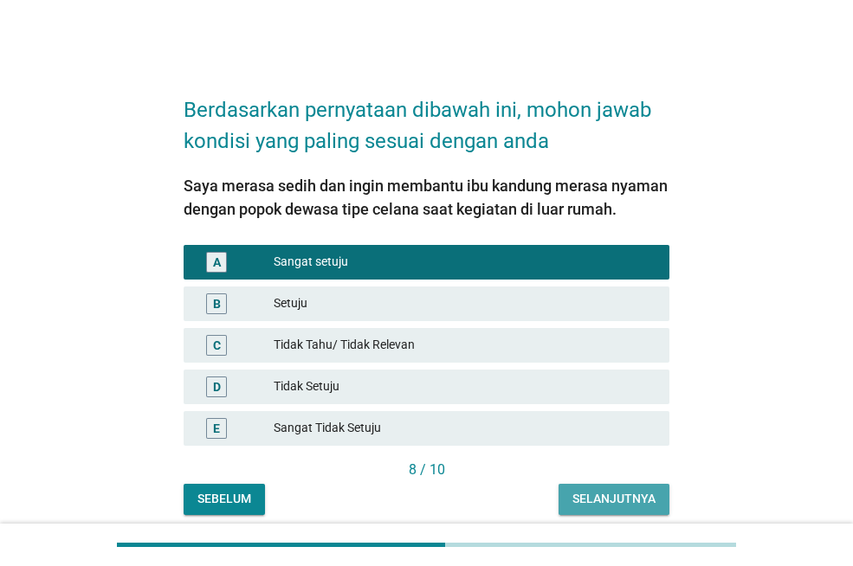
click at [592, 495] on div "Selanjutnya" at bounding box center [613, 499] width 83 height 18
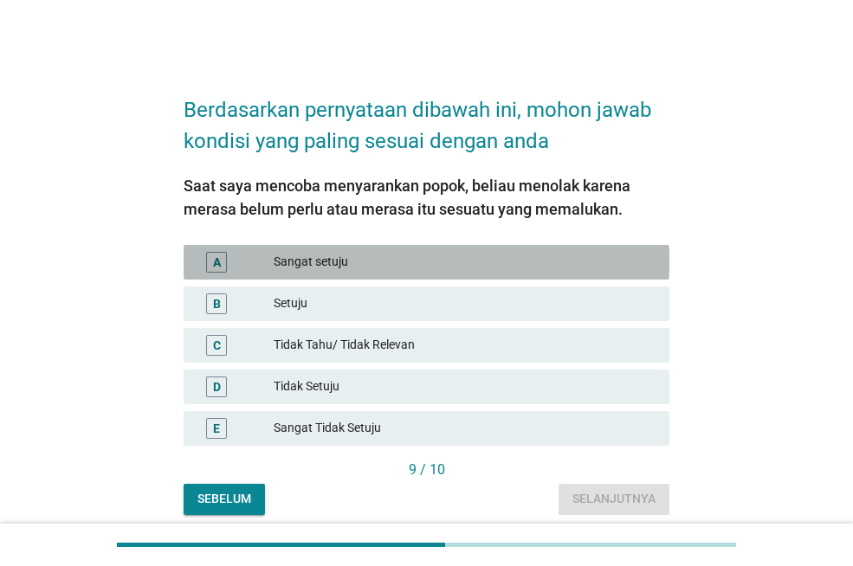
drag, startPoint x: 376, startPoint y: 265, endPoint x: 410, endPoint y: 285, distance: 39.2
click at [376, 264] on div "Sangat setuju" at bounding box center [465, 262] width 382 height 21
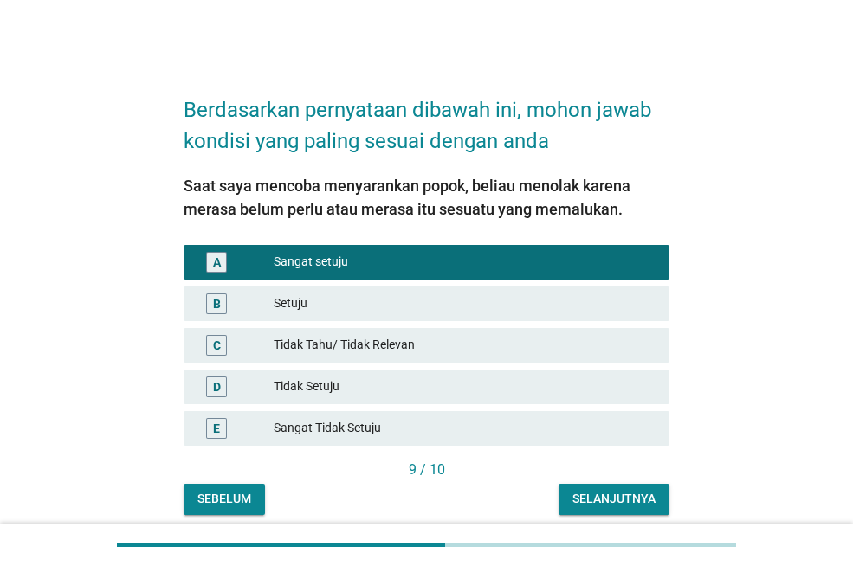
click at [591, 506] on div "Selanjutnya" at bounding box center [613, 499] width 83 height 18
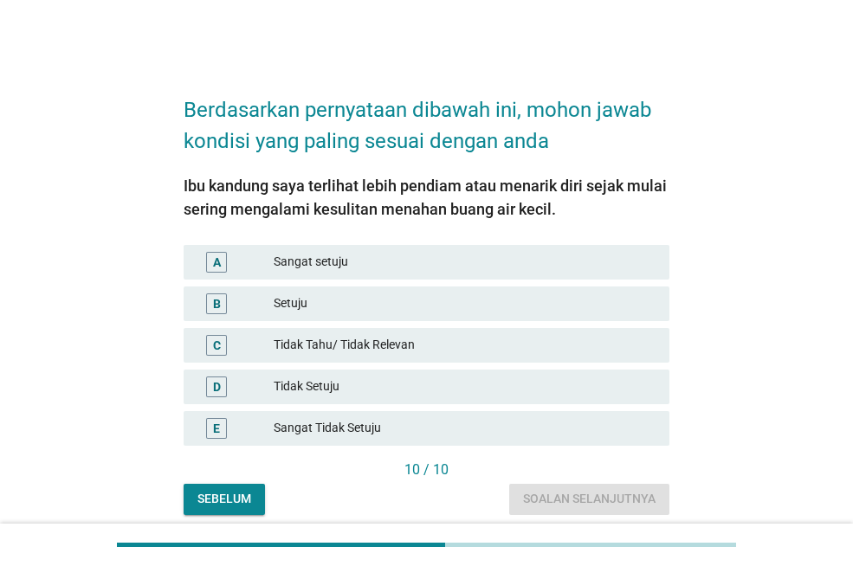
click at [419, 267] on div "Sangat setuju" at bounding box center [465, 262] width 382 height 21
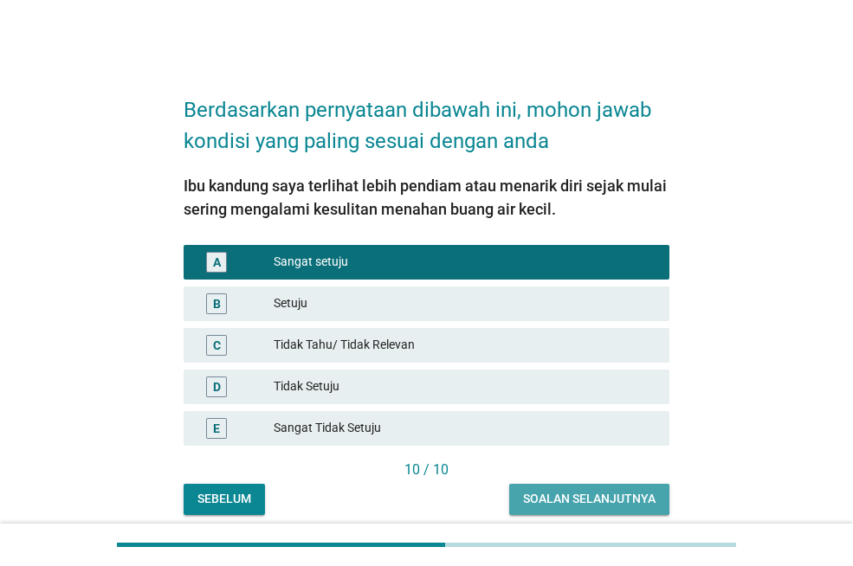
click at [546, 498] on div "Soalan selanjutnya" at bounding box center [589, 499] width 133 height 18
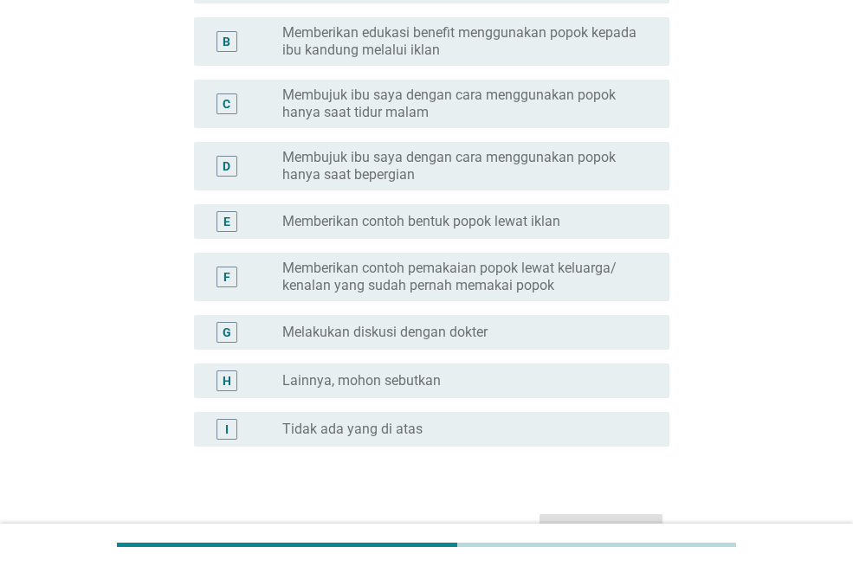
scroll to position [260, 0]
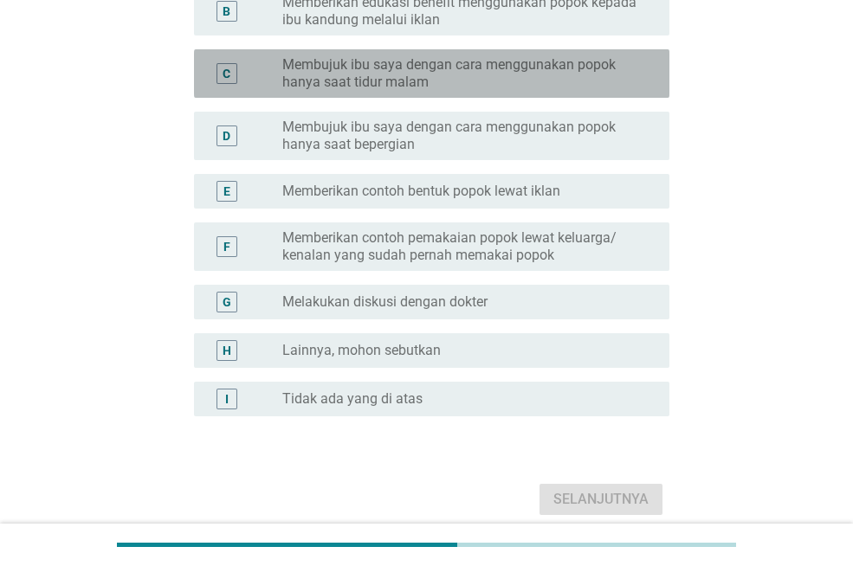
click at [420, 73] on label "Membujuk ibu saya dengan cara menggunakan popok hanya saat tidur malam" at bounding box center [461, 73] width 359 height 35
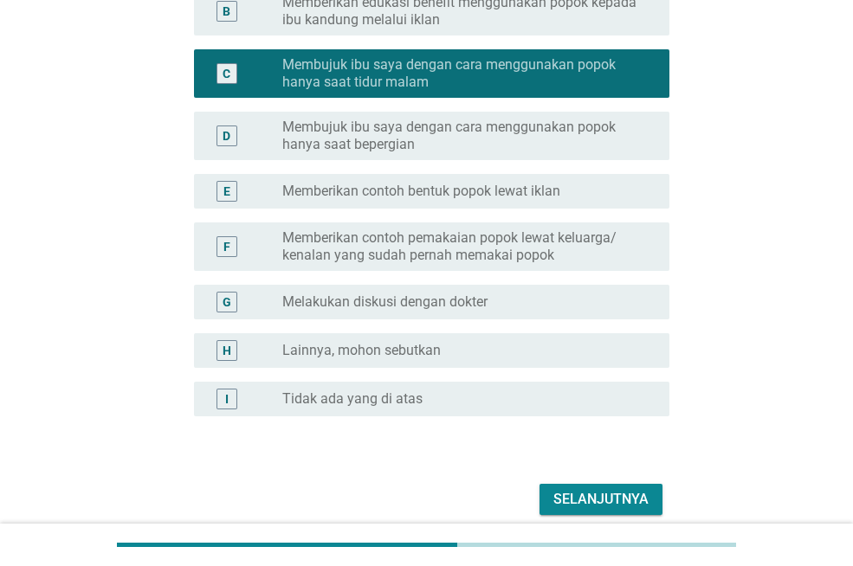
scroll to position [333, 0]
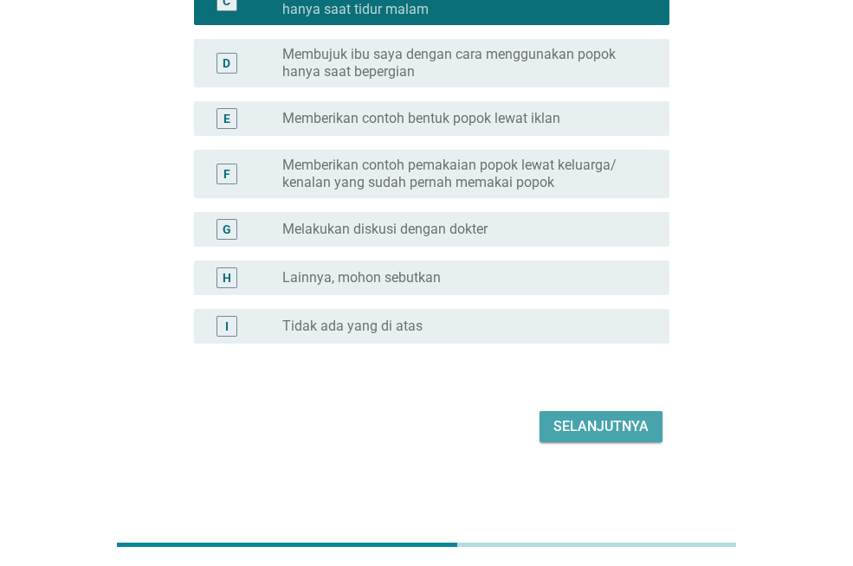
click at [570, 422] on div "Selanjutnya" at bounding box center [600, 427] width 95 height 21
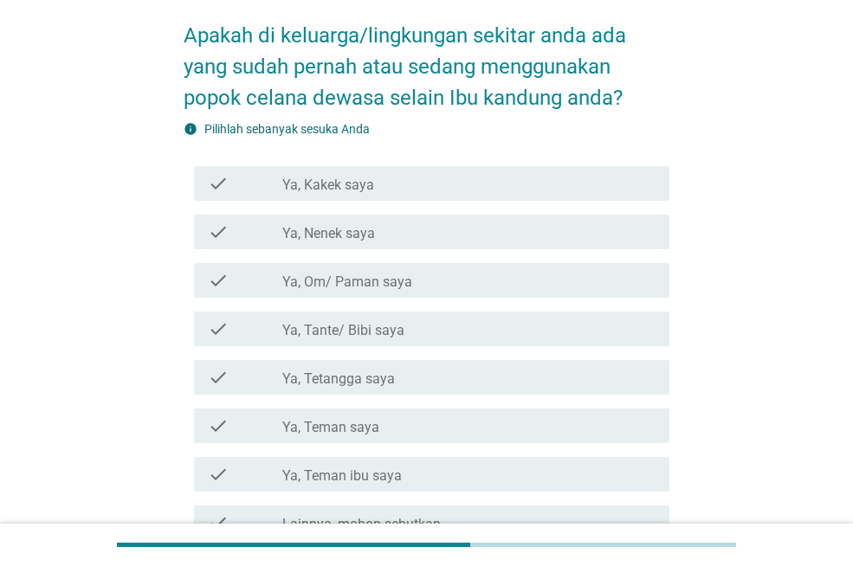
scroll to position [173, 0]
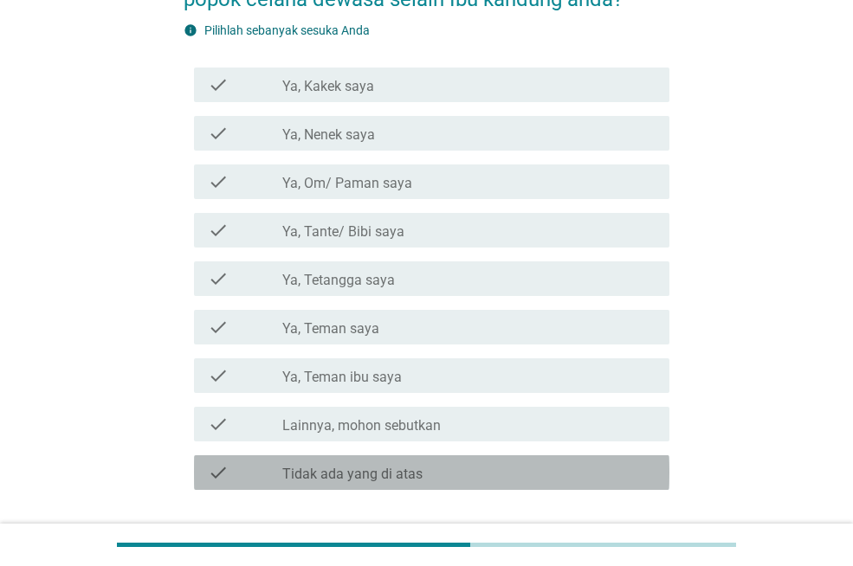
click at [342, 479] on label "Tidak ada yang di atas" at bounding box center [352, 474] width 140 height 17
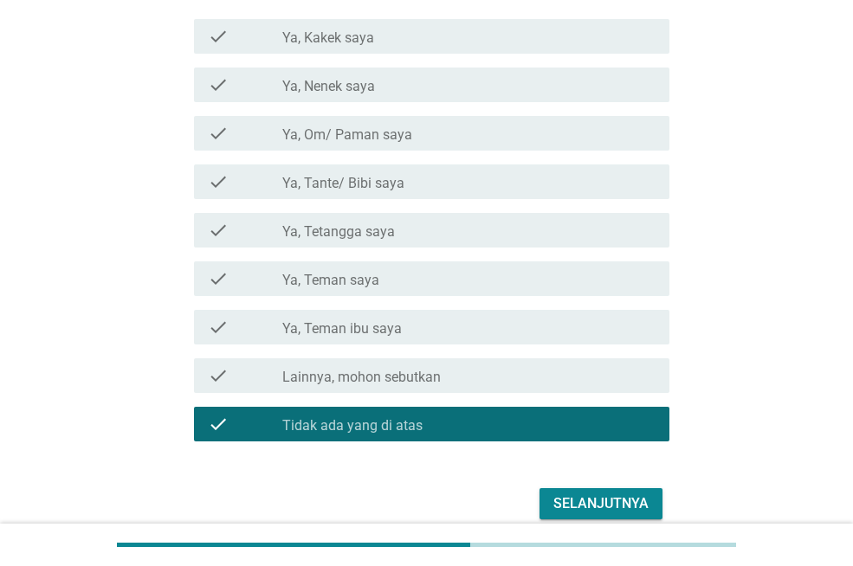
scroll to position [260, 0]
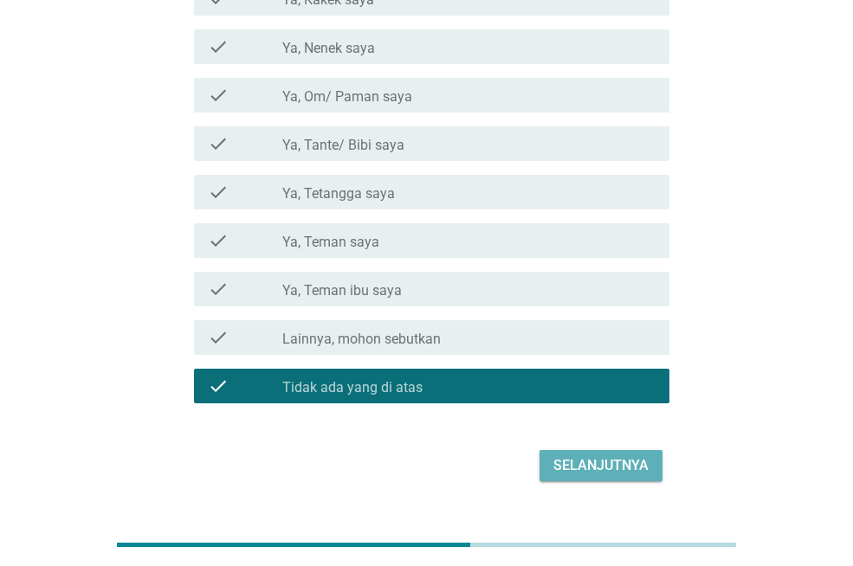
click at [606, 462] on div "Selanjutnya" at bounding box center [600, 466] width 95 height 21
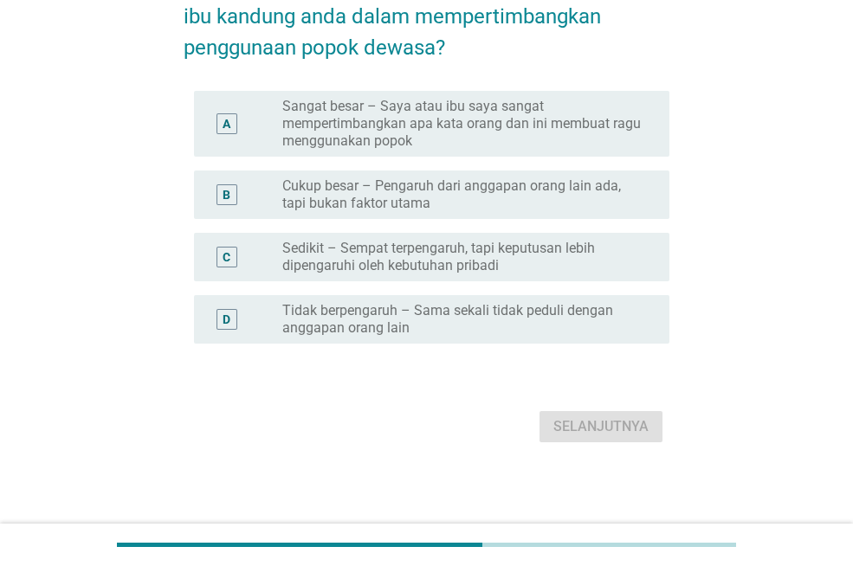
scroll to position [0, 0]
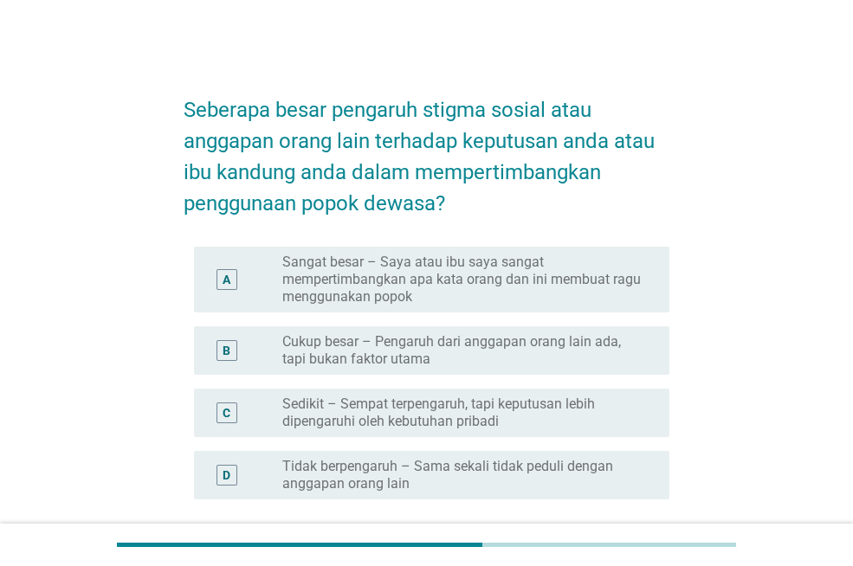
click at [337, 288] on label "Sangat besar – Saya atau ibu saya sangat mempertimbangkan apa kata orang dan in…" at bounding box center [461, 280] width 359 height 52
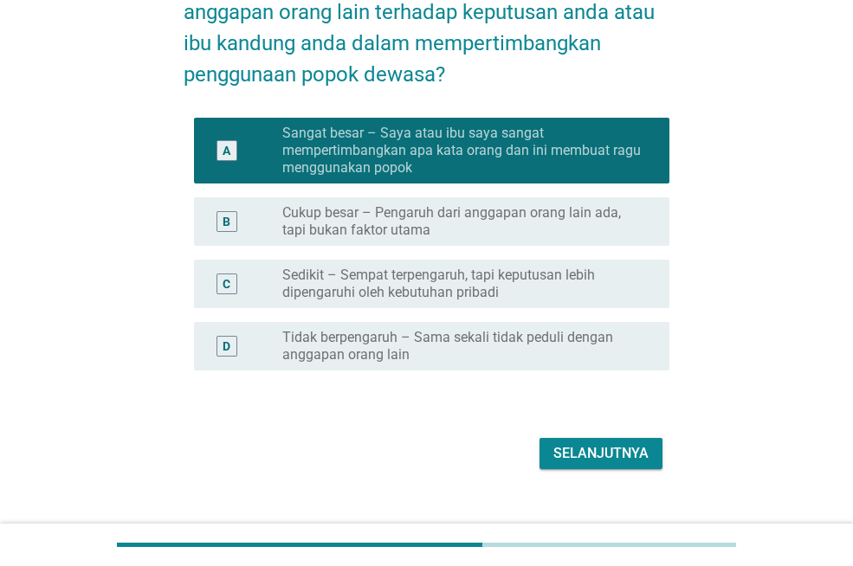
scroll to position [156, 0]
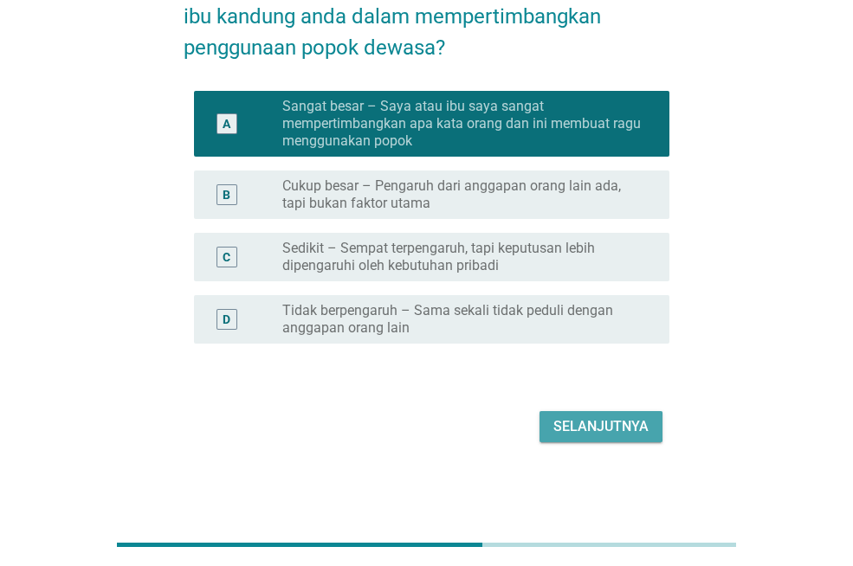
click at [566, 437] on button "Selanjutnya" at bounding box center [601, 426] width 123 height 31
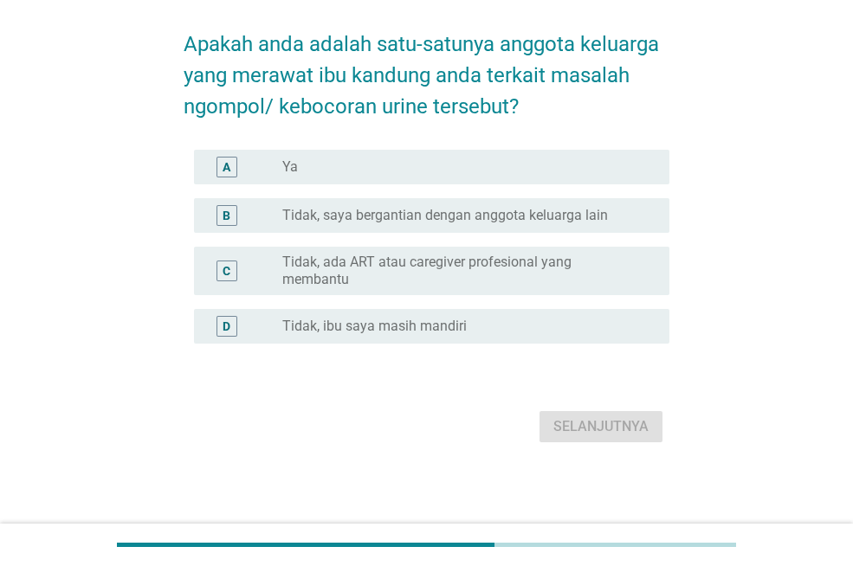
scroll to position [0, 0]
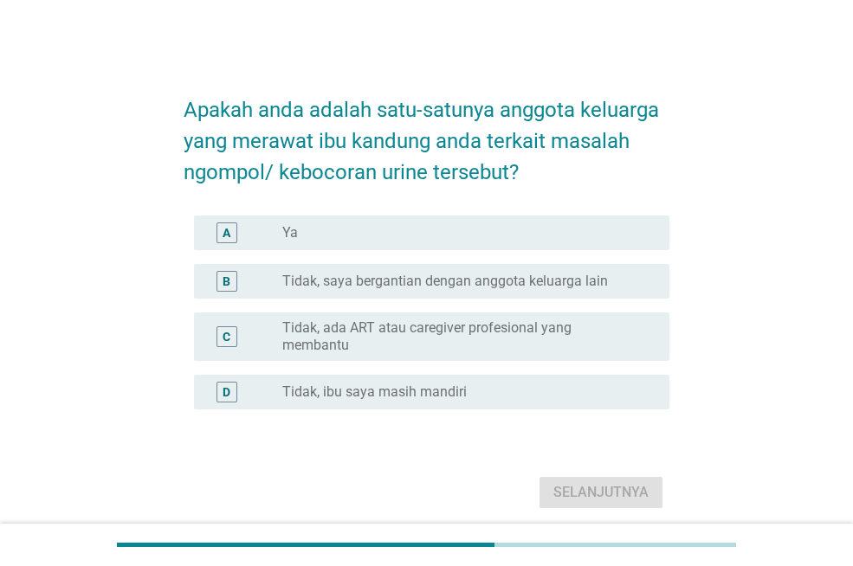
click at [319, 233] on div "radio_button_unchecked Ya" at bounding box center [461, 232] width 359 height 17
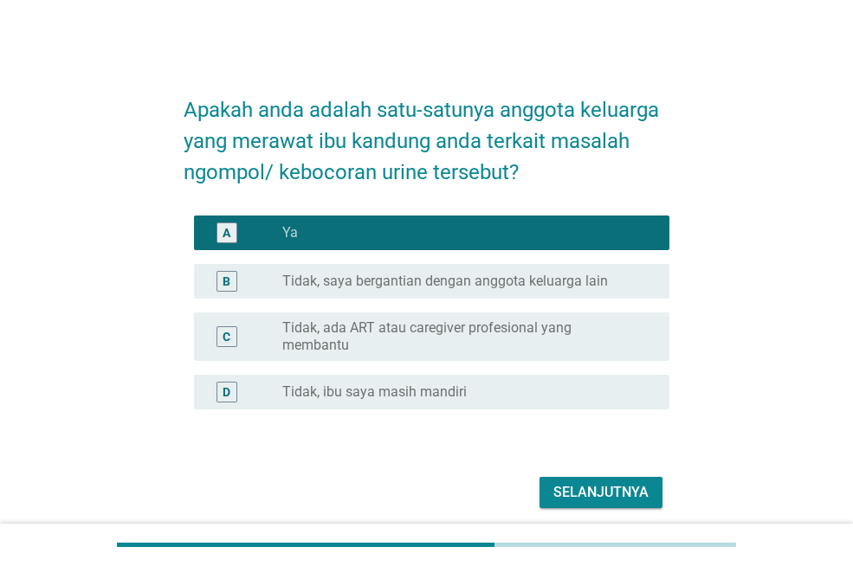
click at [585, 482] on div "Selanjutnya" at bounding box center [600, 492] width 95 height 21
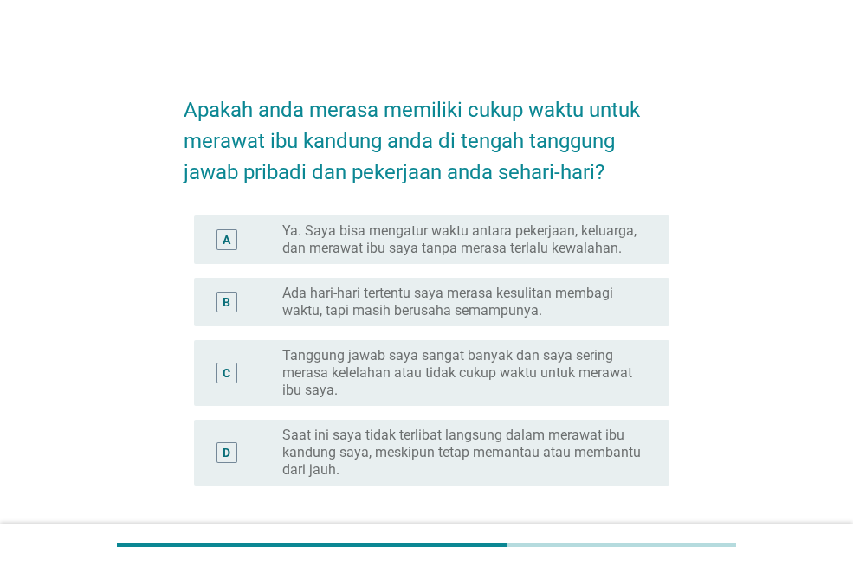
click at [352, 245] on label "Ya. Saya bisa mengatur waktu antara pekerjaan, keluarga, dan merawat ibu saya t…" at bounding box center [461, 240] width 359 height 35
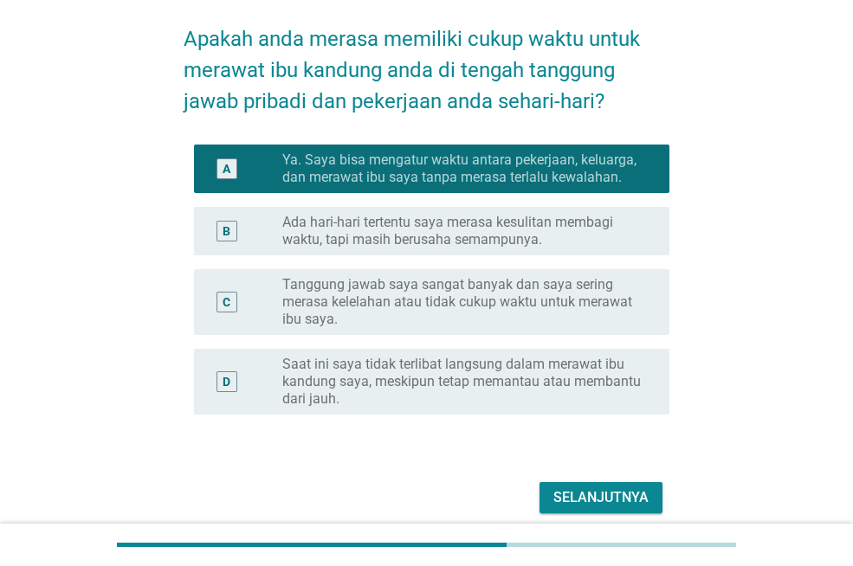
scroll to position [142, 0]
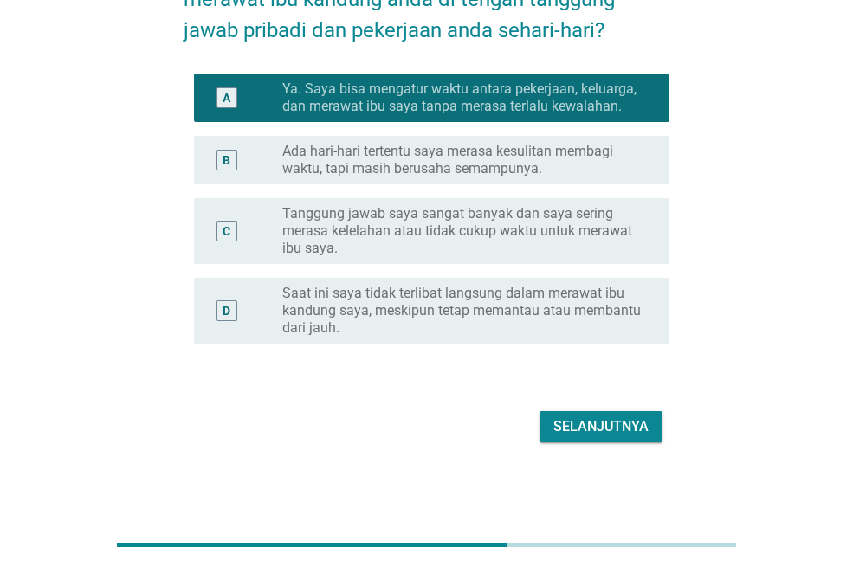
click at [580, 428] on div "Selanjutnya" at bounding box center [600, 427] width 95 height 21
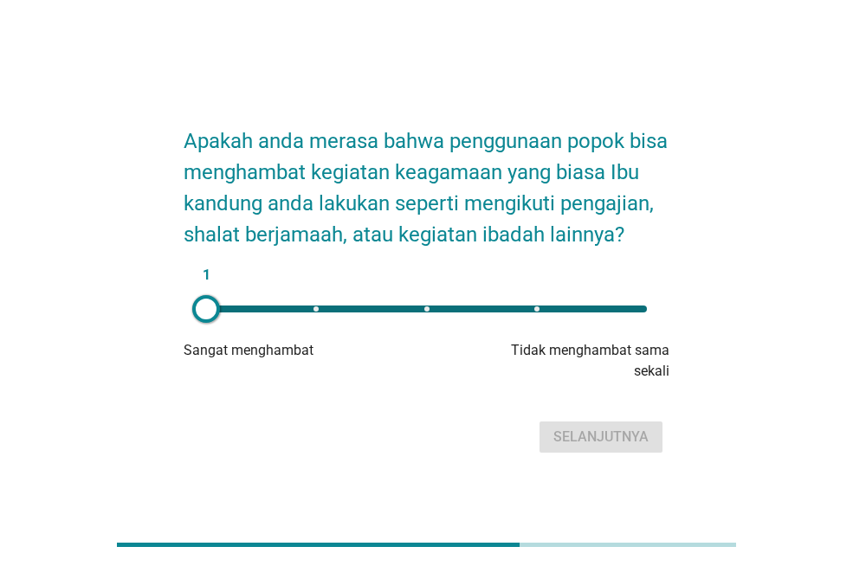
click at [625, 371] on div "Tidak menghambat sama sekali" at bounding box center [589, 361] width 162 height 42
click at [637, 313] on div "1" at bounding box center [426, 309] width 441 height 7
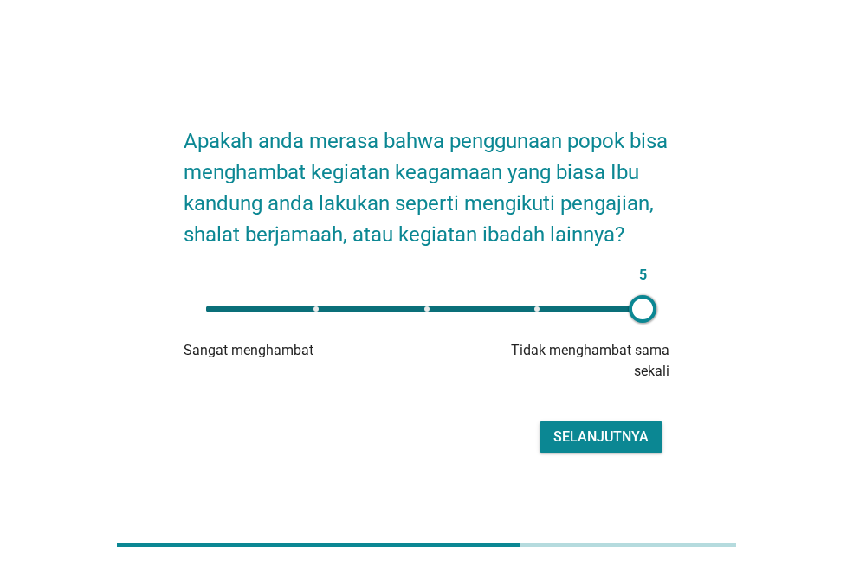
click at [643, 323] on div at bounding box center [643, 309] width 28 height 28
click at [638, 446] on div "Selanjutnya" at bounding box center [600, 437] width 95 height 21
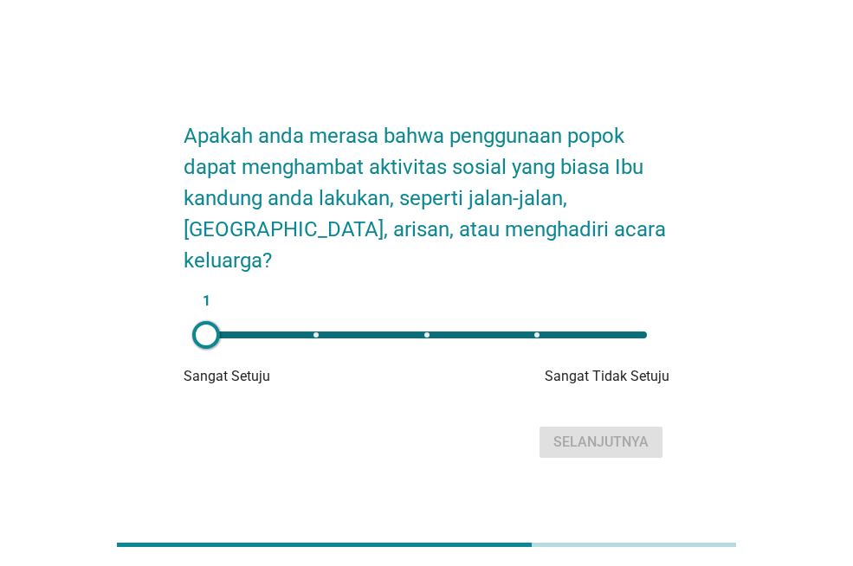
click at [636, 318] on div "1" at bounding box center [426, 335] width 469 height 35
type input "5"
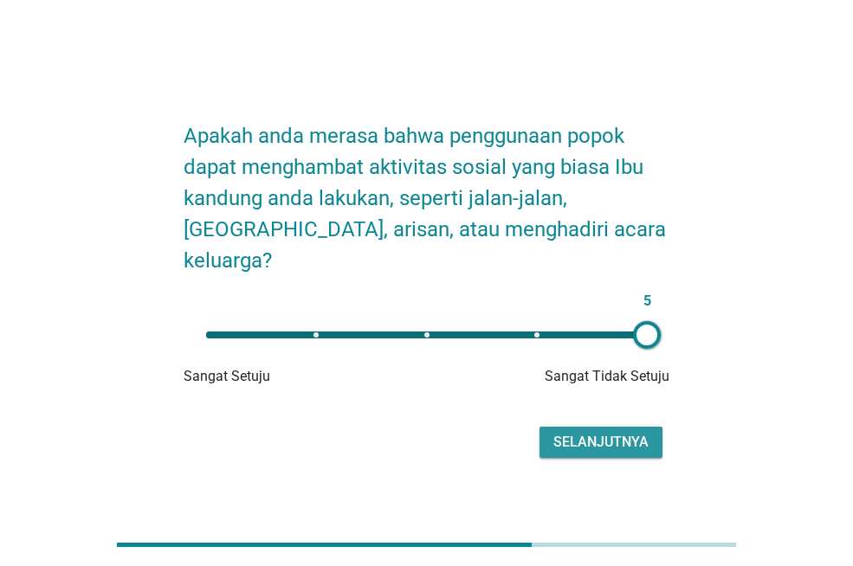
drag, startPoint x: 638, startPoint y: 437, endPoint x: 404, endPoint y: 434, distance: 234.7
click at [404, 434] on div "Selanjutnya" at bounding box center [427, 443] width 486 height 42
click at [615, 432] on div "Selanjutnya" at bounding box center [600, 442] width 95 height 21
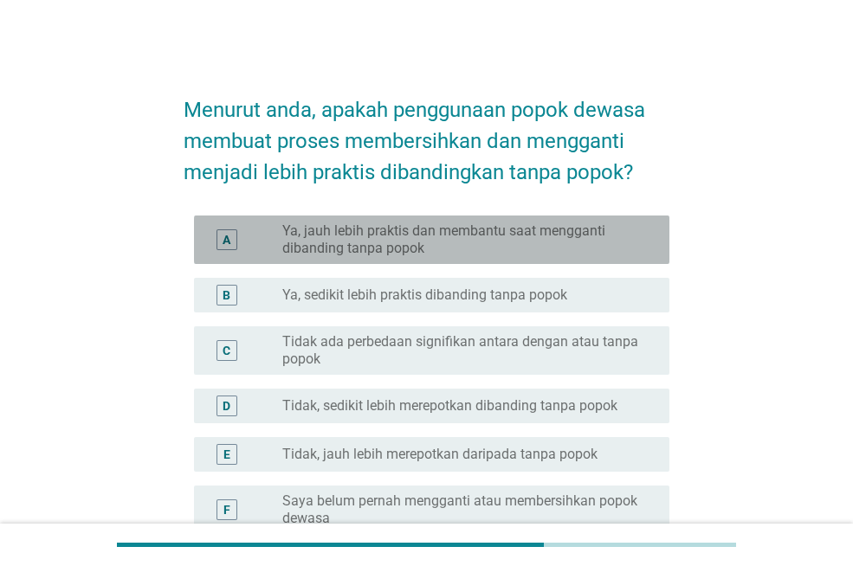
click at [428, 242] on label "Ya, jauh lebih praktis dan membantu saat mengganti dibanding tanpa popok" at bounding box center [461, 240] width 359 height 35
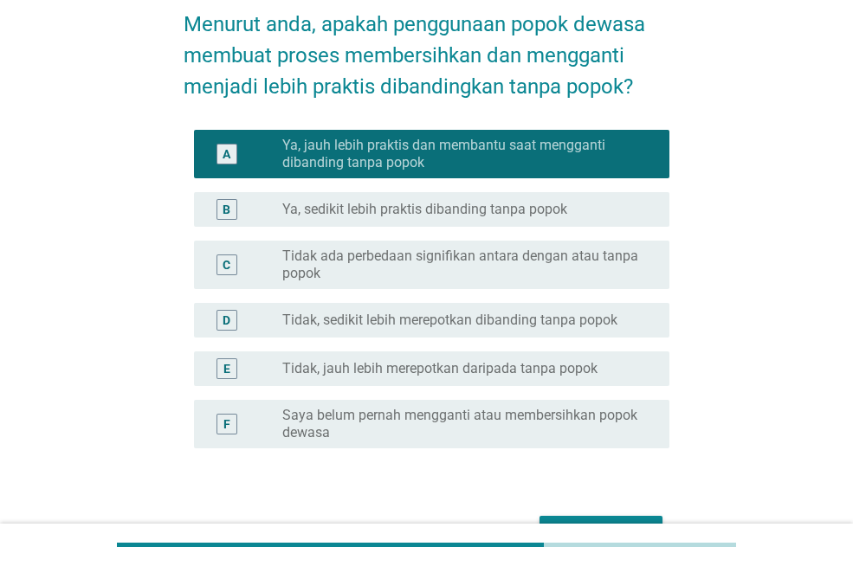
scroll to position [191, 0]
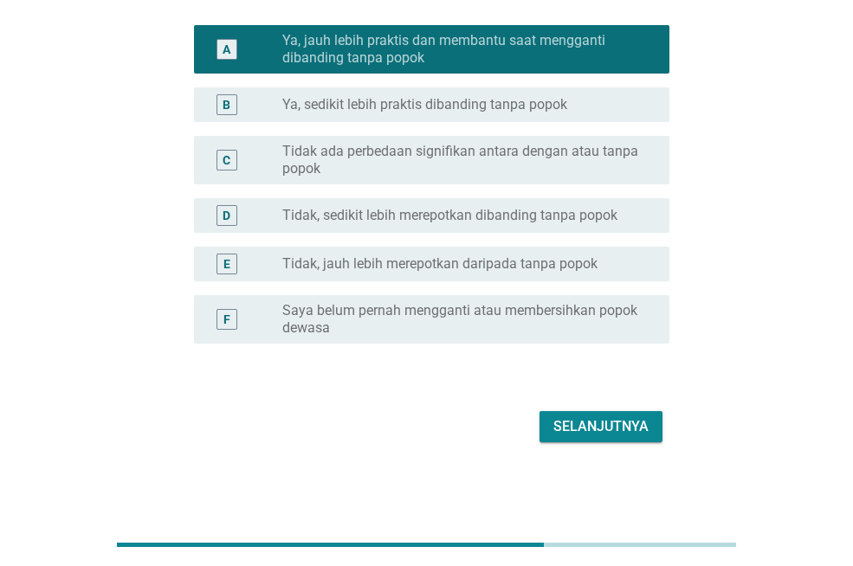
click at [589, 421] on div "Selanjutnya" at bounding box center [600, 427] width 95 height 21
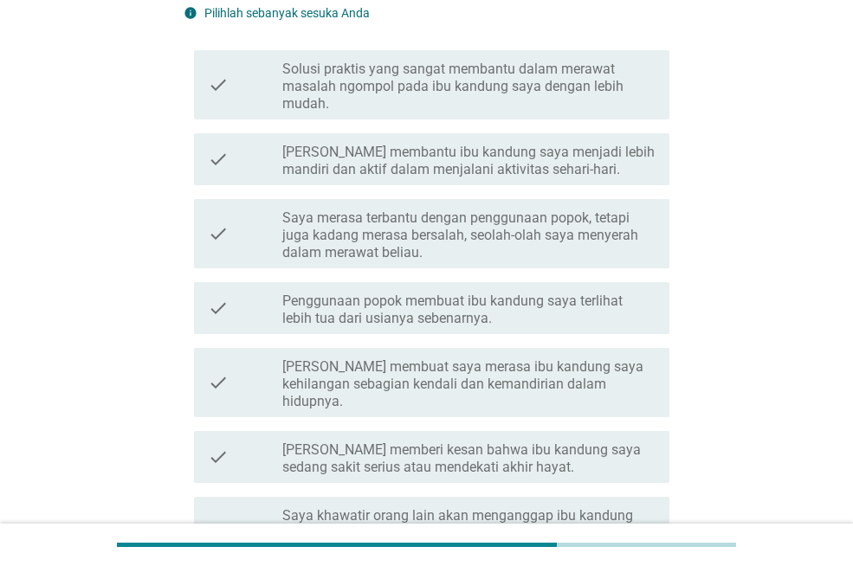
scroll to position [0, 0]
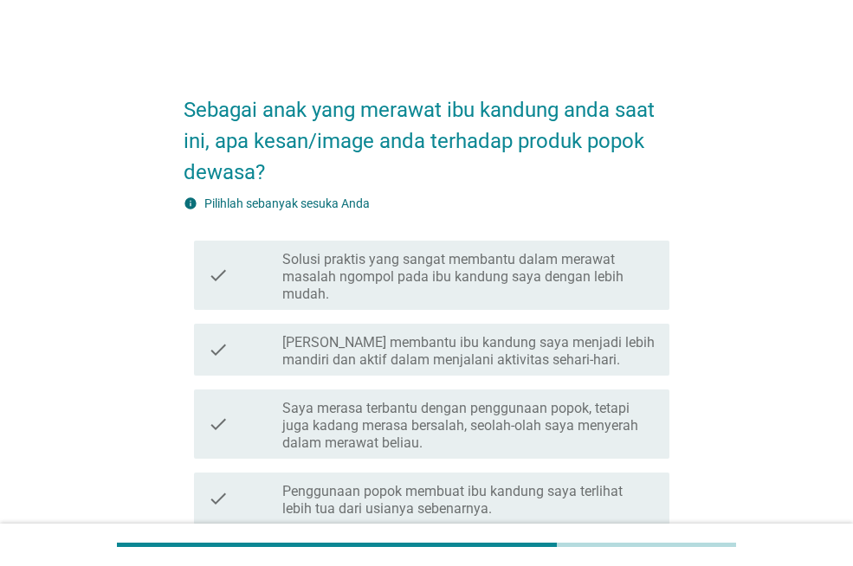
click at [401, 288] on label "Solusi praktis yang sangat membantu dalam merawat masalah ngompol pada ibu kand…" at bounding box center [468, 277] width 373 height 52
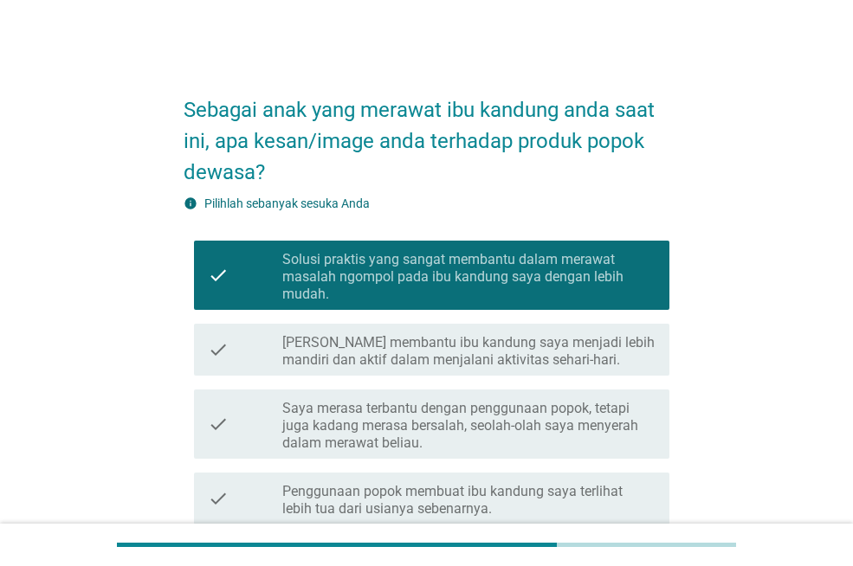
click at [442, 365] on label "[PERSON_NAME] membantu ibu kandung saya menjadi lebih mandiri dan aktif dalam m…" at bounding box center [468, 351] width 373 height 35
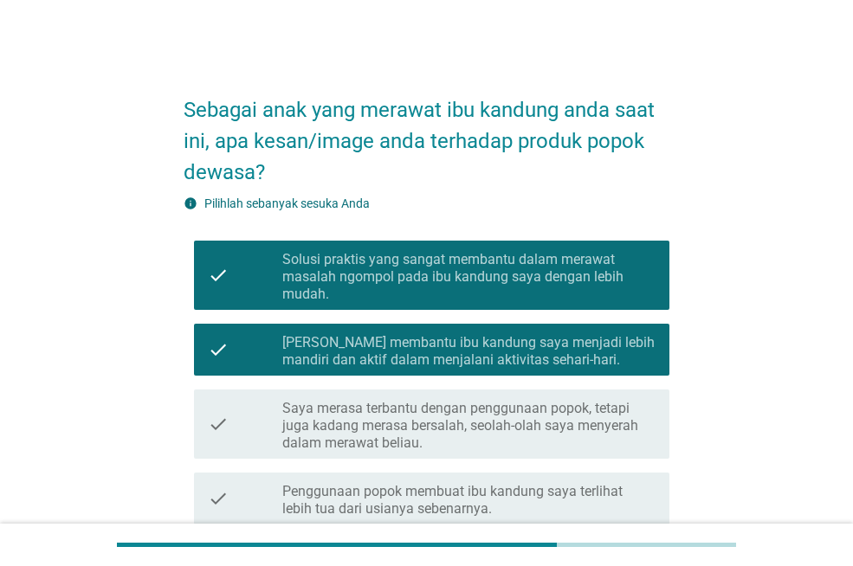
click at [456, 436] on label "Saya merasa terbantu dengan penggunaan popok, tetapi juga kadang merasa bersala…" at bounding box center [468, 426] width 373 height 52
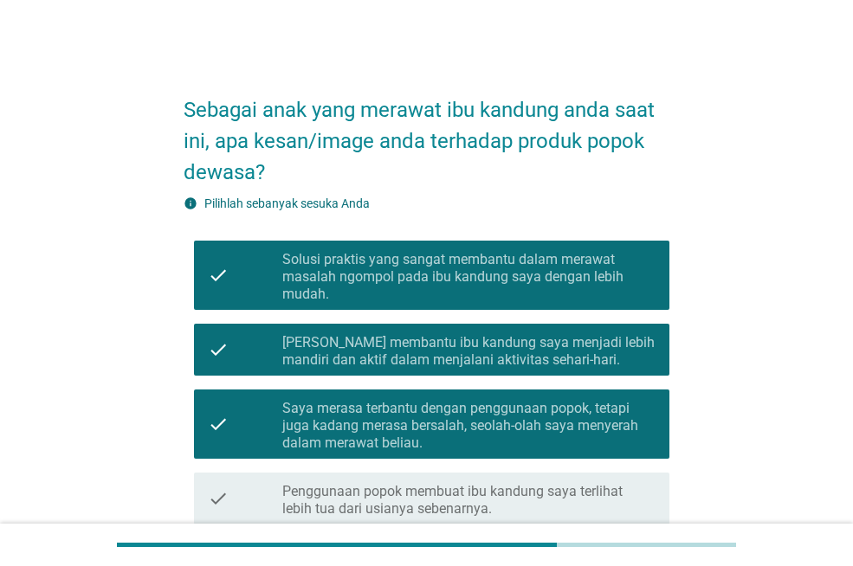
click at [478, 495] on label "Penggunaan popok membuat ibu kandung saya terlihat lebih tua dari usianya seben…" at bounding box center [468, 500] width 373 height 35
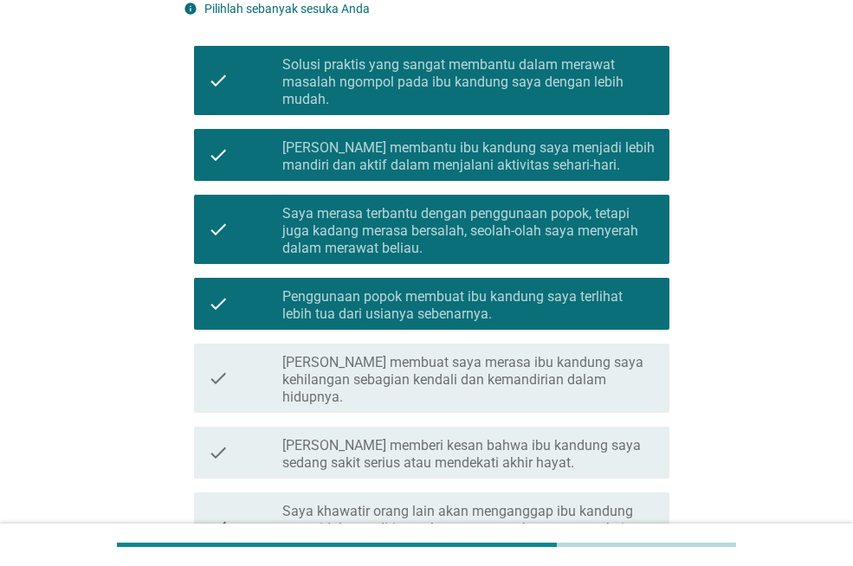
scroll to position [260, 0]
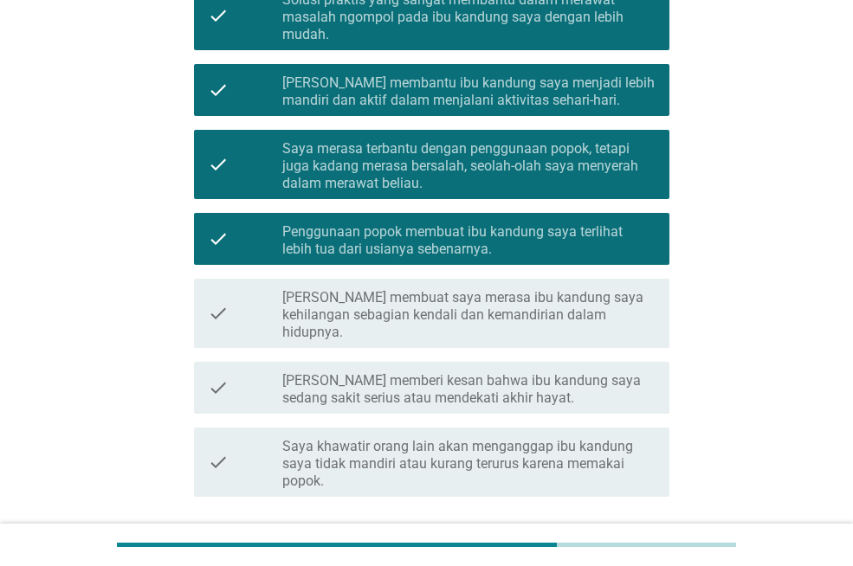
click at [518, 311] on label "[PERSON_NAME] membuat saya merasa ibu kandung saya kehilangan sebagian kendali …" at bounding box center [468, 315] width 373 height 52
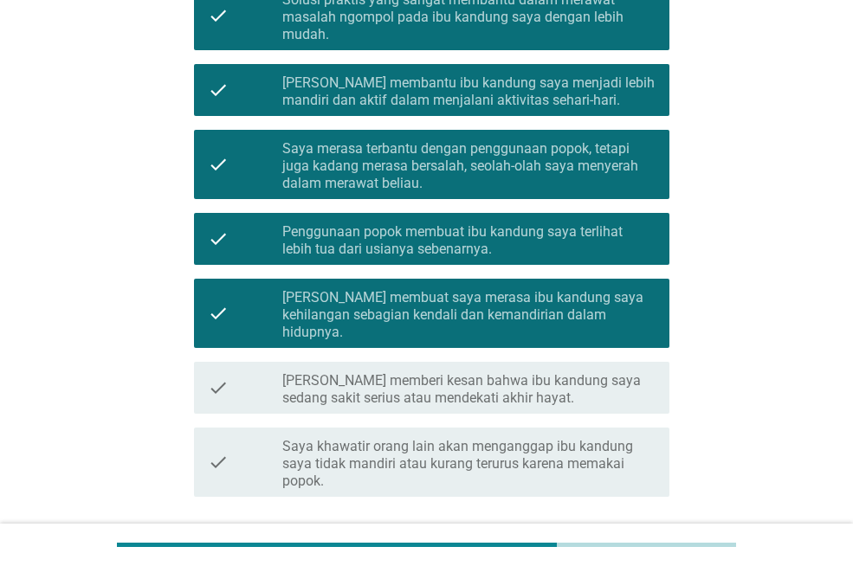
click at [528, 372] on label "[PERSON_NAME] memberi kesan bahwa ibu kandung saya sedang sakit serius atau men…" at bounding box center [468, 389] width 373 height 35
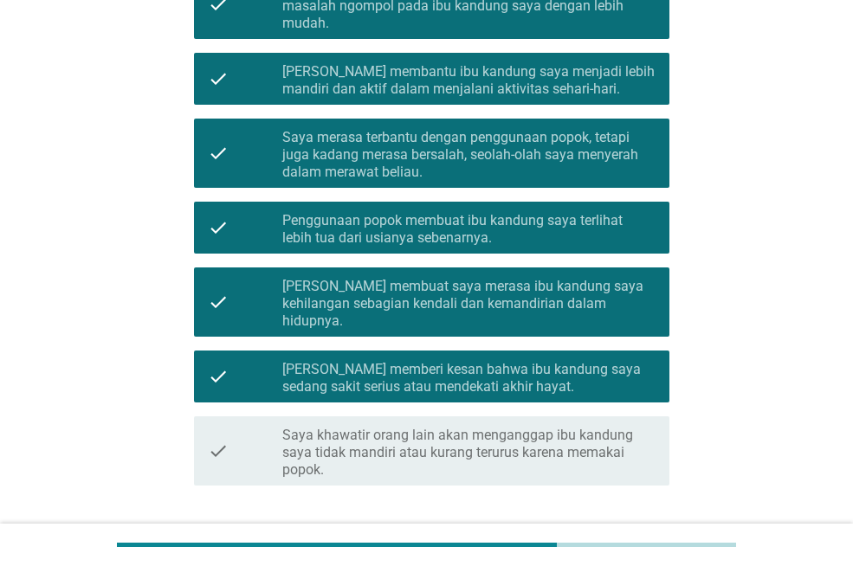
scroll to position [346, 0]
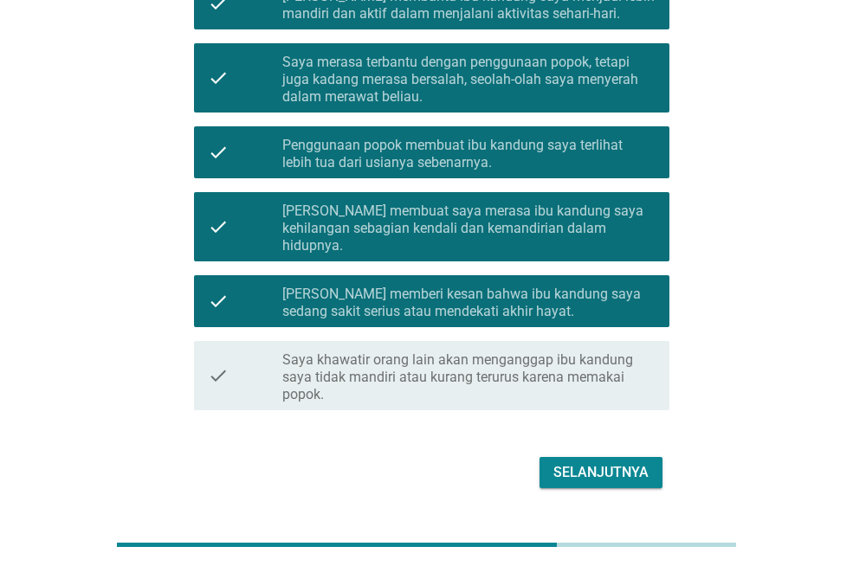
click at [489, 286] on label "[PERSON_NAME] memberi kesan bahwa ibu kandung saya sedang sakit serius atau men…" at bounding box center [468, 303] width 373 height 35
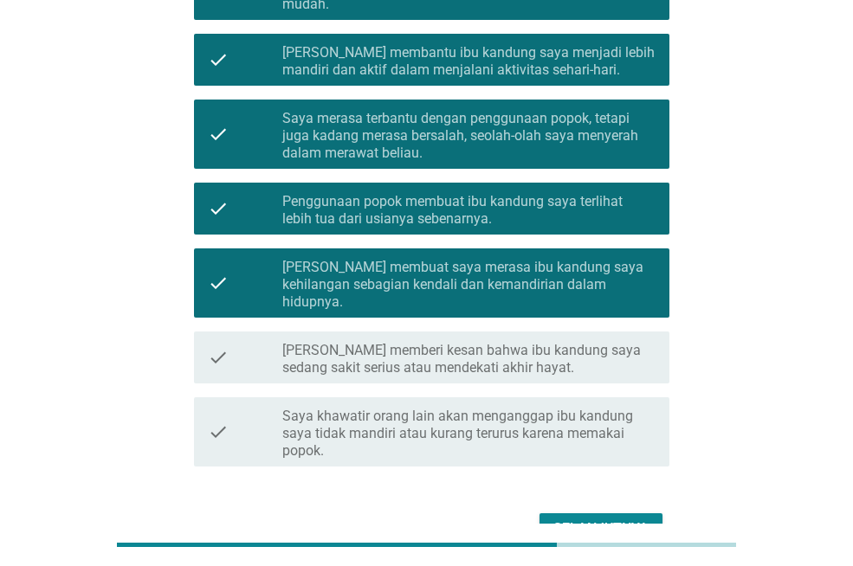
scroll to position [260, 0]
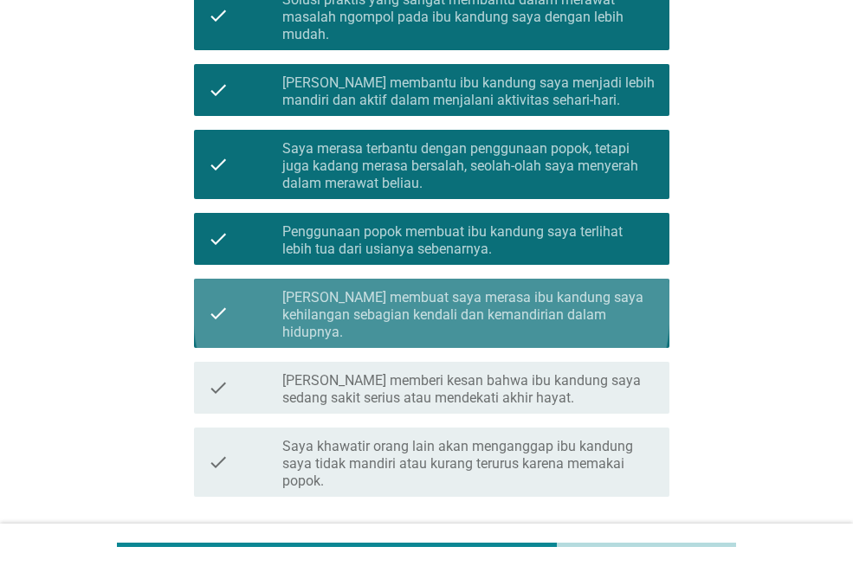
click at [517, 310] on label "[PERSON_NAME] membuat saya merasa ibu kandung saya kehilangan sebagian kendali …" at bounding box center [468, 315] width 373 height 52
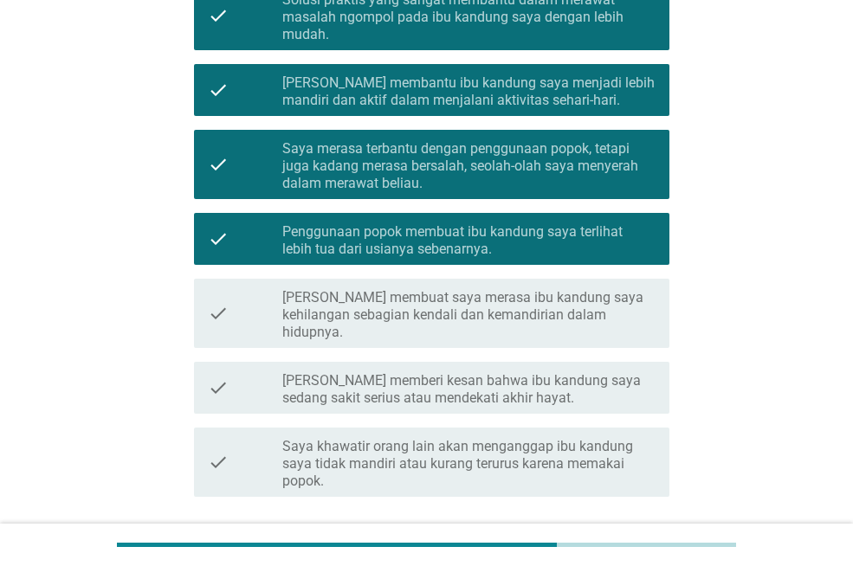
click at [500, 230] on label "Penggunaan popok membuat ibu kandung saya terlihat lebih tua dari usianya seben…" at bounding box center [468, 240] width 373 height 35
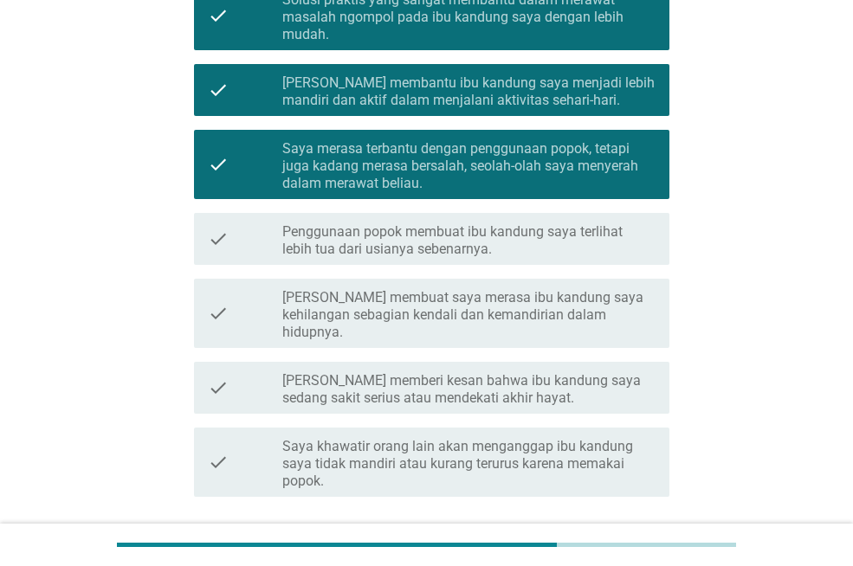
click at [527, 173] on label "Saya merasa terbantu dengan penggunaan popok, tetapi juga kadang merasa bersala…" at bounding box center [468, 166] width 373 height 52
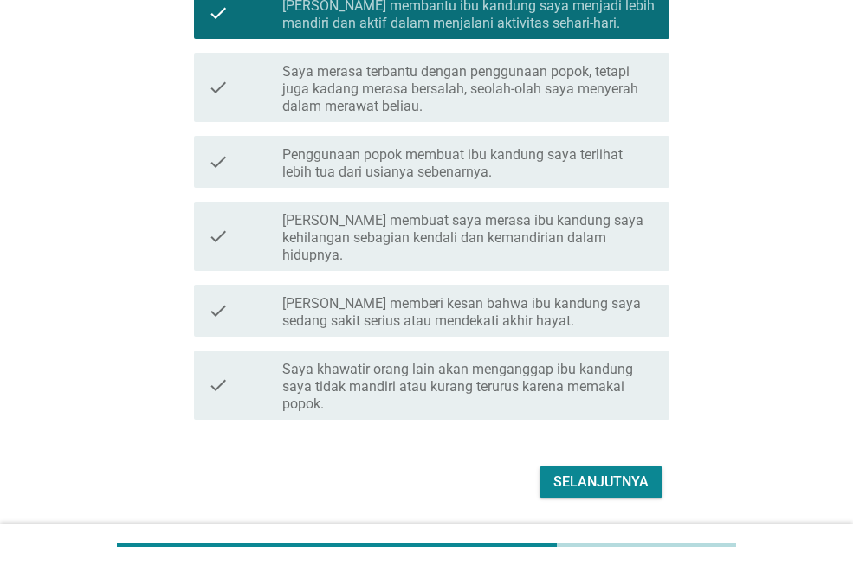
scroll to position [375, 0]
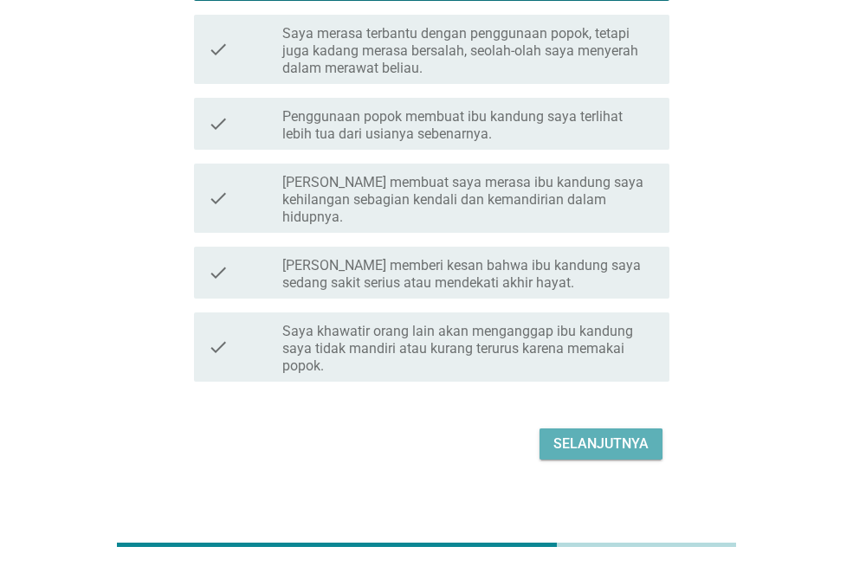
click at [616, 434] on div "Selanjutnya" at bounding box center [600, 444] width 95 height 21
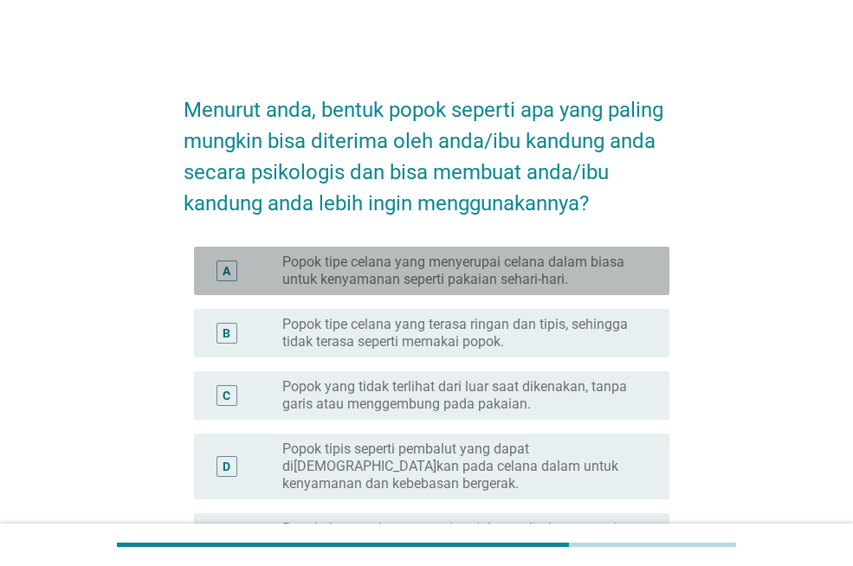
click at [352, 274] on label "Popok tipe celana yang menyerupai celana dalam biasa untuk kenyamanan seperti p…" at bounding box center [461, 271] width 359 height 35
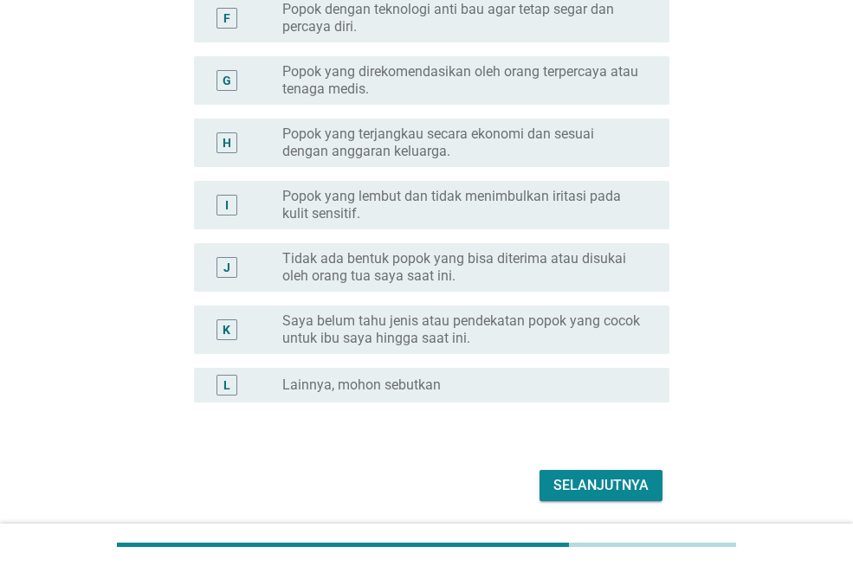
scroll to position [641, 0]
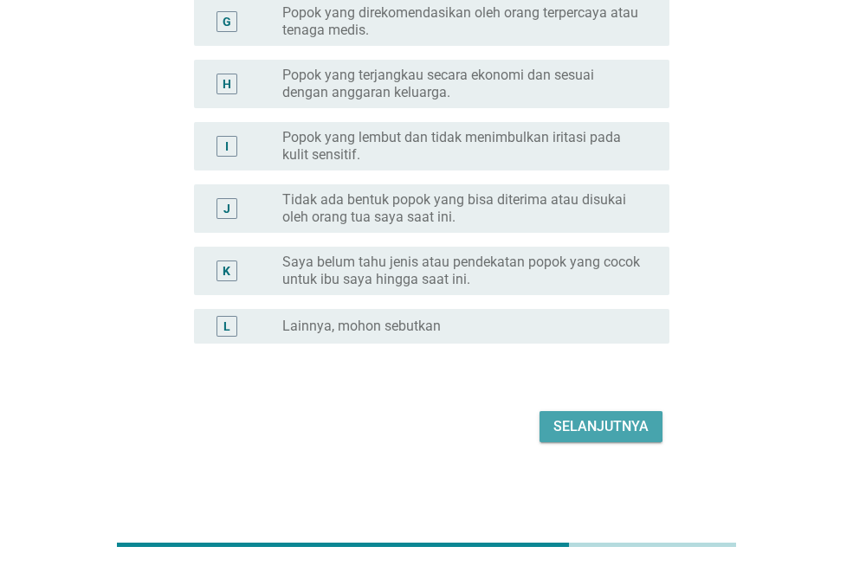
click at [598, 419] on div "Selanjutnya" at bounding box center [600, 427] width 95 height 21
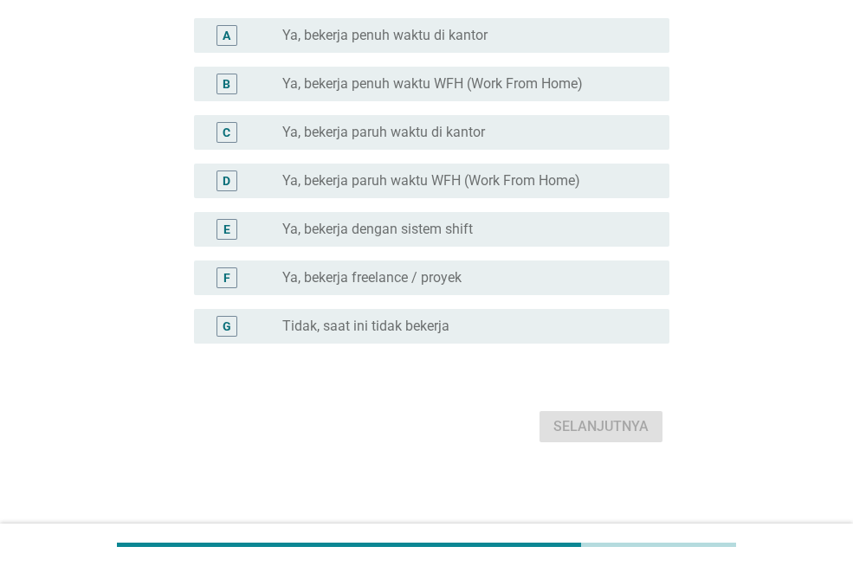
scroll to position [0, 0]
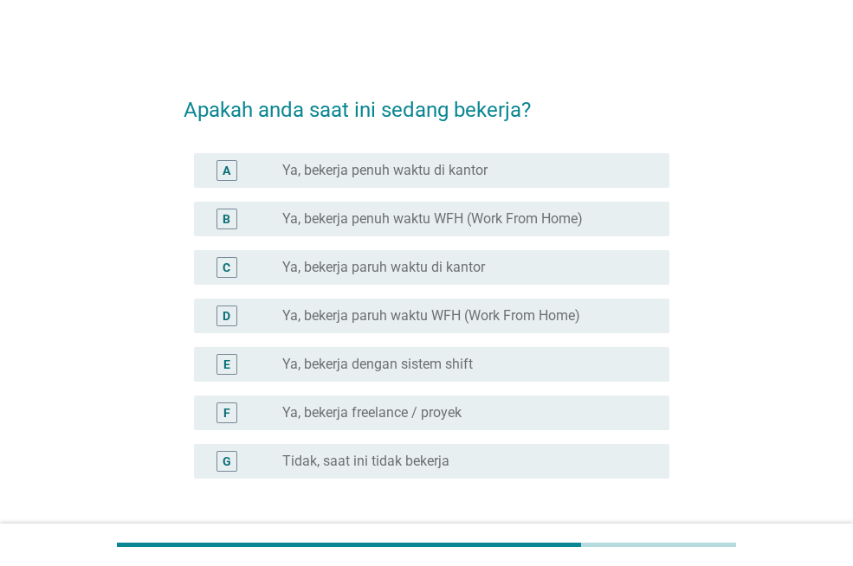
click at [392, 174] on label "Ya, bekerja penuh waktu di kantor" at bounding box center [384, 170] width 205 height 17
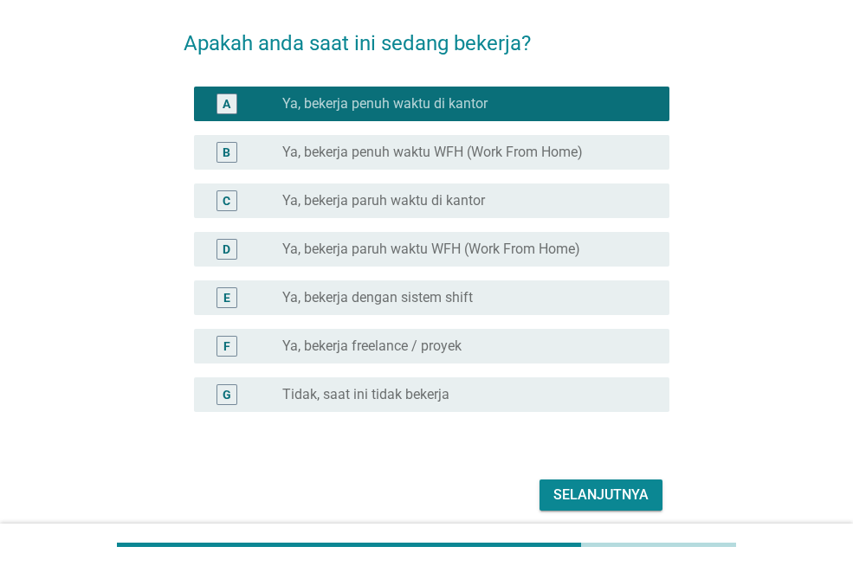
scroll to position [135, 0]
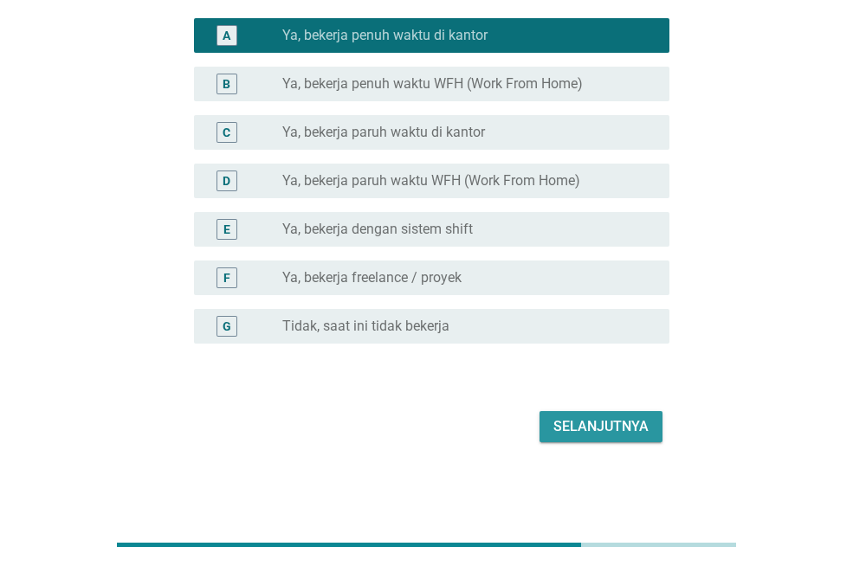
click at [611, 419] on div "Selanjutnya" at bounding box center [600, 427] width 95 height 21
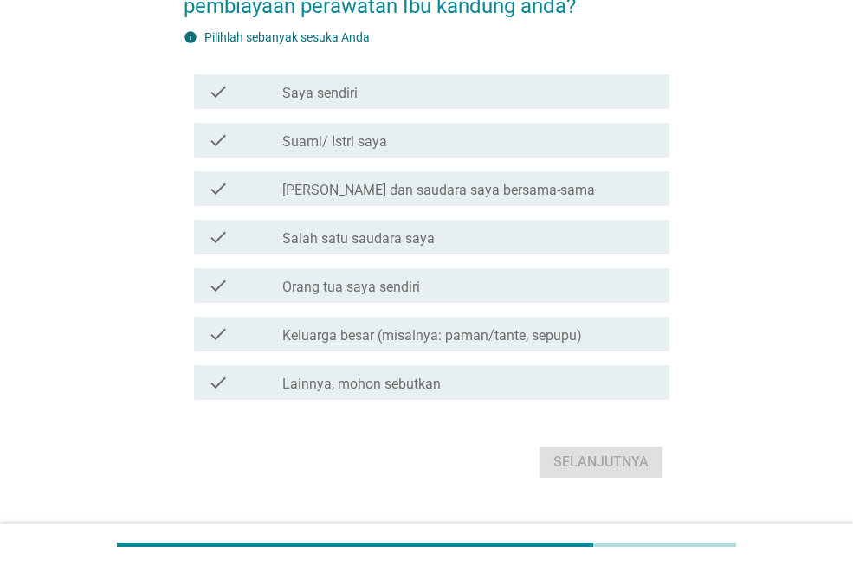
scroll to position [0, 0]
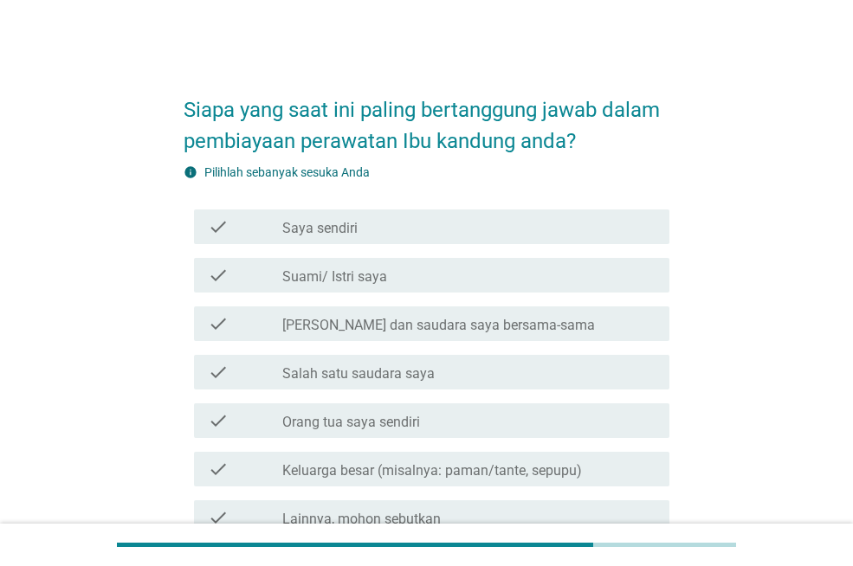
click at [413, 223] on div "check_box_outline_blank [PERSON_NAME] sendiri" at bounding box center [468, 227] width 373 height 21
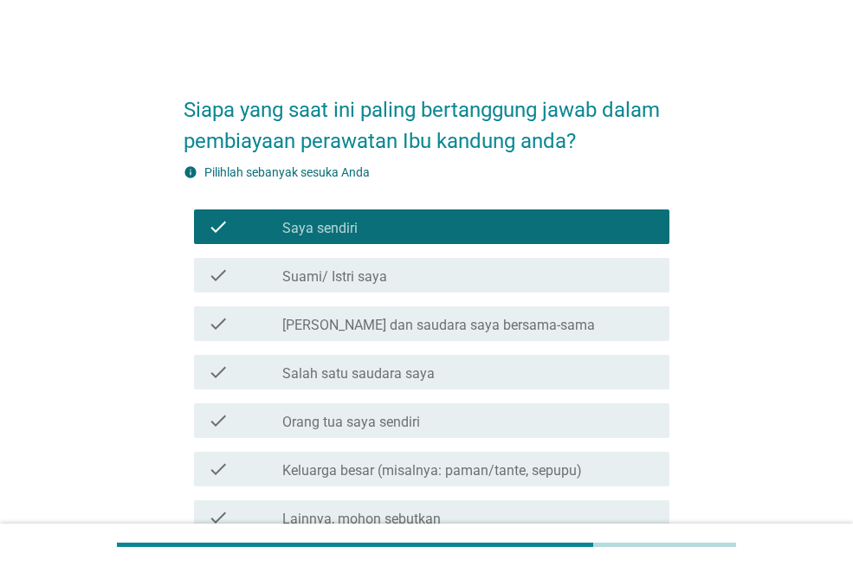
scroll to position [171, 0]
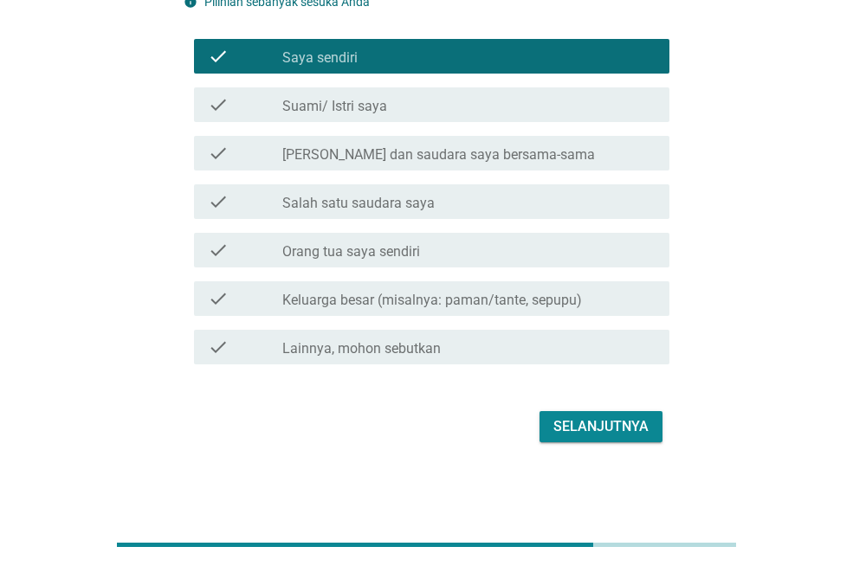
click at [646, 433] on div "Selanjutnya" at bounding box center [600, 427] width 95 height 21
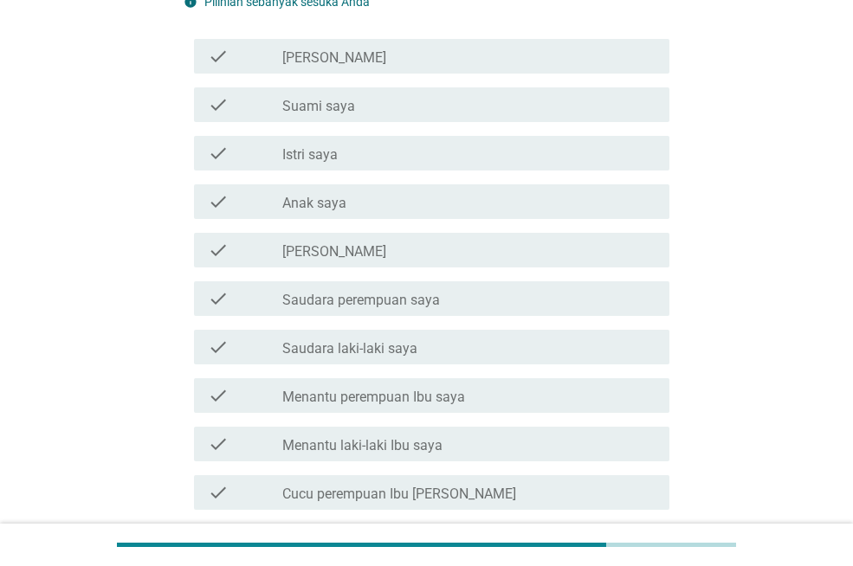
scroll to position [0, 0]
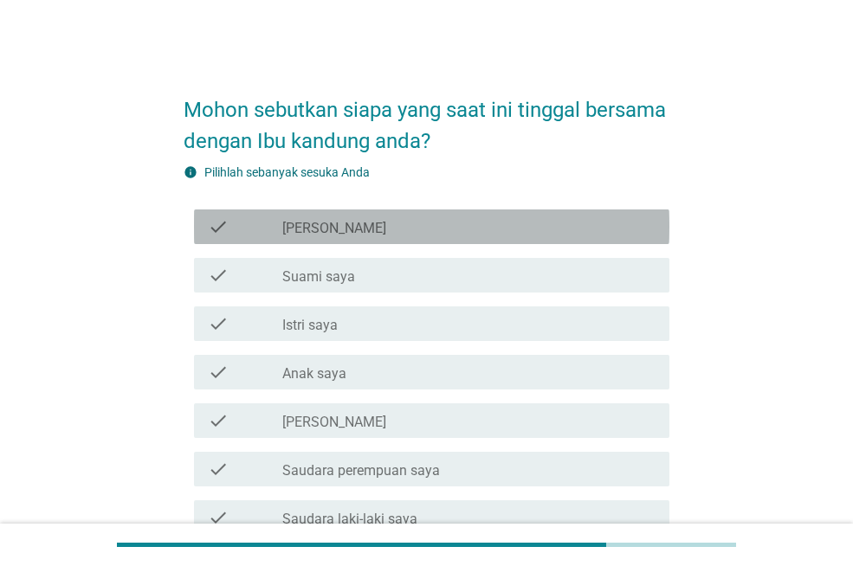
click at [455, 223] on div "check_box_outline_blank [PERSON_NAME]" at bounding box center [468, 227] width 373 height 21
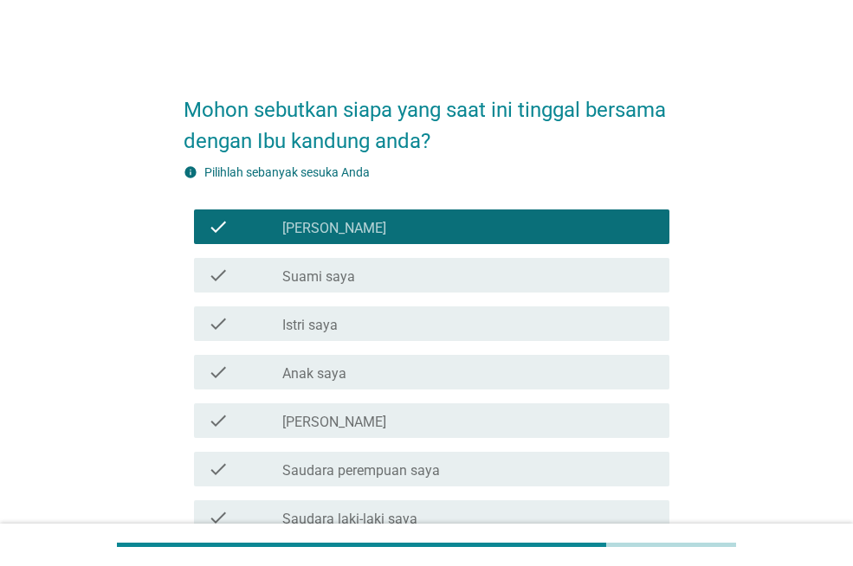
click at [457, 278] on div "check_box_outline_blank Suami saya" at bounding box center [468, 275] width 373 height 21
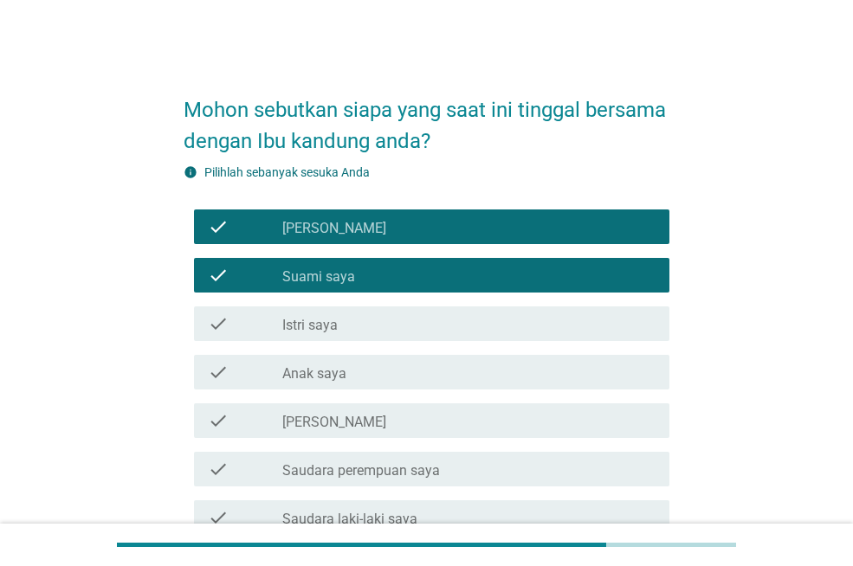
click at [464, 369] on div "check_box_outline_blank Anak saya" at bounding box center [468, 372] width 373 height 21
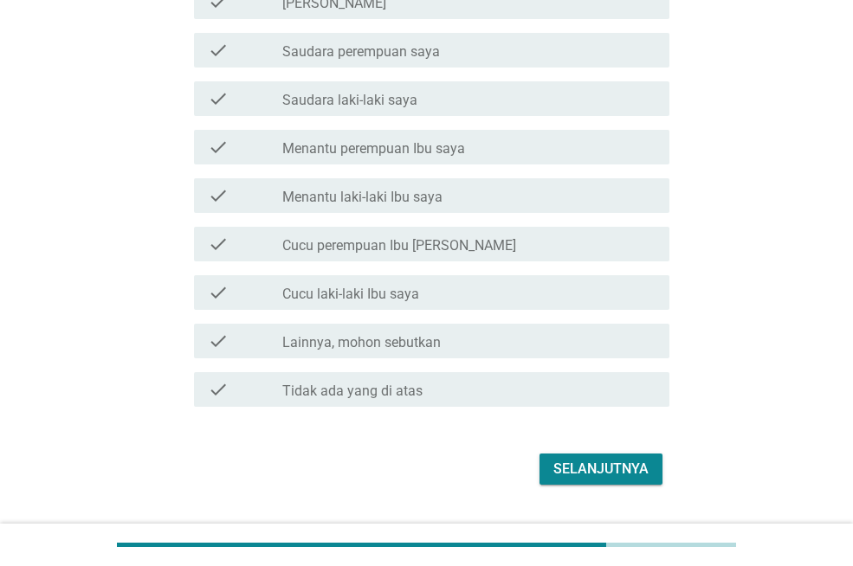
scroll to position [462, 0]
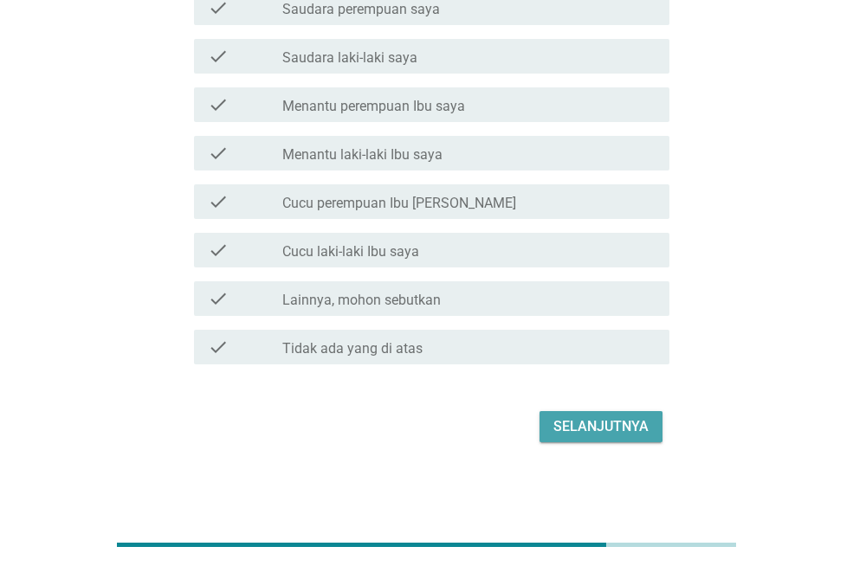
click at [644, 428] on div "Selanjutnya" at bounding box center [600, 427] width 95 height 21
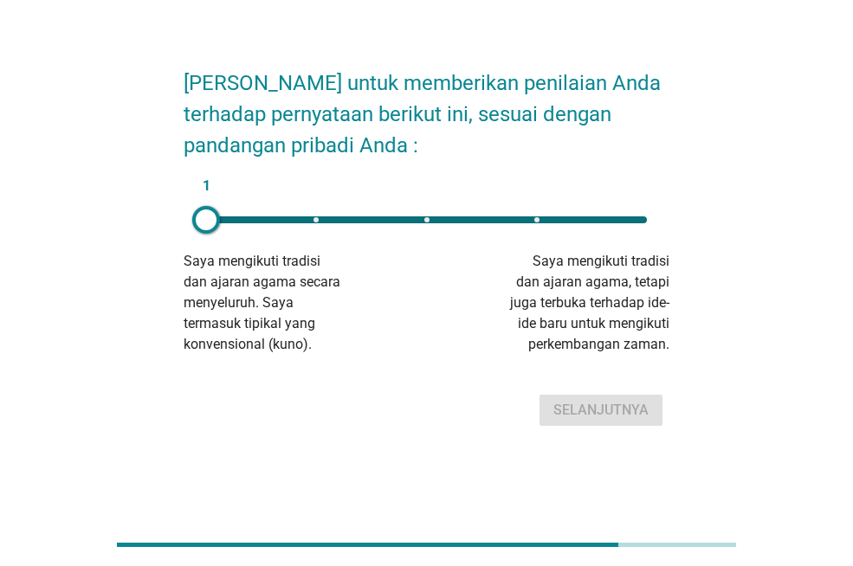
scroll to position [0, 0]
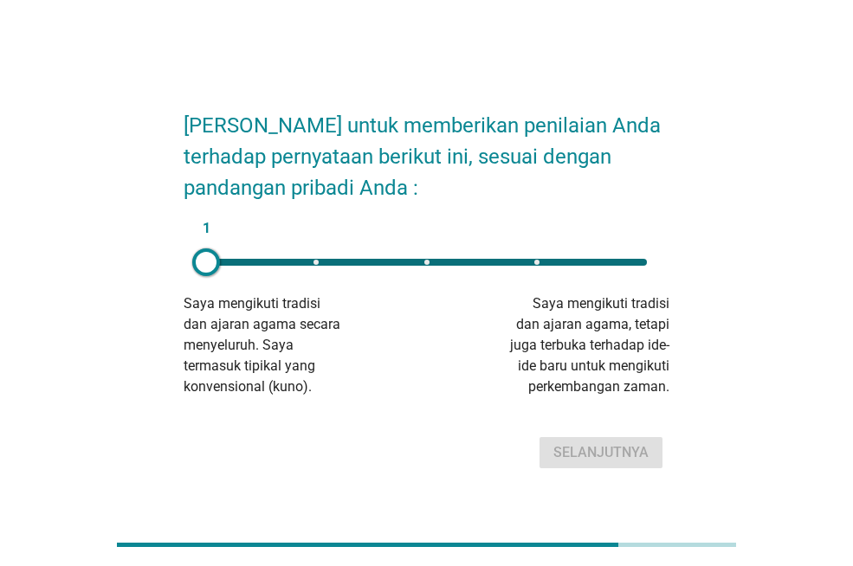
click at [643, 260] on div "1" at bounding box center [426, 262] width 441 height 7
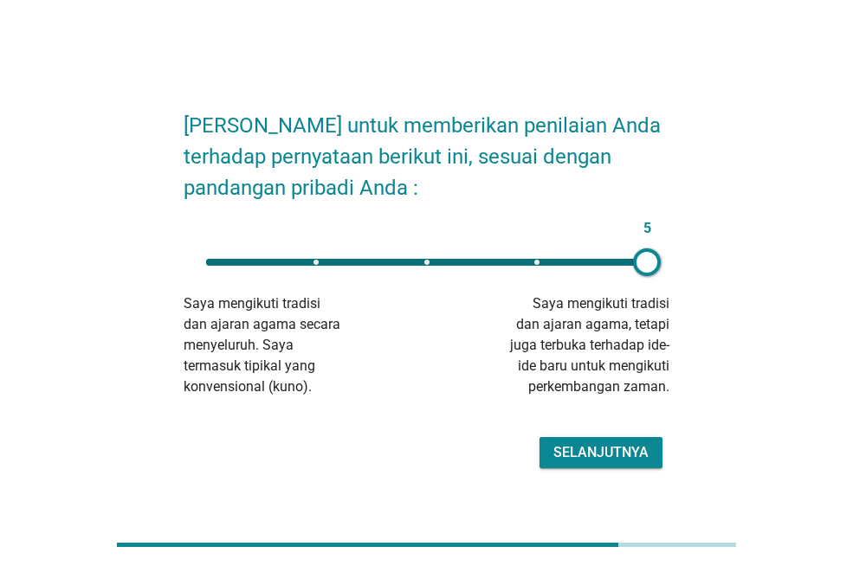
click at [618, 449] on div "Selanjutnya" at bounding box center [600, 453] width 95 height 21
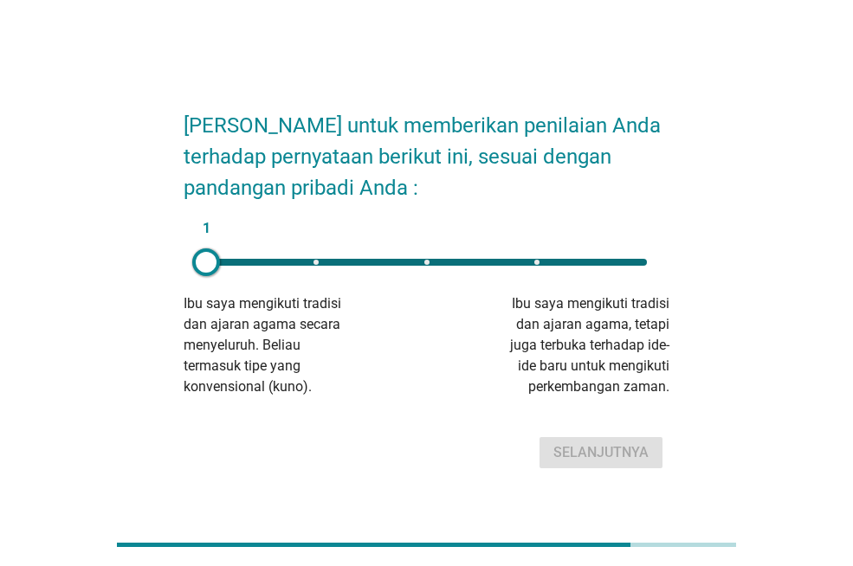
click at [640, 256] on div "1" at bounding box center [426, 262] width 469 height 35
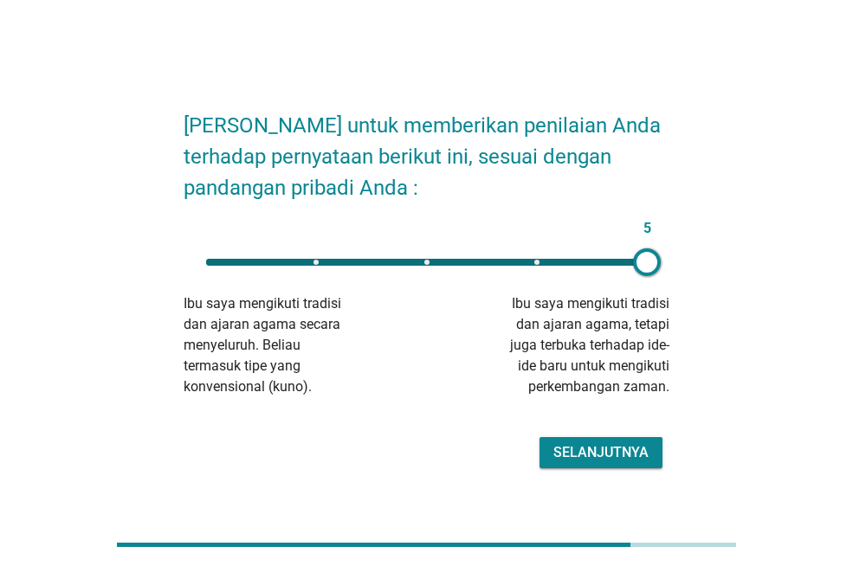
type input "5"
click at [614, 447] on div "Selanjutnya" at bounding box center [600, 453] width 95 height 21
